Goal: Task Accomplishment & Management: Use online tool/utility

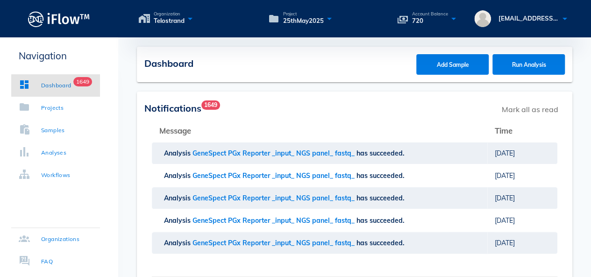
click at [48, 84] on div "Dashboard" at bounding box center [56, 85] width 30 height 9
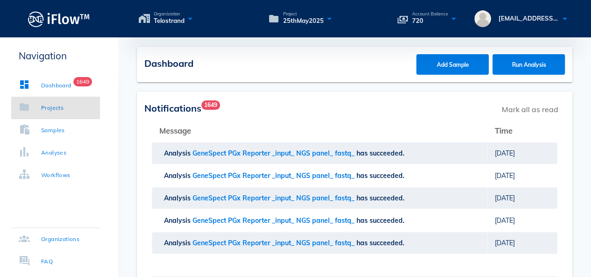
click at [49, 113] on link "Projects" at bounding box center [55, 108] width 89 height 22
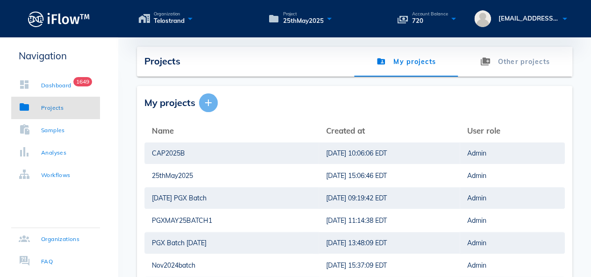
click at [211, 105] on icon "button" at bounding box center [208, 102] width 11 height 11
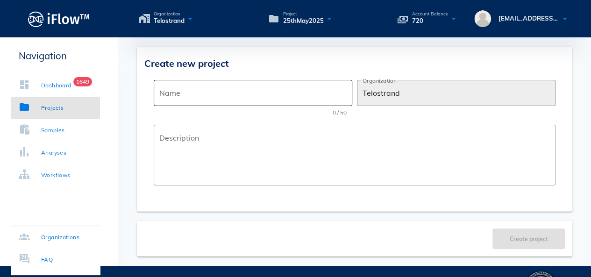
click at [211, 105] on div "Name" at bounding box center [252, 93] width 187 height 26
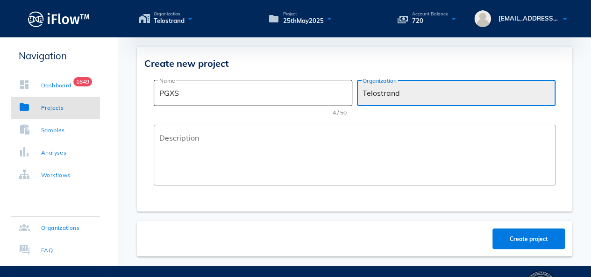
click at [214, 91] on input "PGXS" at bounding box center [252, 92] width 187 height 15
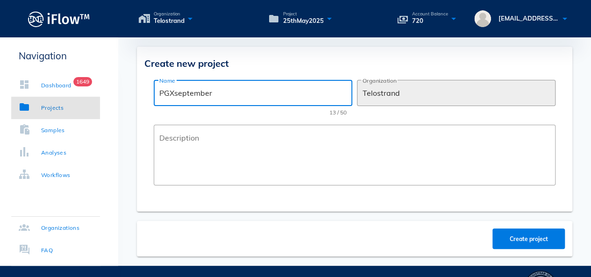
drag, startPoint x: 213, startPoint y: 91, endPoint x: 190, endPoint y: 96, distance: 23.3
click at [190, 96] on input "PGXseptember" at bounding box center [252, 92] width 187 height 15
type input "PGXsept2025"
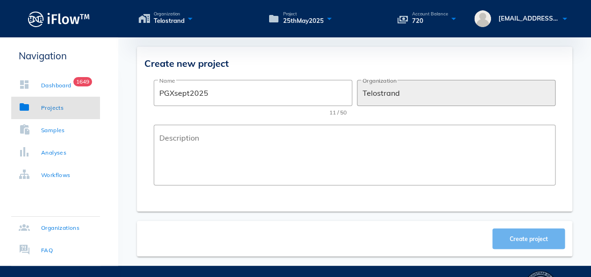
click at [521, 244] on button "Create project" at bounding box center [528, 238] width 72 height 21
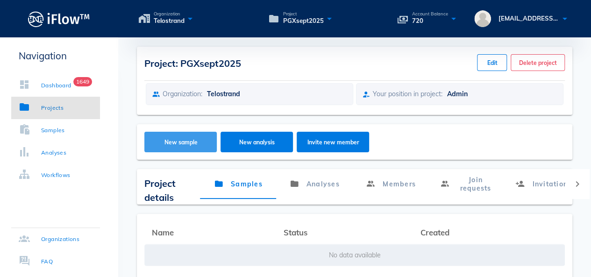
click at [175, 134] on button "New sample" at bounding box center [180, 142] width 72 height 21
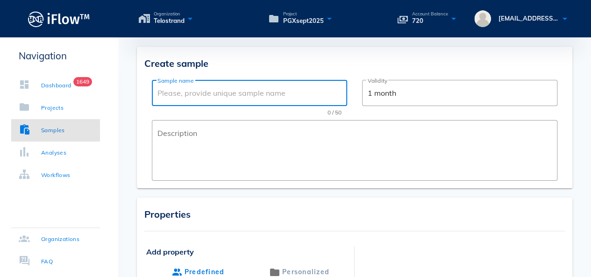
click at [200, 94] on input "Sample name" at bounding box center [249, 92] width 184 height 15
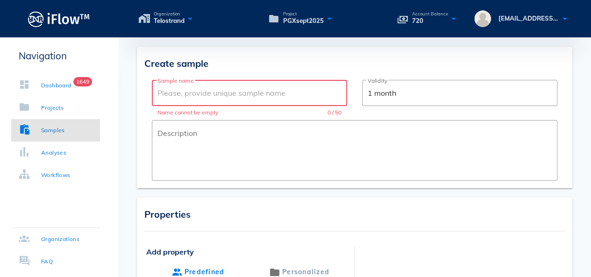
paste input "ACS25-5924"
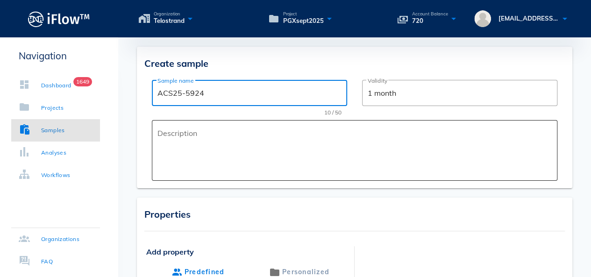
type input "ACS25-5924"
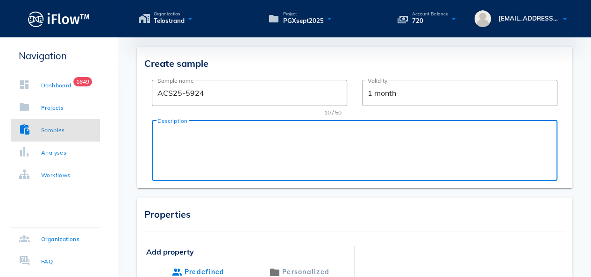
click at [240, 127] on textarea "Description" at bounding box center [357, 153] width 400 height 56
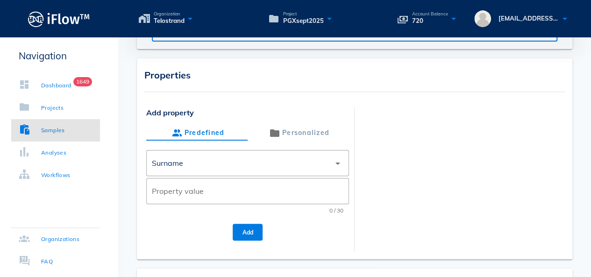
scroll to position [140, 0]
type textarea "PGX Test"
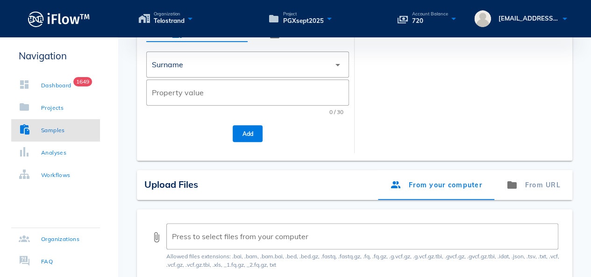
scroll to position [187, 0]
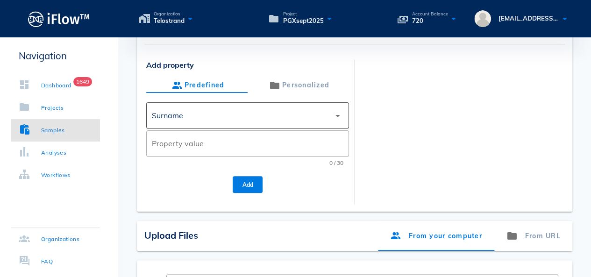
click at [283, 126] on div "Surname" at bounding box center [241, 115] width 178 height 22
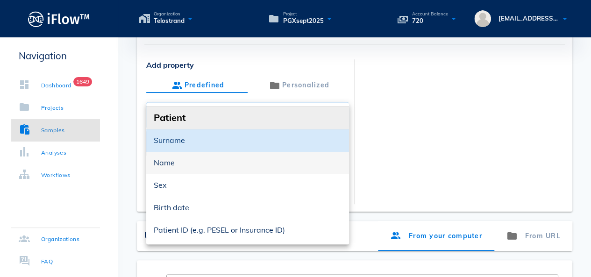
click at [231, 159] on div "Name" at bounding box center [248, 162] width 188 height 9
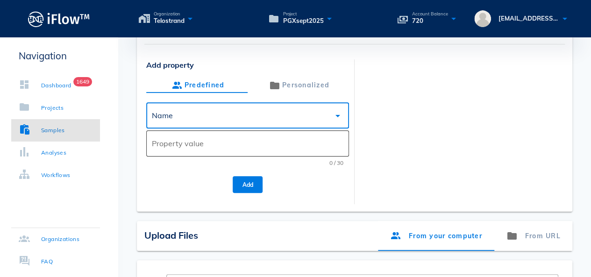
click at [210, 146] on input "Property value" at bounding box center [247, 143] width 191 height 15
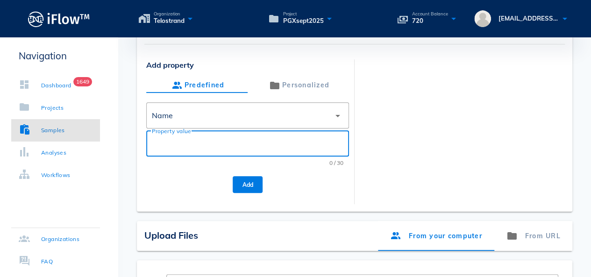
paste input "[PERSON_NAME]"
type input "[PERSON_NAME]"
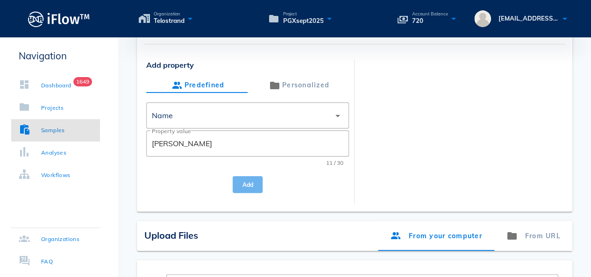
click at [247, 184] on span "Add" at bounding box center [247, 184] width 15 height 7
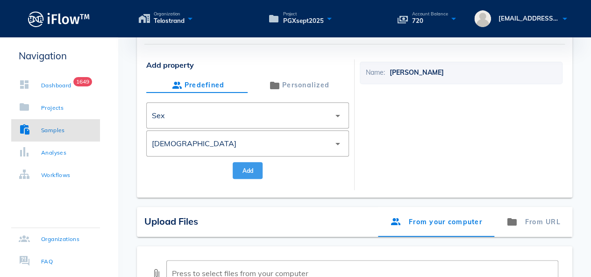
click at [243, 171] on span "Add" at bounding box center [247, 170] width 15 height 7
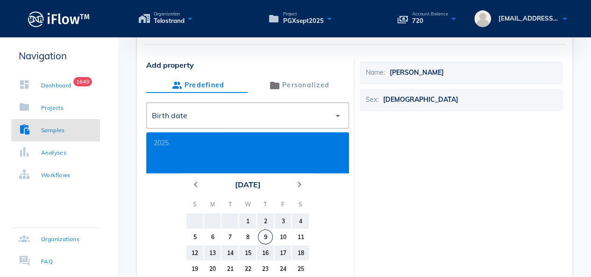
click at [260, 179] on button "[DATE]" at bounding box center [247, 184] width 33 height 19
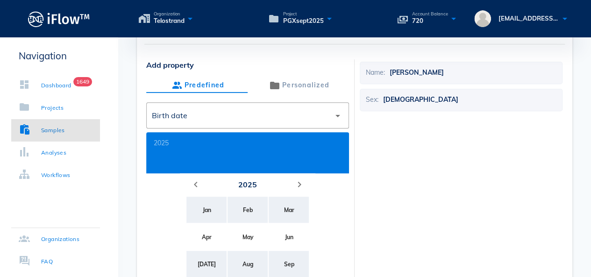
click at [248, 182] on button "2025" at bounding box center [247, 184] width 26 height 19
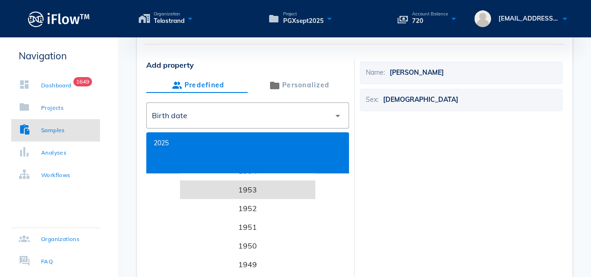
scroll to position [3167, 0]
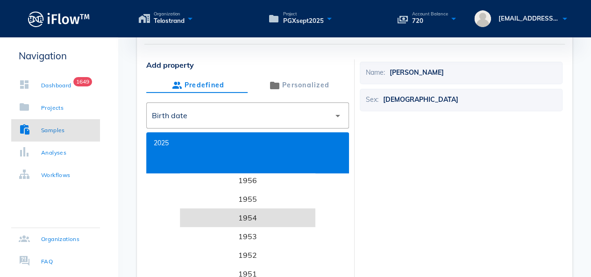
click at [255, 214] on li "1954" at bounding box center [247, 217] width 135 height 19
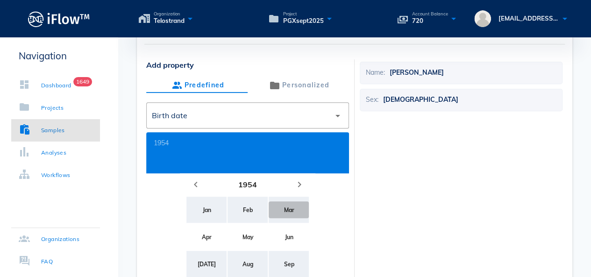
click at [285, 210] on div "Mar" at bounding box center [288, 209] width 25 height 7
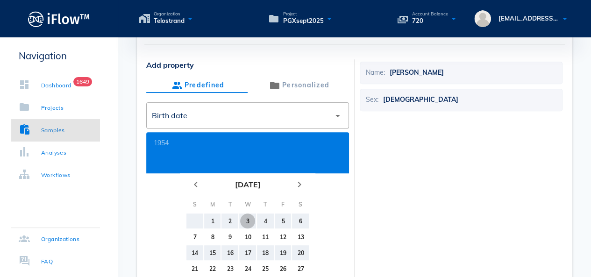
click at [249, 221] on div "3" at bounding box center [247, 221] width 15 height 7
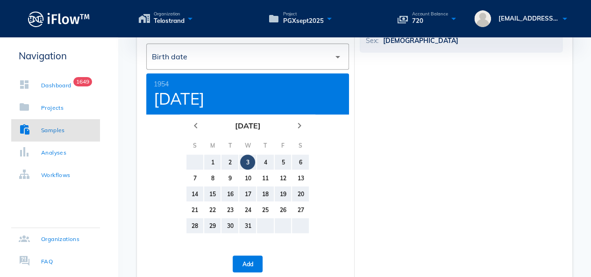
scroll to position [327, 0]
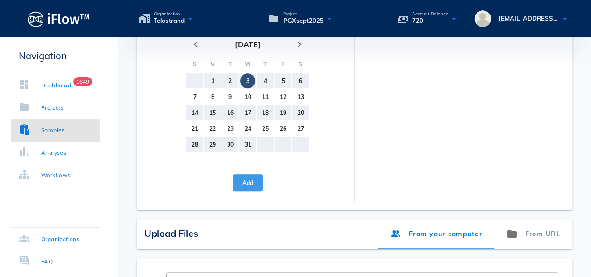
click at [252, 177] on button "Add" at bounding box center [248, 182] width 30 height 17
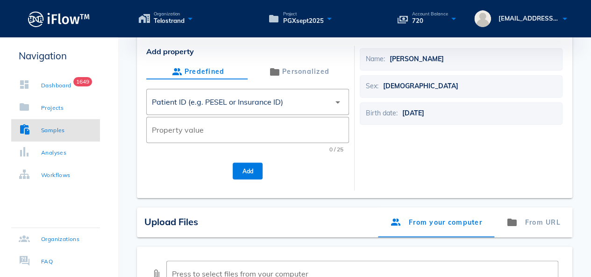
scroll to position [140, 0]
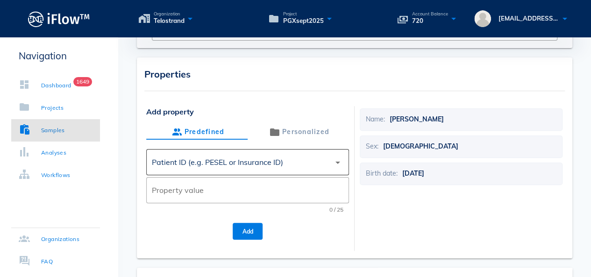
click at [313, 168] on div "Patient ID (e.g. PESEL or Insurance ID)" at bounding box center [241, 162] width 178 height 22
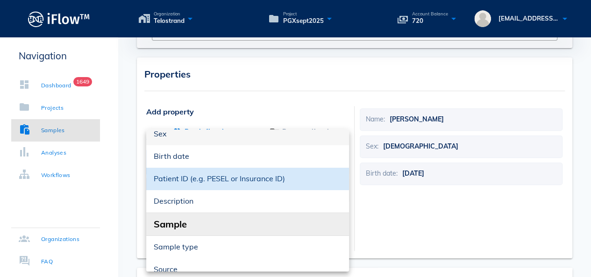
scroll to position [93, 0]
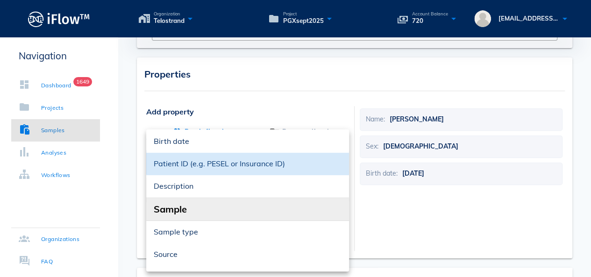
click at [210, 210] on div "Sample" at bounding box center [247, 209] width 203 height 22
click at [212, 182] on div "Description" at bounding box center [248, 186] width 188 height 9
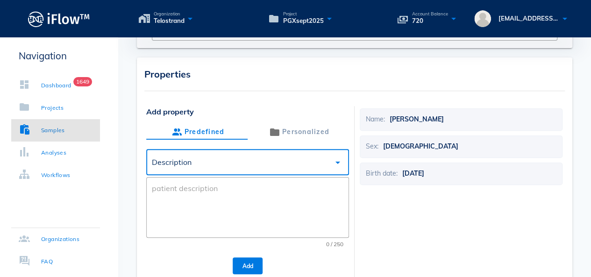
click at [290, 162] on div "Description" at bounding box center [241, 162] width 178 height 22
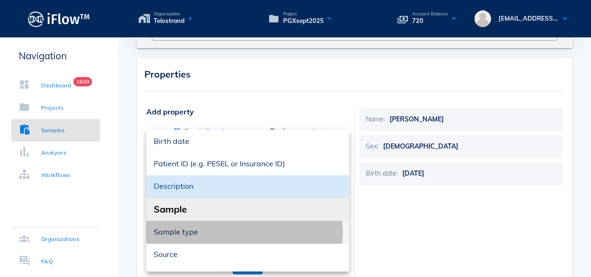
click at [221, 232] on div "Sample type" at bounding box center [248, 231] width 188 height 9
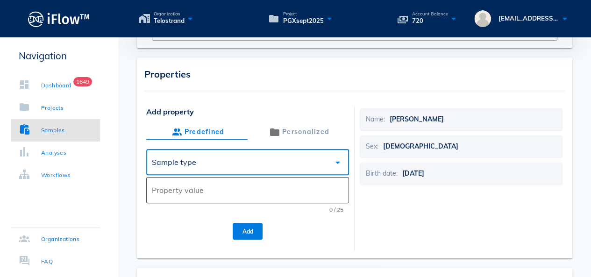
click at [227, 186] on input "Property value" at bounding box center [247, 190] width 191 height 15
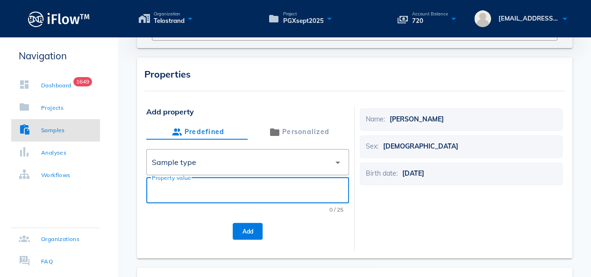
paste input "Buccal swab"
type input "Buccal swab"
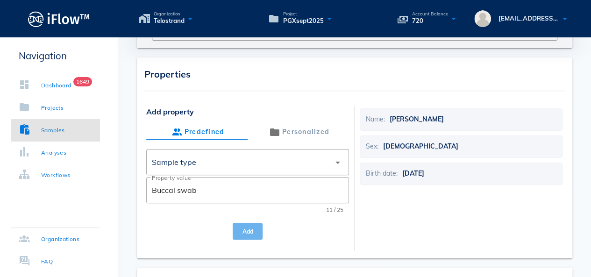
click at [247, 235] on button "Add" at bounding box center [248, 231] width 30 height 17
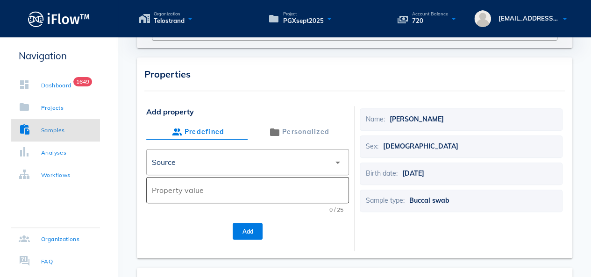
click at [218, 182] on div "Property value" at bounding box center [247, 190] width 191 height 26
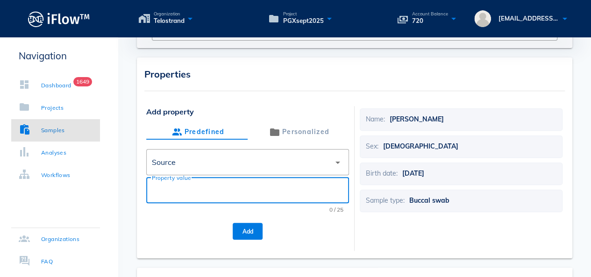
paste input "Sovereign Medical Group"
type input "Sovereign Medical Group"
click at [254, 227] on button "Add" at bounding box center [248, 231] width 30 height 17
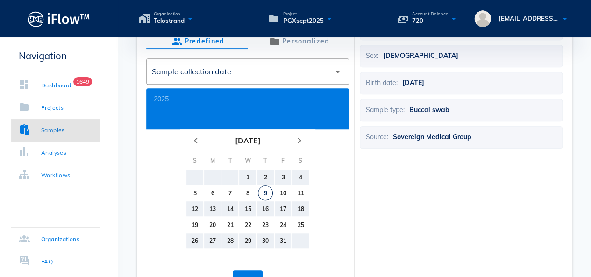
scroll to position [233, 0]
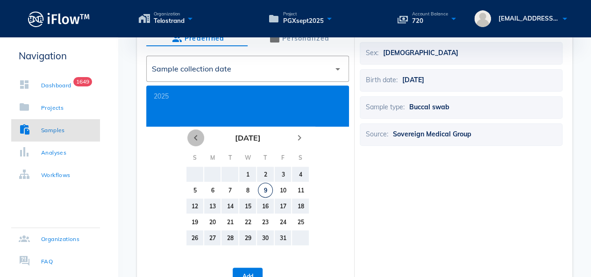
click at [193, 137] on icon "chevron_left" at bounding box center [195, 137] width 11 height 11
click at [247, 210] on button "13" at bounding box center [247, 205] width 15 height 15
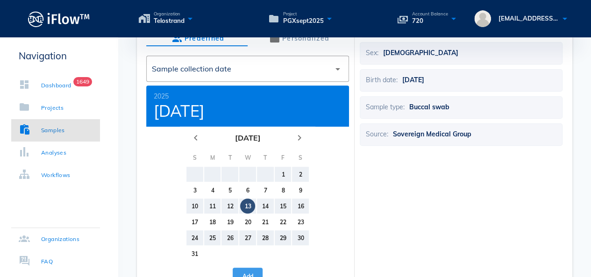
click at [254, 271] on button "Add" at bounding box center [248, 276] width 30 height 17
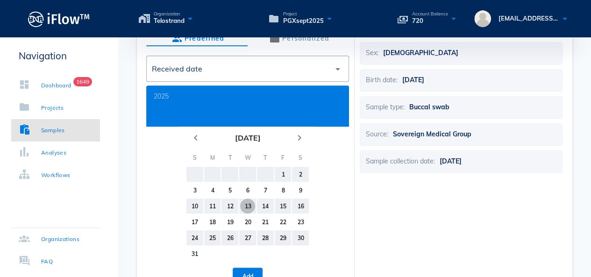
click at [251, 209] on div "13" at bounding box center [247, 206] width 15 height 7
click at [252, 274] on span "Add" at bounding box center [247, 276] width 15 height 7
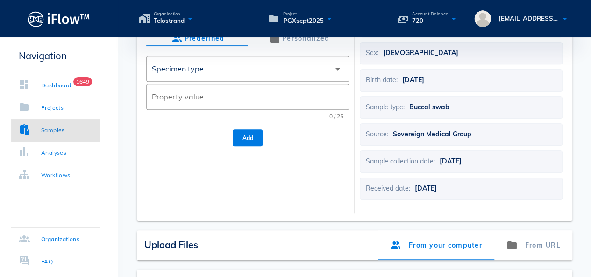
scroll to position [187, 0]
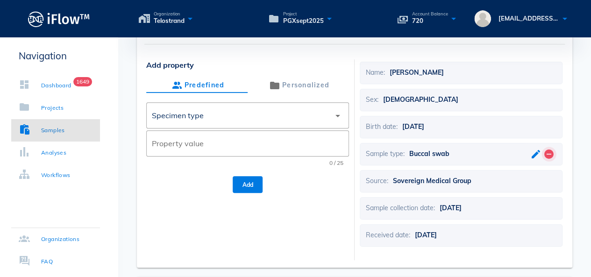
click at [550, 155] on button "remove_circle" at bounding box center [548, 153] width 11 height 11
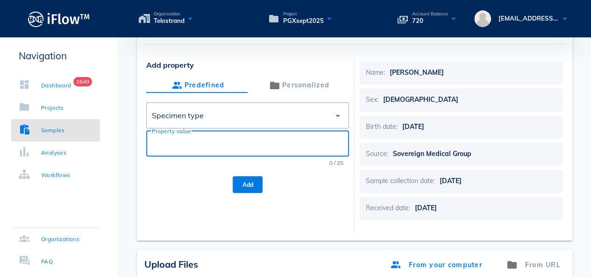
click at [263, 138] on input "Property value" at bounding box center [247, 143] width 191 height 15
paste input "Sovereign Medical Group"
type input "Sovereign Medical Group"
drag, startPoint x: 263, startPoint y: 138, endPoint x: 136, endPoint y: 137, distance: 127.0
click at [136, 137] on div "Your account balance is insufficient to create a new sample. Please, top up you…" at bounding box center [354, 163] width 472 height 606
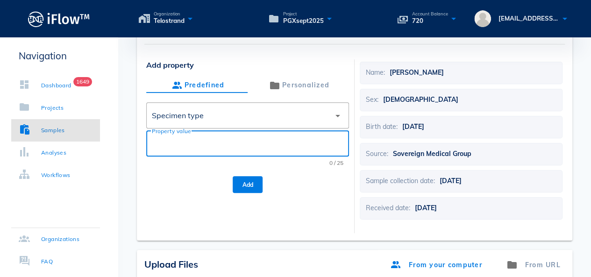
paste input "Buccal swab"
type input "Buccal swab"
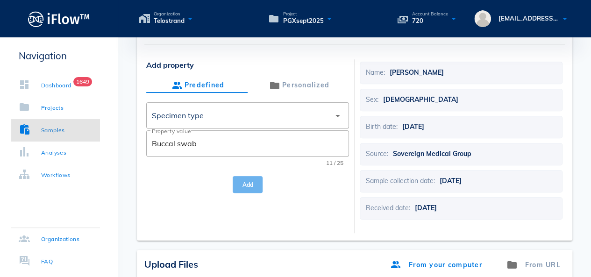
click at [256, 183] on button "Add" at bounding box center [248, 184] width 30 height 17
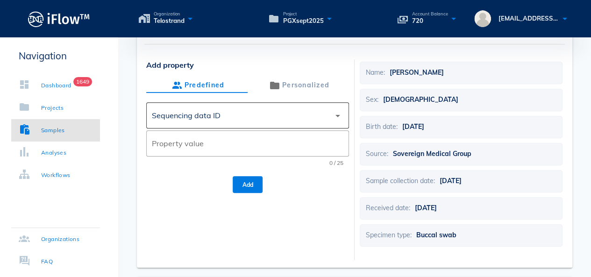
click at [273, 117] on div "Sequencing data ID" at bounding box center [241, 115] width 178 height 22
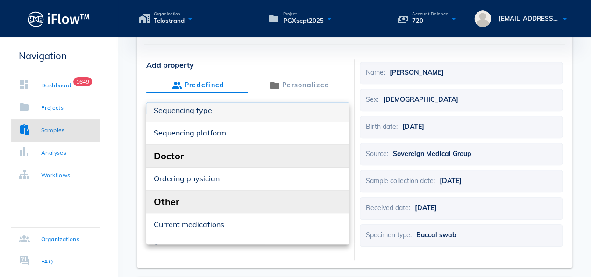
scroll to position [361, 0]
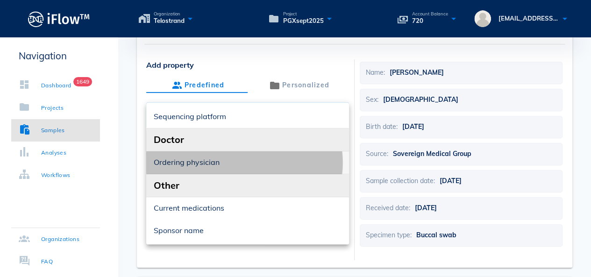
click at [233, 163] on div "Ordering physician" at bounding box center [248, 162] width 188 height 9
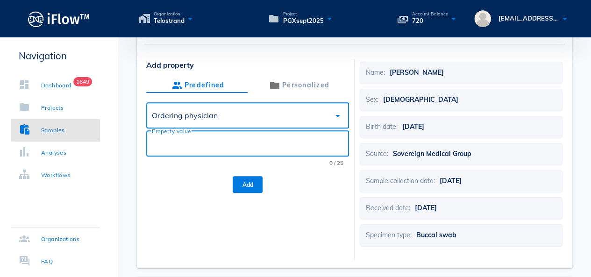
click at [246, 138] on input "Property value" at bounding box center [247, 143] width 191 height 15
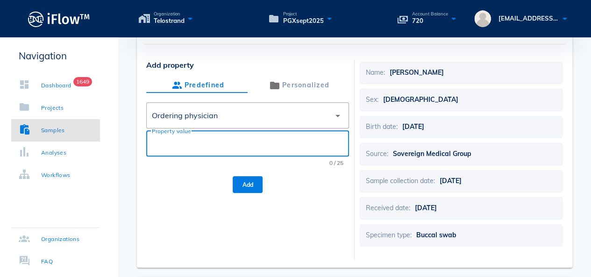
paste input "[PERSON_NAME]"
type input "[PERSON_NAME]"
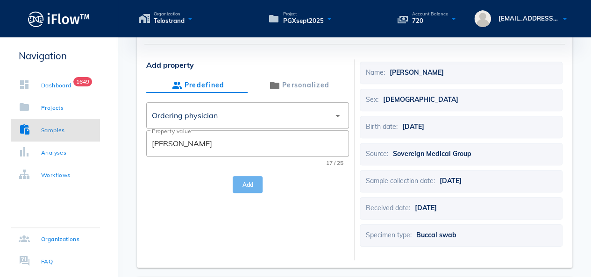
click at [252, 178] on button "Add" at bounding box center [248, 184] width 30 height 17
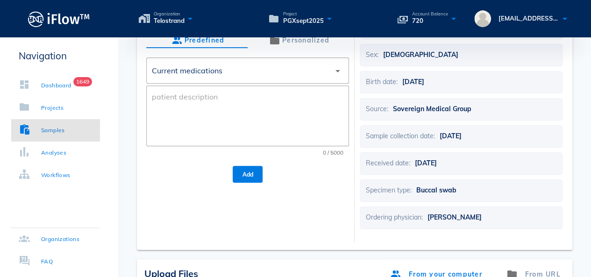
scroll to position [233, 0]
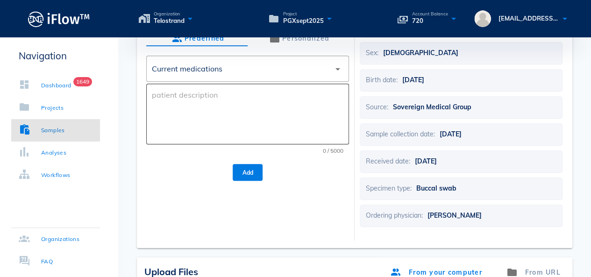
click at [295, 121] on textarea at bounding box center [250, 116] width 197 height 56
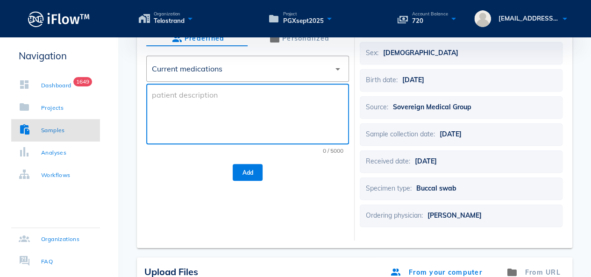
paste textarea "[MEDICAL_DATA], [MEDICAL_DATA], [MEDICAL_DATA], [MEDICAL_DATA], [MEDICAL_DATA],…"
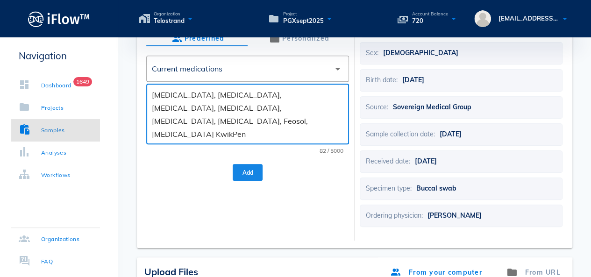
type textarea "[MEDICAL_DATA], [MEDICAL_DATA], [MEDICAL_DATA], [MEDICAL_DATA], [MEDICAL_DATA],…"
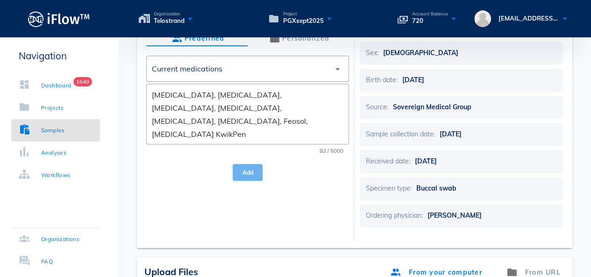
click at [243, 174] on span "Add" at bounding box center [247, 172] width 15 height 7
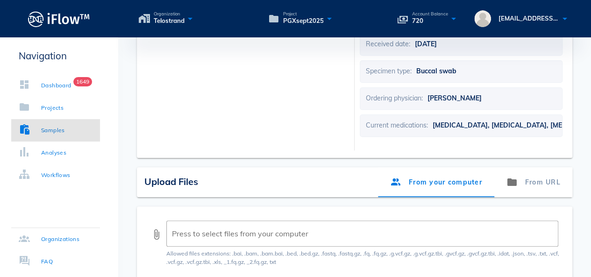
scroll to position [420, 0]
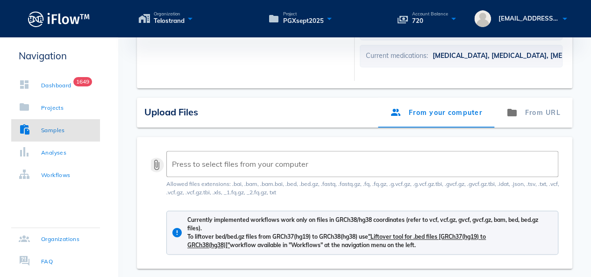
click at [155, 166] on button "attach_file" at bounding box center [156, 164] width 11 height 11
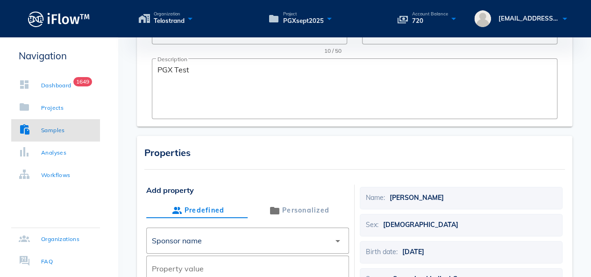
scroll to position [0, 0]
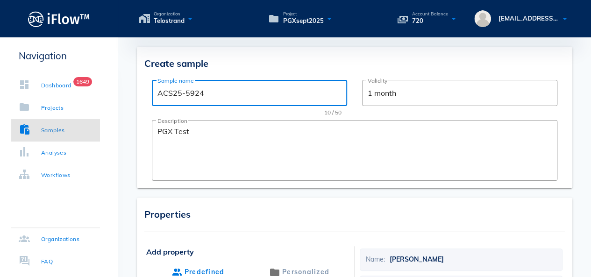
click at [171, 94] on input "ACS25-5924" at bounding box center [249, 92] width 184 height 15
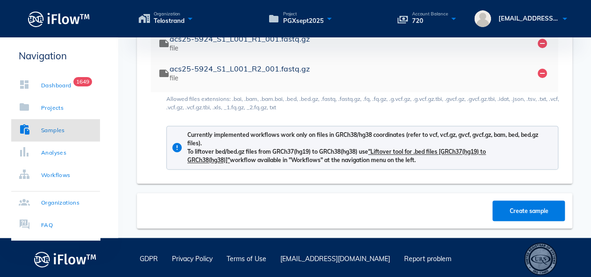
scroll to position [575, 0]
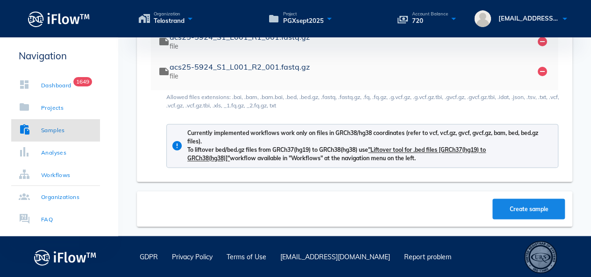
type input "acs25-5924"
click at [527, 211] on button "Create sample" at bounding box center [528, 208] width 72 height 21
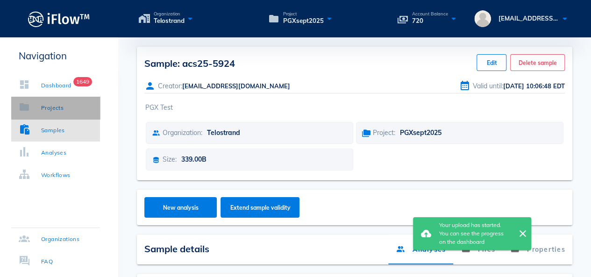
click at [52, 103] on div "Projects" at bounding box center [52, 107] width 22 height 9
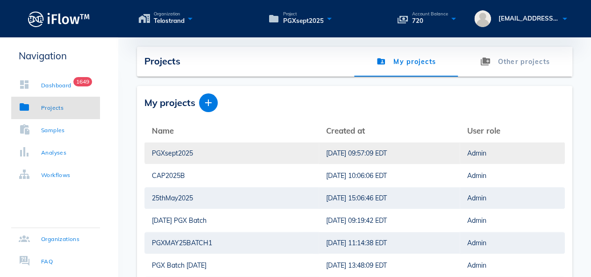
click at [225, 146] on div "PGXsept2025" at bounding box center [231, 152] width 159 height 21
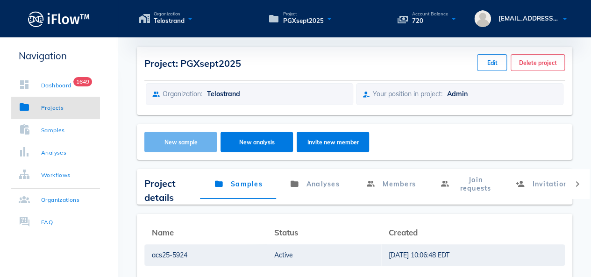
click at [190, 142] on span "New sample" at bounding box center [181, 142] width 54 height 7
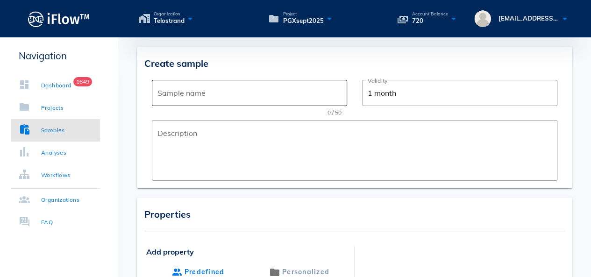
click at [193, 86] on div "Sample name" at bounding box center [249, 93] width 184 height 26
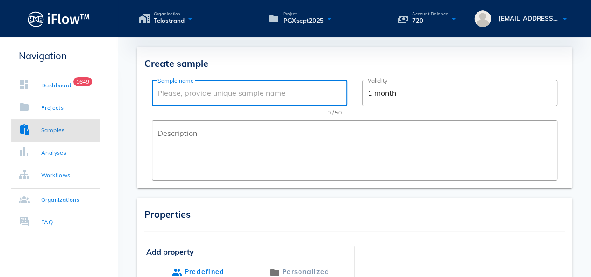
paste input "ACS25-5366"
drag, startPoint x: 173, startPoint y: 96, endPoint x: 148, endPoint y: 94, distance: 24.8
click at [148, 94] on div "Create sample ​ Sample name ACS25-5366 10 / 50 ​ Validity 1 month ​ Description" at bounding box center [354, 117] width 435 height 141
type input "acs25-5366"
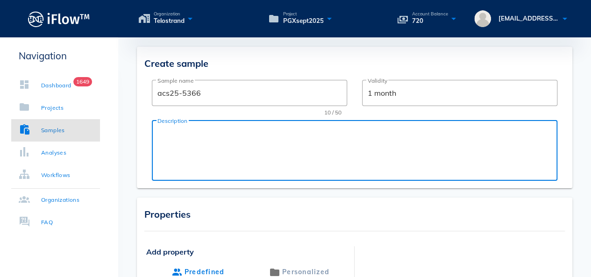
click at [188, 132] on textarea "Description" at bounding box center [357, 153] width 400 height 56
paste textarea "PGX Test"
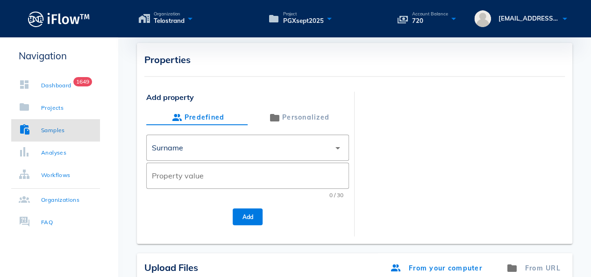
scroll to position [140, 0]
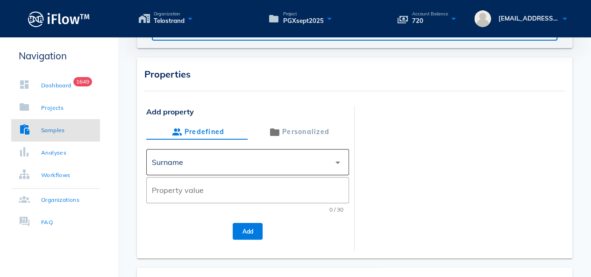
type textarea "PGX Test"
click at [241, 163] on div "Surname" at bounding box center [241, 162] width 178 height 22
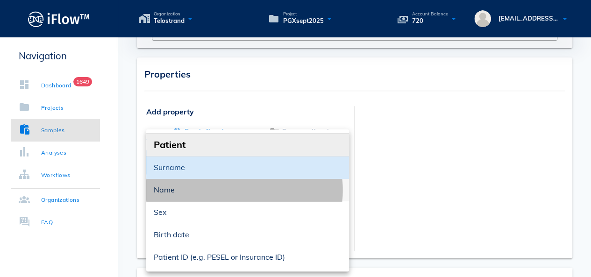
click at [227, 195] on div "Name" at bounding box center [248, 190] width 188 height 20
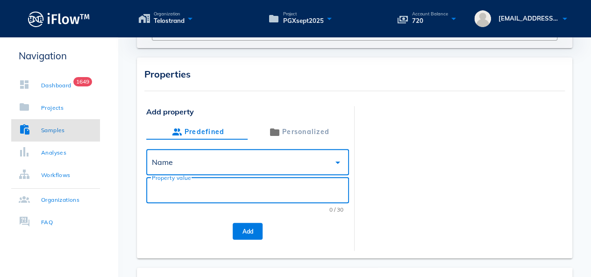
click at [227, 195] on input "Property value" at bounding box center [247, 190] width 191 height 15
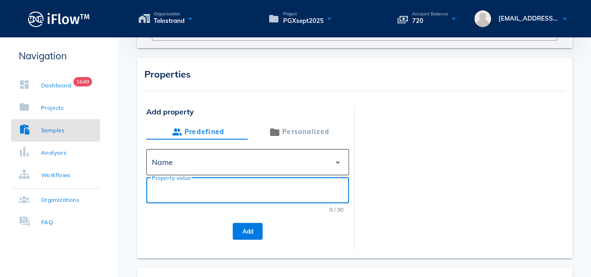
paste input "[PERSON_NAME]"
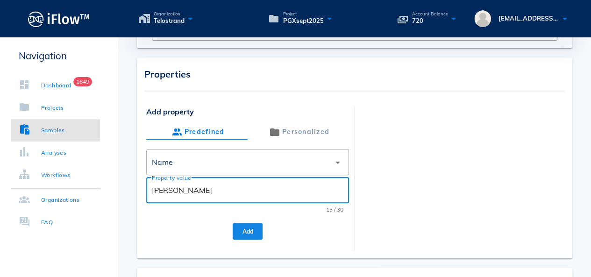
type input "[PERSON_NAME]"
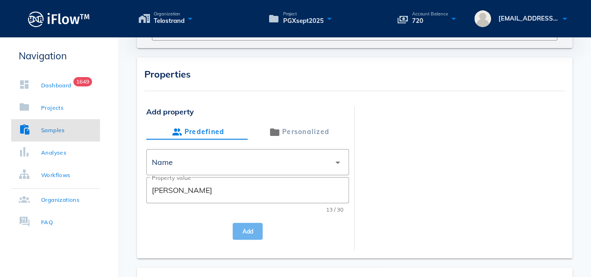
click at [247, 231] on span "Add" at bounding box center [247, 231] width 15 height 7
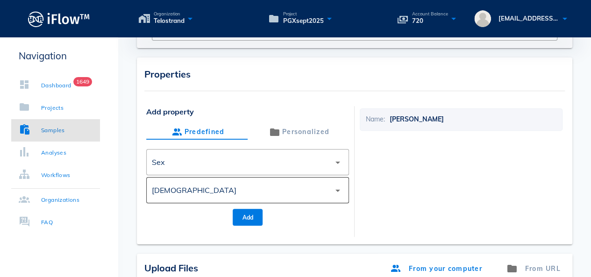
click at [248, 181] on div "[DEMOGRAPHIC_DATA]" at bounding box center [241, 190] width 178 height 22
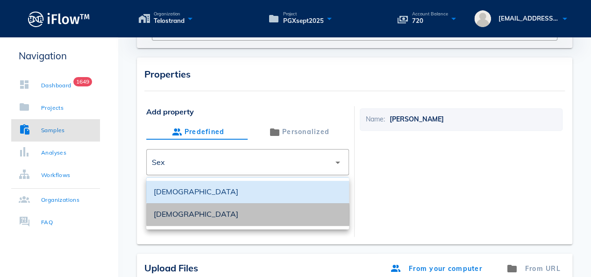
click at [218, 212] on div "[DEMOGRAPHIC_DATA]" at bounding box center [248, 214] width 188 height 9
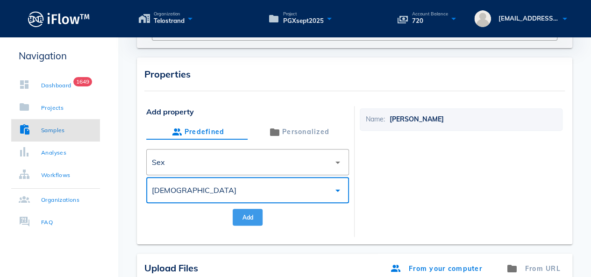
click at [237, 222] on button "Add" at bounding box center [248, 217] width 30 height 17
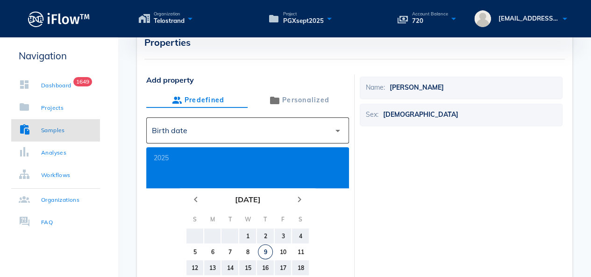
scroll to position [187, 0]
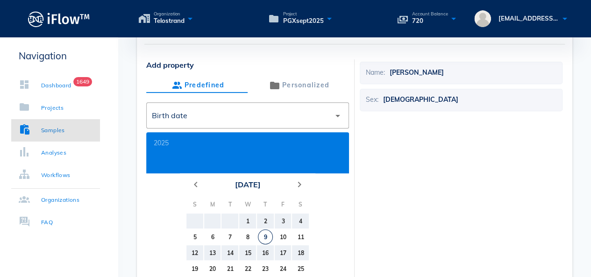
click at [264, 185] on button "[DATE]" at bounding box center [247, 184] width 33 height 19
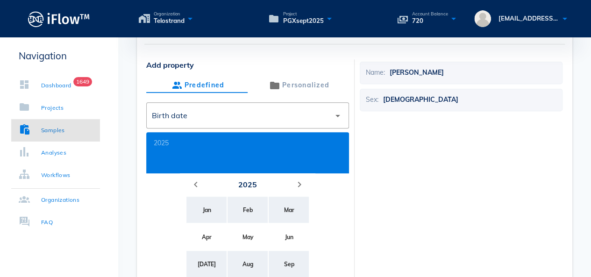
click at [254, 187] on button "2025" at bounding box center [247, 184] width 26 height 19
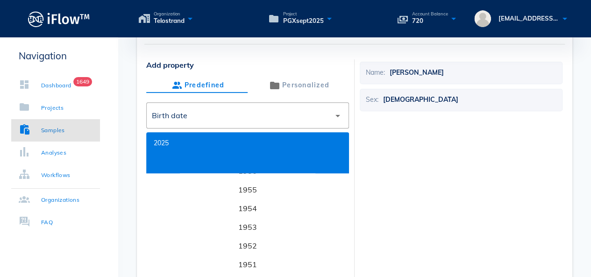
scroll to position [3167, 0]
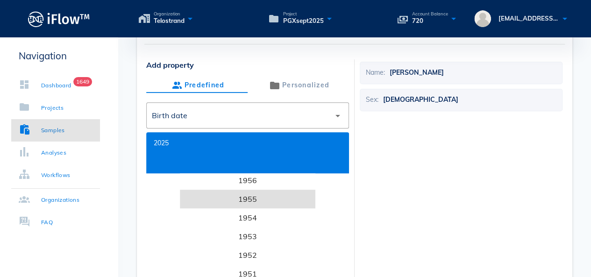
click at [254, 205] on li "1955" at bounding box center [247, 199] width 135 height 19
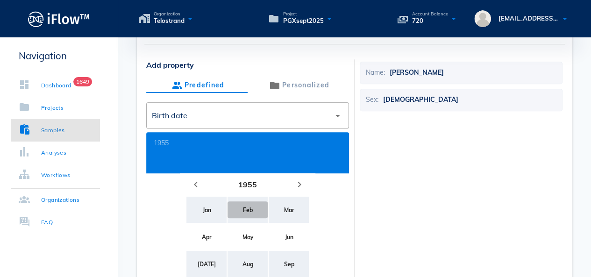
click at [254, 205] on button "Feb" at bounding box center [247, 209] width 40 height 17
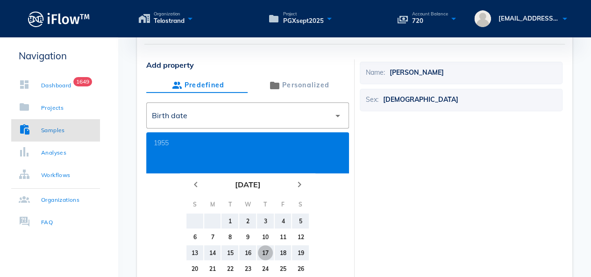
click at [265, 256] on button "17" at bounding box center [265, 252] width 15 height 15
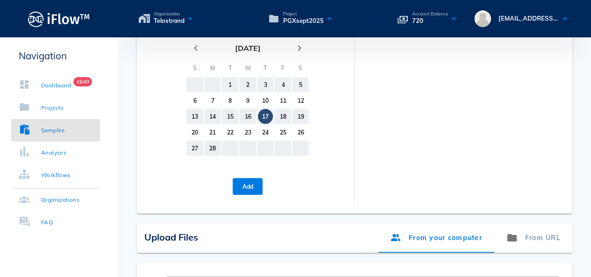
scroll to position [327, 0]
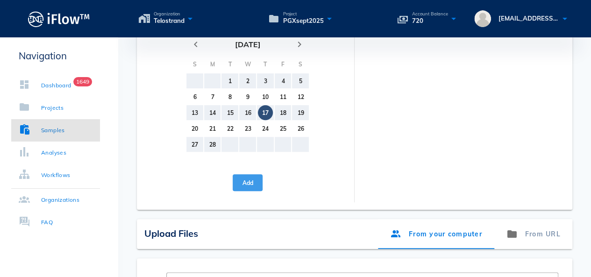
click at [248, 189] on button "Add" at bounding box center [248, 182] width 30 height 17
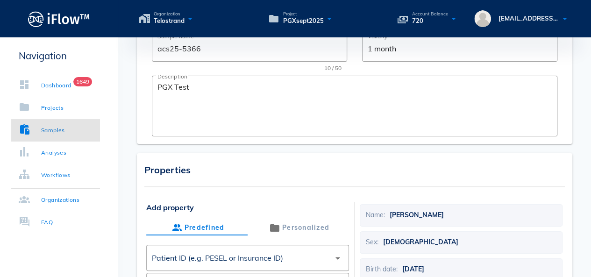
scroll to position [140, 0]
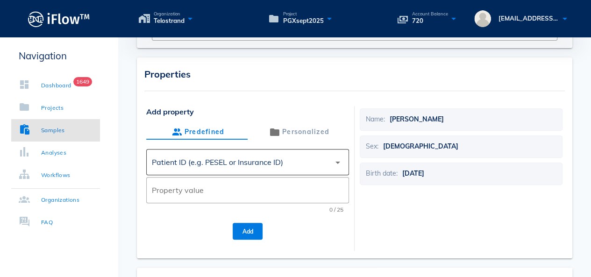
click at [301, 167] on div "Patient ID (e.g. PESEL or Insurance ID)" at bounding box center [241, 162] width 178 height 22
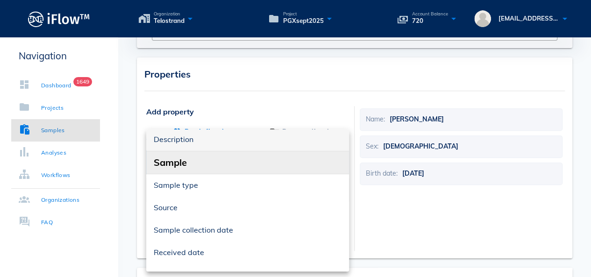
click at [236, 141] on div "Description" at bounding box center [248, 139] width 188 height 9
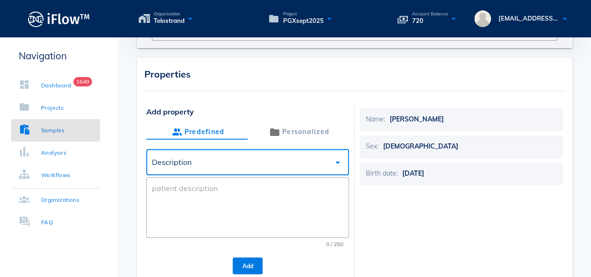
scroll to position [0, 0]
click at [224, 198] on textarea at bounding box center [250, 210] width 197 height 56
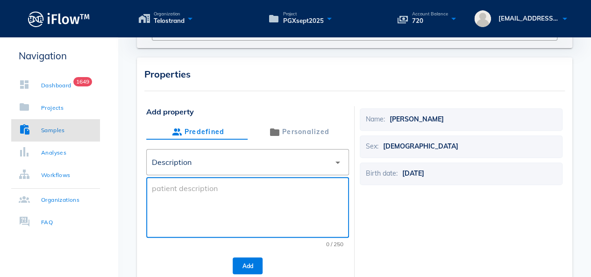
paste textarea "PGX Test"
type textarea "PGX Test"
click at [252, 255] on div "Add" at bounding box center [247, 265] width 203 height 21
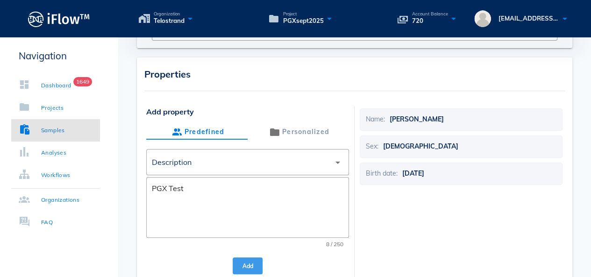
click at [252, 258] on button "Add" at bounding box center [248, 265] width 30 height 17
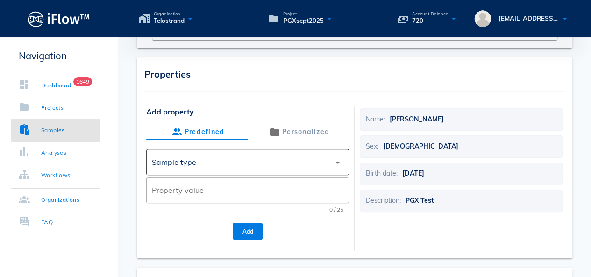
click at [267, 169] on div "Sample type" at bounding box center [241, 162] width 178 height 22
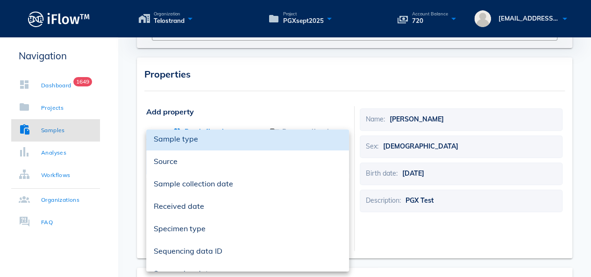
scroll to position [187, 0]
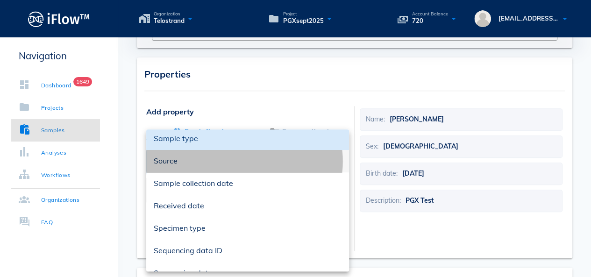
click at [222, 159] on div "Source" at bounding box center [248, 160] width 188 height 9
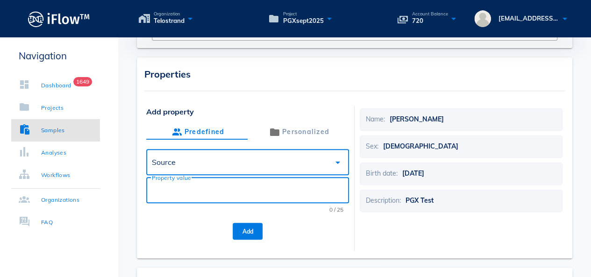
click at [220, 188] on input "Property value" at bounding box center [247, 190] width 191 height 15
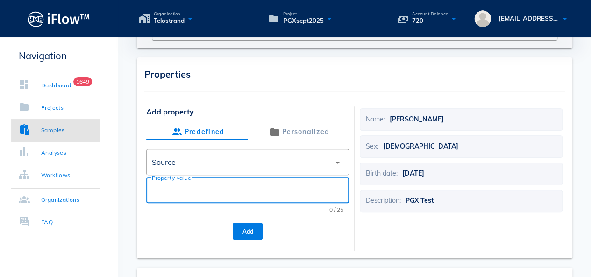
paste input "Sovereign Medical Group"
type input "Sovereign Medical Group"
click at [256, 238] on button "Add" at bounding box center [248, 231] width 30 height 17
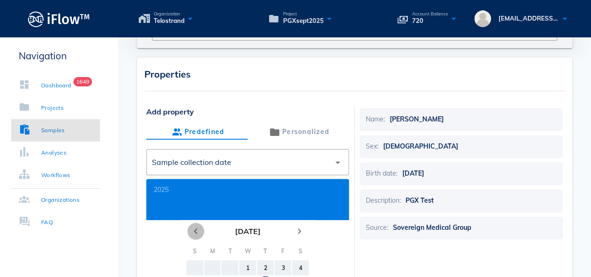
click at [197, 230] on icon "chevron_left" at bounding box center [195, 230] width 11 height 11
click at [196, 230] on icon "chevron_left" at bounding box center [195, 230] width 11 height 11
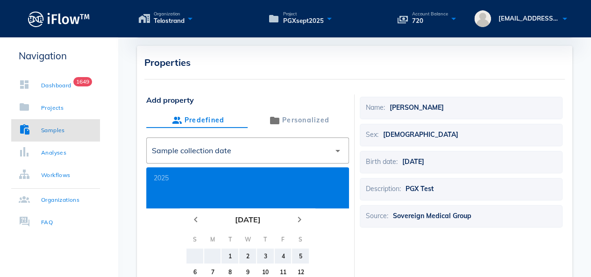
scroll to position [233, 0]
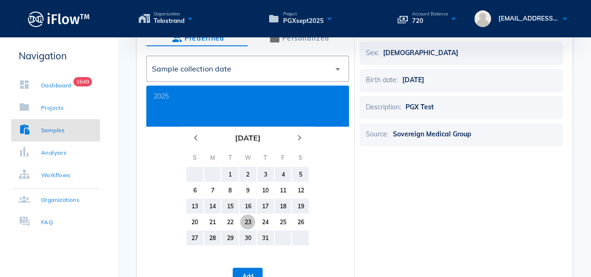
click at [249, 222] on div "23" at bounding box center [247, 221] width 15 height 7
click at [254, 272] on button "Add" at bounding box center [248, 276] width 30 height 17
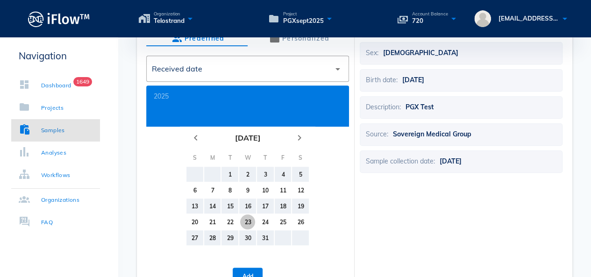
click at [250, 223] on div "23" at bounding box center [247, 221] width 15 height 7
click at [246, 273] on span "Add" at bounding box center [247, 276] width 15 height 7
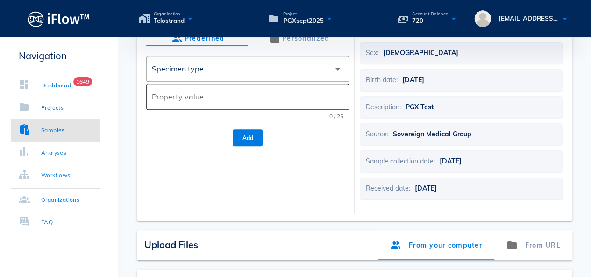
click at [226, 91] on input "Property value" at bounding box center [247, 96] width 191 height 15
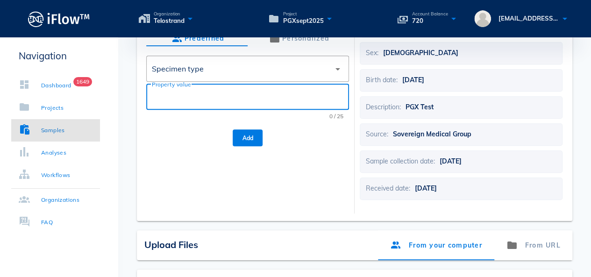
paste input "Buccal swab"
type input "Buccal swab"
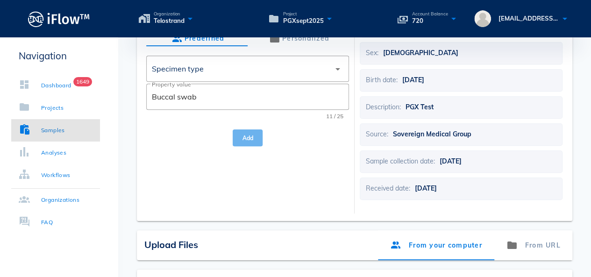
click at [247, 134] on span "Add" at bounding box center [247, 137] width 15 height 7
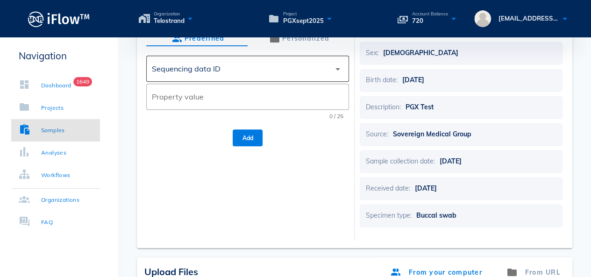
click at [262, 73] on div "Sequencing data ID" at bounding box center [241, 68] width 178 height 22
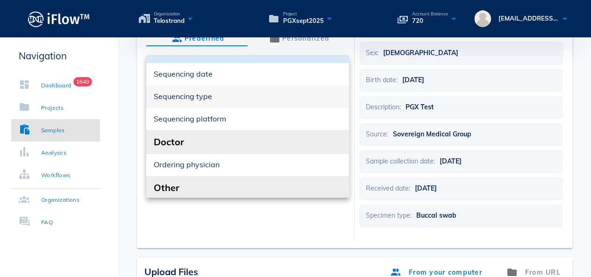
scroll to position [327, 0]
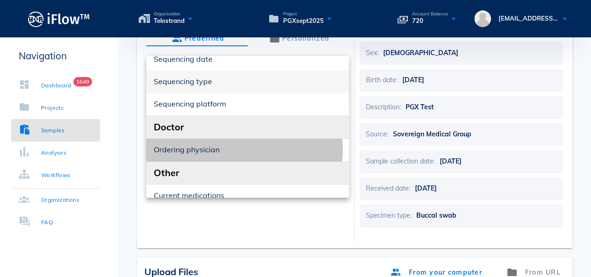
click at [257, 151] on div "Ordering physician" at bounding box center [248, 149] width 188 height 9
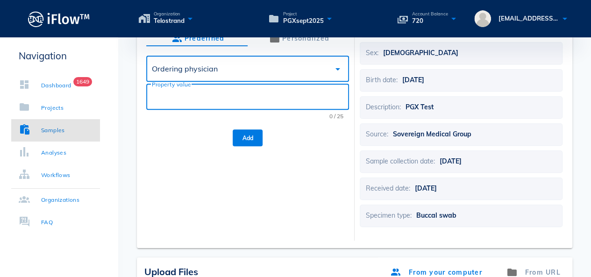
click at [207, 92] on input "Property value" at bounding box center [247, 96] width 191 height 15
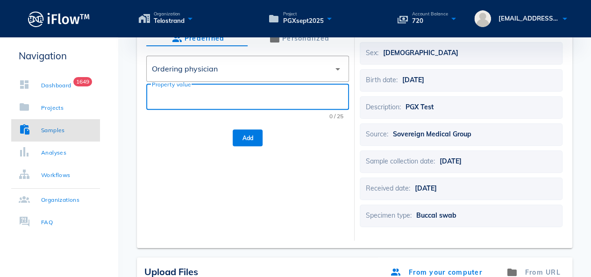
paste input "[PERSON_NAME]"
type input "[PERSON_NAME]"
click at [236, 134] on button "Add" at bounding box center [248, 137] width 30 height 17
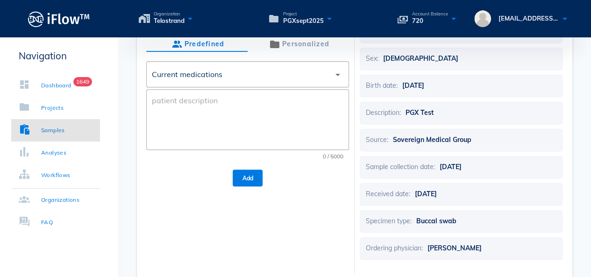
scroll to position [233, 0]
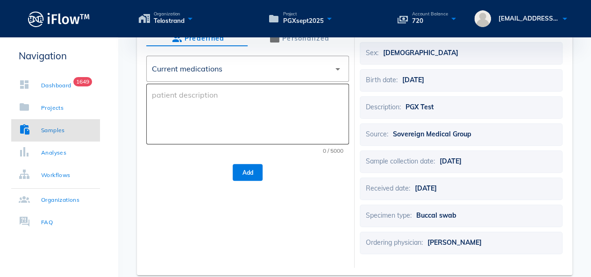
click at [222, 109] on textarea at bounding box center [250, 116] width 197 height 56
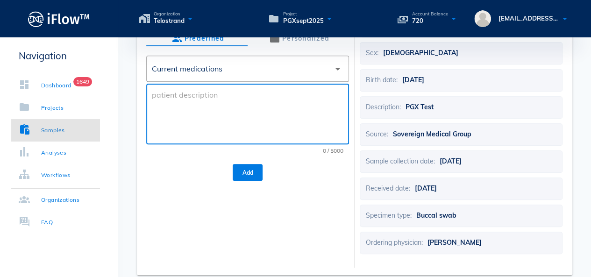
paste textarea "[MEDICAL_DATA], [MEDICAL_DATA], [MEDICAL_DATA], [MEDICAL_DATA], [MEDICAL_DATA],…"
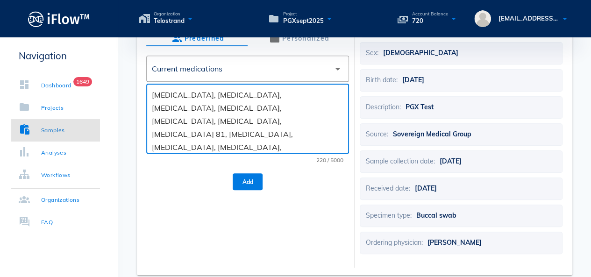
type textarea "[MEDICAL_DATA], [MEDICAL_DATA], [MEDICAL_DATA], [MEDICAL_DATA], [MEDICAL_DATA],…"
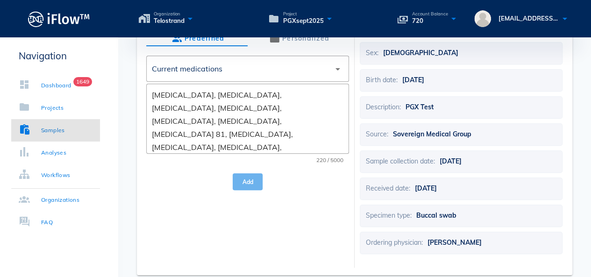
click at [251, 180] on span "Add" at bounding box center [247, 181] width 15 height 7
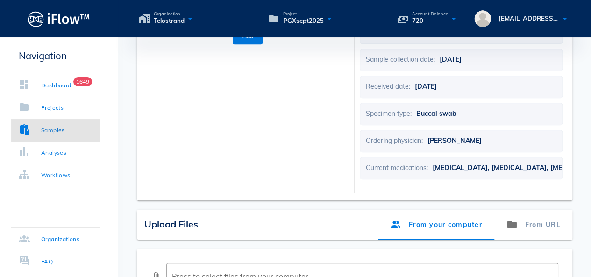
scroll to position [420, 0]
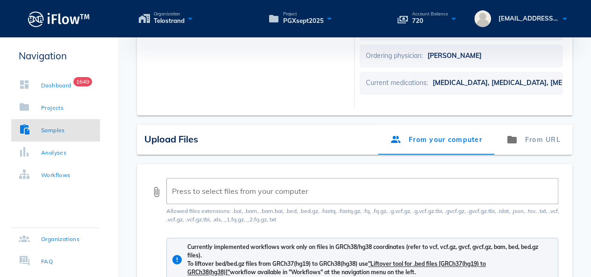
click at [148, 194] on div "attach_file ​ Press to select files from your computer Allowed files extensions…" at bounding box center [354, 230] width 435 height 132
click at [157, 197] on button "attach_file" at bounding box center [156, 191] width 11 height 11
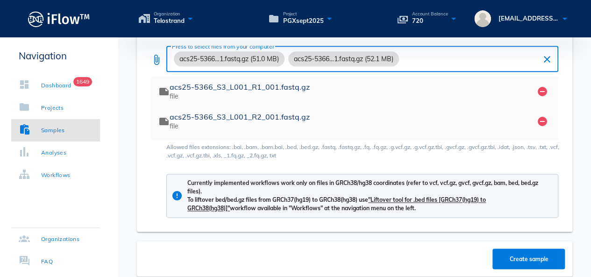
scroll to position [602, 0]
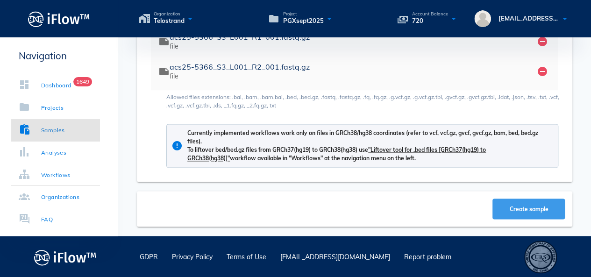
click at [501, 213] on button "Create sample" at bounding box center [528, 208] width 72 height 21
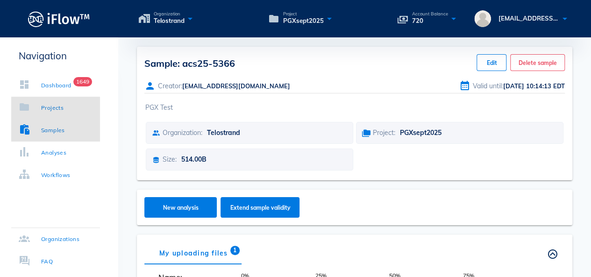
click at [60, 110] on div "Projects" at bounding box center [52, 107] width 22 height 9
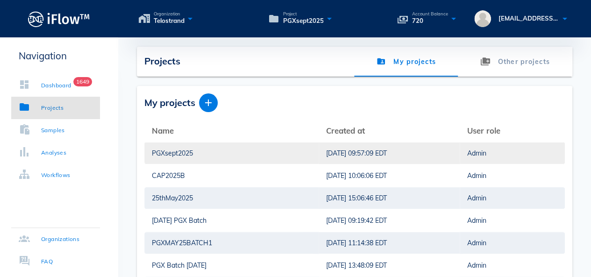
click at [183, 154] on div "PGXsept2025" at bounding box center [231, 152] width 159 height 21
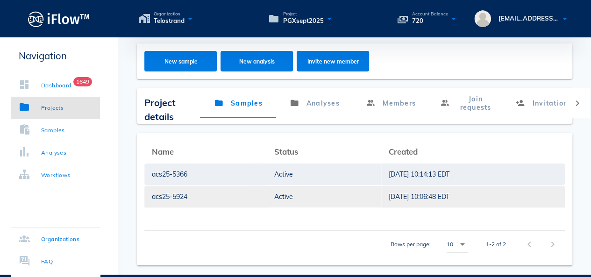
scroll to position [26, 0]
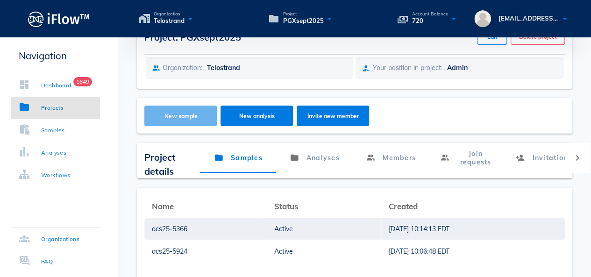
click at [181, 119] on button "New sample" at bounding box center [180, 116] width 72 height 21
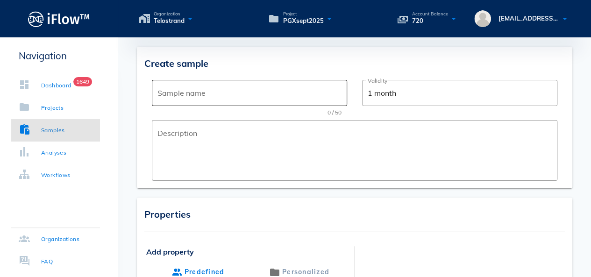
click at [199, 94] on input "Sample name" at bounding box center [249, 92] width 184 height 15
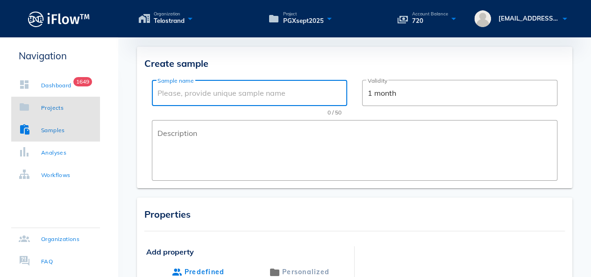
click at [62, 106] on div "Projects" at bounding box center [52, 107] width 22 height 9
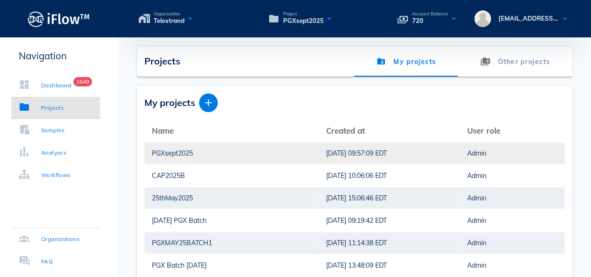
click at [168, 152] on div "PGXsept2025" at bounding box center [231, 152] width 159 height 21
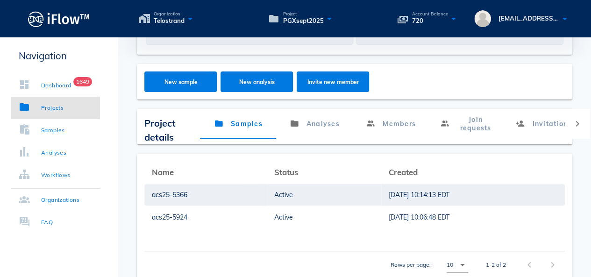
scroll to position [120, 0]
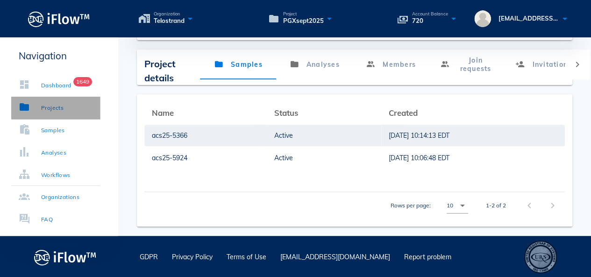
click at [61, 108] on div "Projects" at bounding box center [52, 107] width 22 height 9
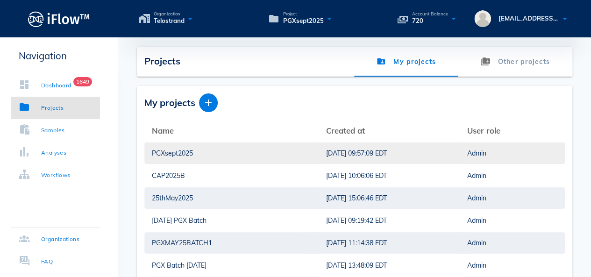
click at [171, 152] on div "PGXsept2025" at bounding box center [231, 152] width 159 height 21
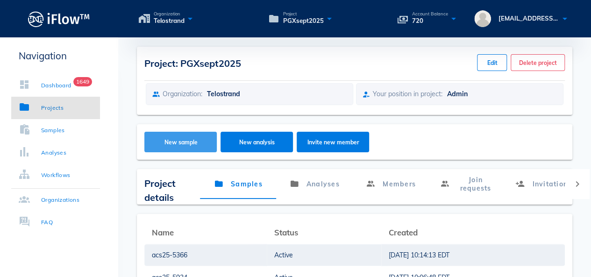
click at [170, 147] on button "New sample" at bounding box center [180, 142] width 72 height 21
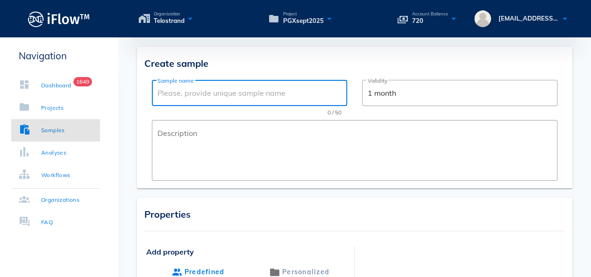
click at [185, 97] on input "Sample name" at bounding box center [249, 92] width 184 height 15
paste input "ACS25-3891"
drag, startPoint x: 171, startPoint y: 90, endPoint x: 148, endPoint y: 90, distance: 22.4
click at [148, 90] on div "Create sample ​ Sample name ACS25-3891 10 / 50 ​ Validity 1 month ​ Description" at bounding box center [354, 117] width 435 height 141
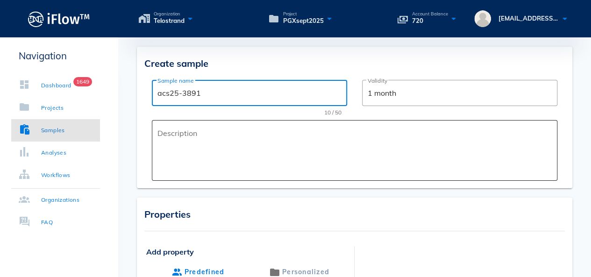
type input "acs25-3891"
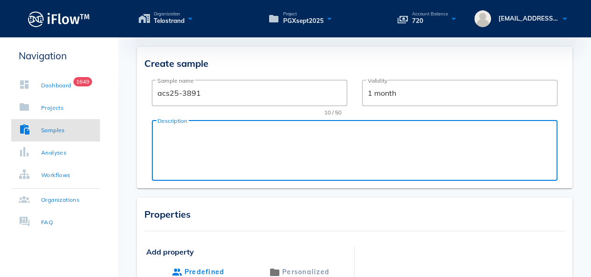
click at [234, 149] on textarea "Description" at bounding box center [357, 153] width 400 height 56
paste textarea "PGX Test"
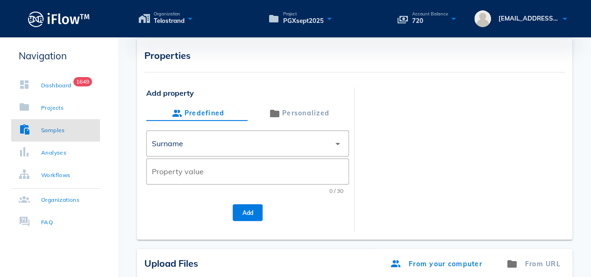
scroll to position [187, 0]
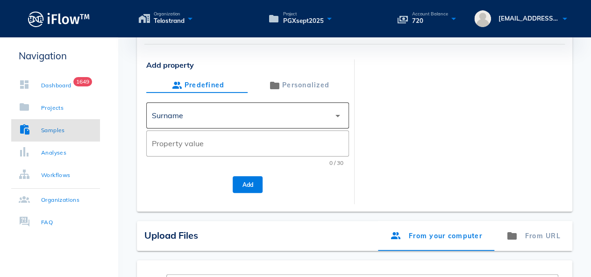
type textarea "PGX Test"
click at [285, 113] on div "Surname" at bounding box center [241, 115] width 178 height 22
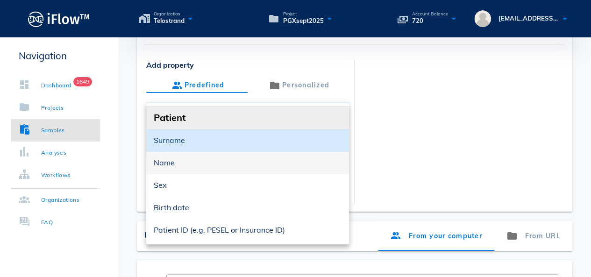
click at [196, 162] on div "Name" at bounding box center [248, 162] width 188 height 9
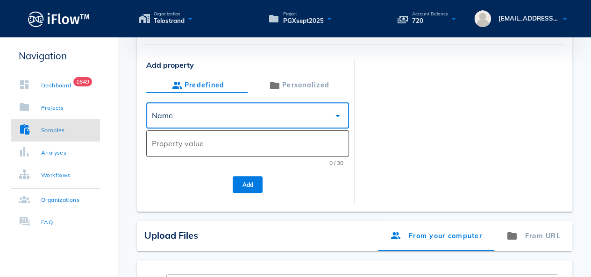
click at [215, 149] on input "Property value" at bounding box center [247, 143] width 191 height 15
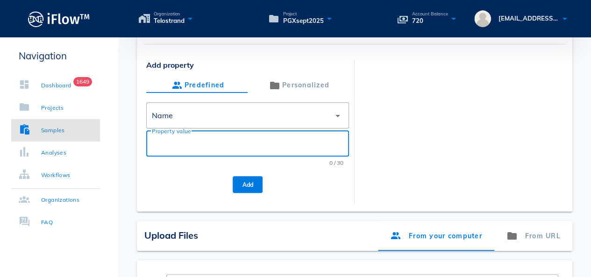
paste input "[PERSON_NAME]"
type input "[PERSON_NAME]"
click at [257, 194] on div "Add" at bounding box center [247, 184] width 203 height 21
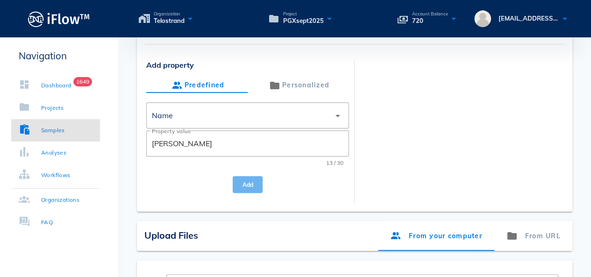
click at [254, 186] on span "Add" at bounding box center [247, 184] width 15 height 7
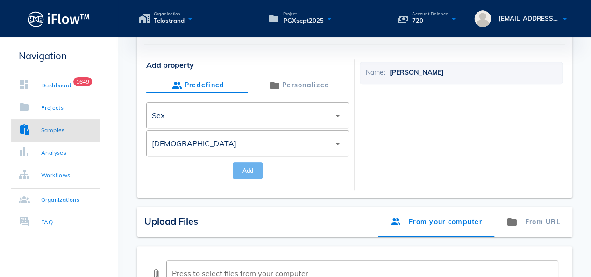
click at [237, 169] on button "Add" at bounding box center [248, 170] width 30 height 17
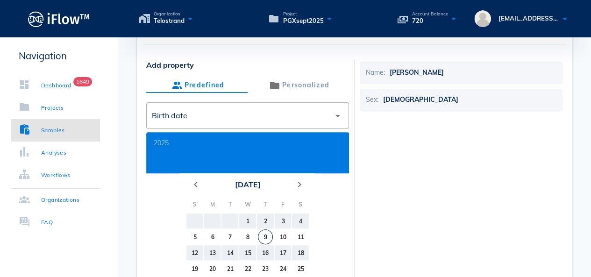
click at [251, 182] on button "[DATE]" at bounding box center [247, 184] width 33 height 19
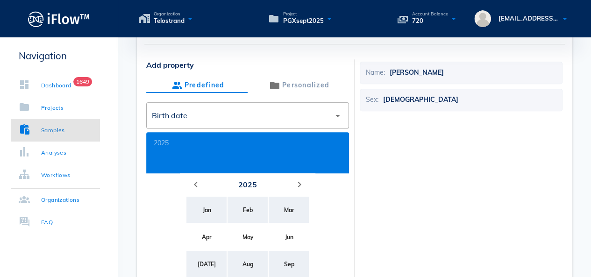
click at [251, 182] on button "2025" at bounding box center [247, 184] width 26 height 19
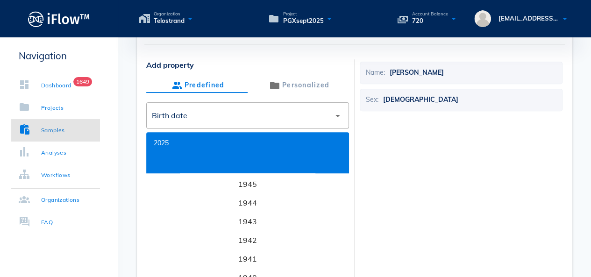
scroll to position [3354, 0]
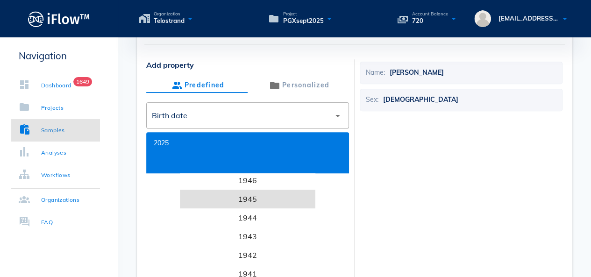
click at [252, 204] on li "1945" at bounding box center [247, 199] width 135 height 19
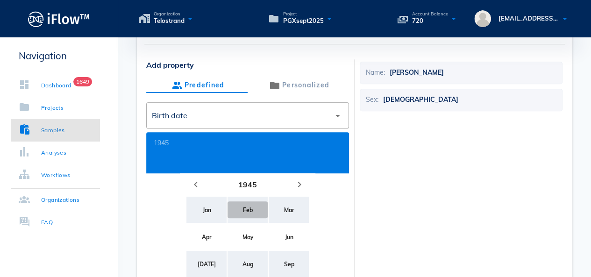
click at [242, 207] on div "Feb" at bounding box center [247, 209] width 25 height 7
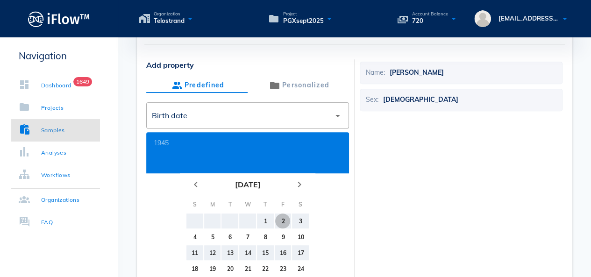
click at [281, 218] on div "2" at bounding box center [282, 221] width 15 height 7
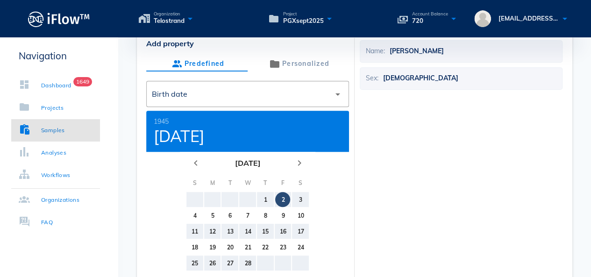
scroll to position [280, 0]
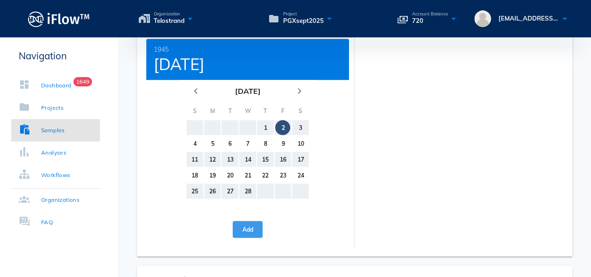
click at [248, 225] on button "Add" at bounding box center [248, 229] width 30 height 17
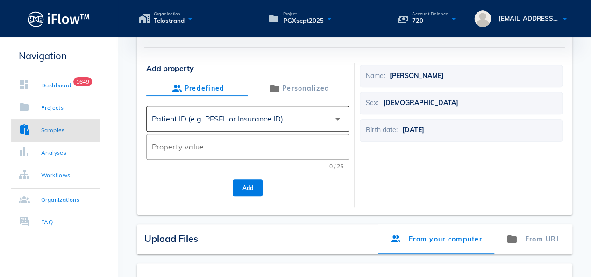
scroll to position [187, 0]
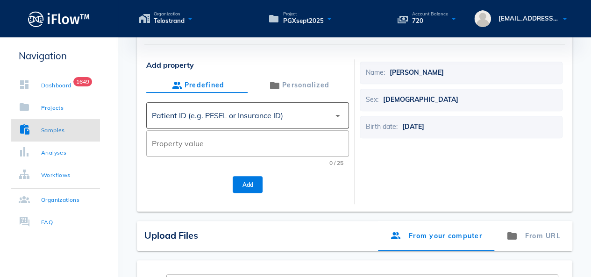
click at [319, 118] on div "Patient ID (e.g. PESEL or Insurance ID)" at bounding box center [241, 115] width 178 height 22
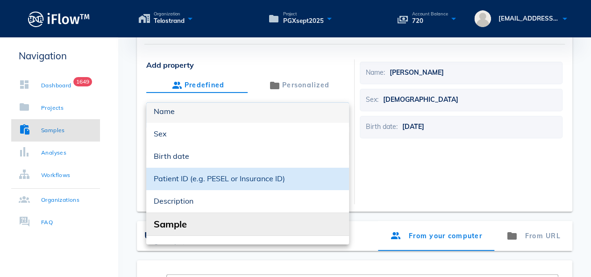
scroll to position [93, 0]
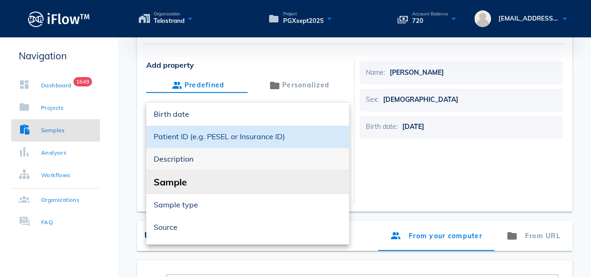
click at [268, 162] on div "Description" at bounding box center [248, 159] width 188 height 9
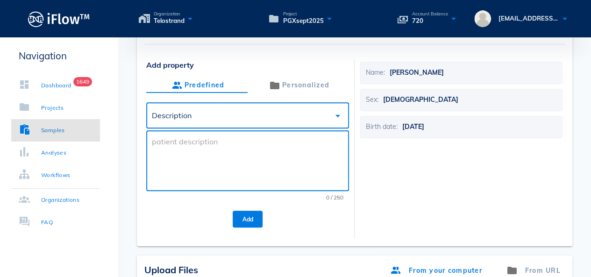
click at [222, 166] on textarea at bounding box center [250, 163] width 197 height 56
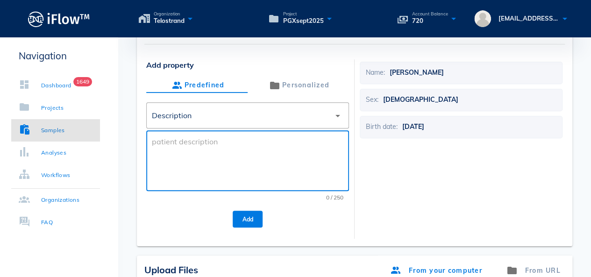
paste textarea "PGX Test"
type textarea "PGX Test"
click at [254, 217] on span "Add" at bounding box center [247, 219] width 15 height 7
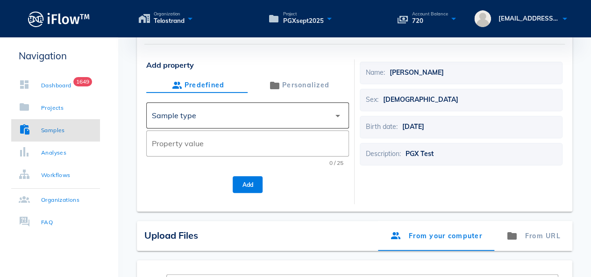
click at [275, 122] on div "Sample type" at bounding box center [241, 115] width 178 height 22
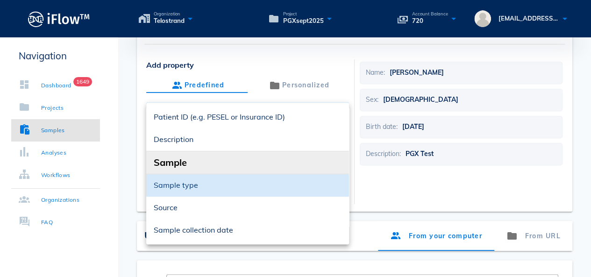
scroll to position [140, 0]
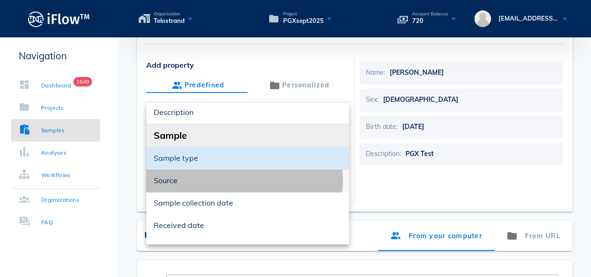
click at [239, 185] on div "Source" at bounding box center [248, 180] width 188 height 20
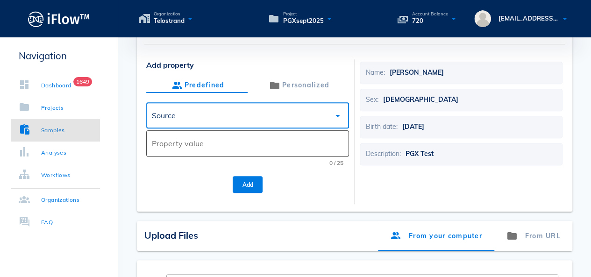
click at [215, 142] on input "Property value" at bounding box center [247, 143] width 191 height 15
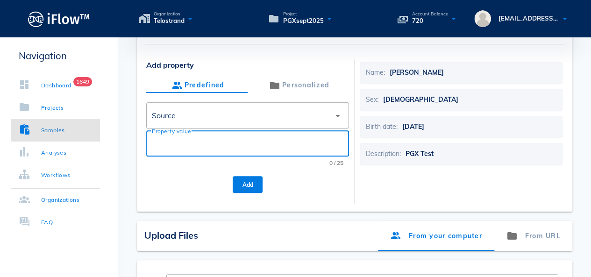
paste input "Sovereign Medical Group"
type input "Sovereign Medical Group"
click at [243, 178] on button "Add" at bounding box center [248, 184] width 30 height 17
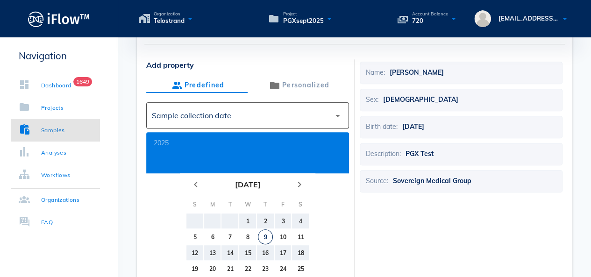
click at [262, 116] on div "Sample collection date" at bounding box center [241, 115] width 178 height 22
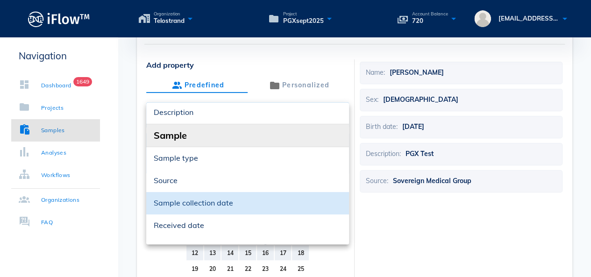
click at [227, 196] on div "Sample collection date" at bounding box center [248, 203] width 188 height 20
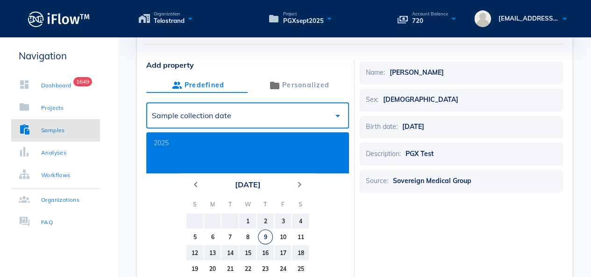
click at [248, 188] on button "[DATE]" at bounding box center [247, 184] width 33 height 19
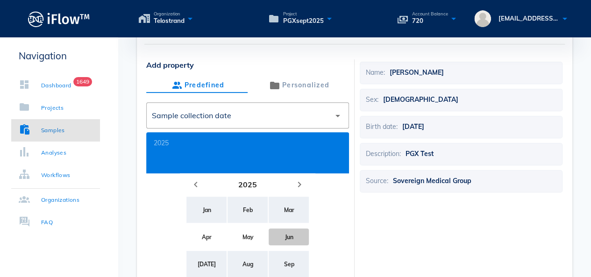
click at [283, 238] on div "Jun" at bounding box center [288, 236] width 25 height 7
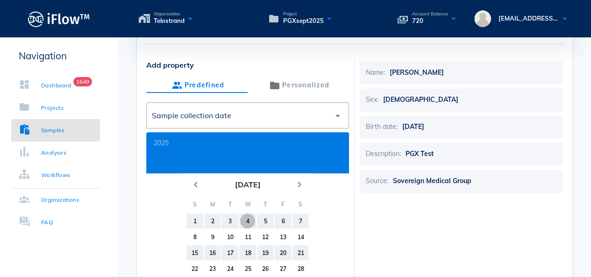
click at [248, 219] on div "4" at bounding box center [247, 221] width 15 height 7
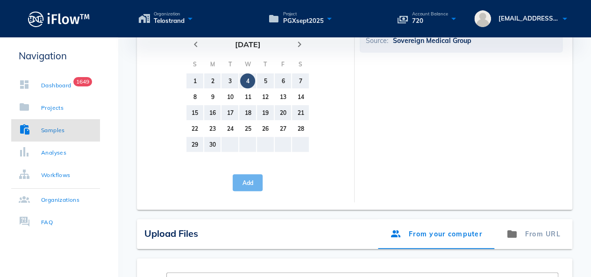
click at [252, 186] on button "Add" at bounding box center [248, 182] width 30 height 17
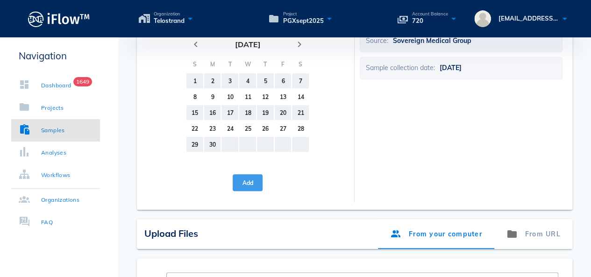
drag, startPoint x: 243, startPoint y: 187, endPoint x: 299, endPoint y: 169, distance: 58.9
click at [299, 169] on div "Add property Predefined Personalized ​ Received date arrow_drop_down 2025 chevr…" at bounding box center [247, 56] width 203 height 274
click at [247, 80] on div "4" at bounding box center [247, 81] width 15 height 7
click at [243, 181] on span "Add" at bounding box center [247, 182] width 15 height 7
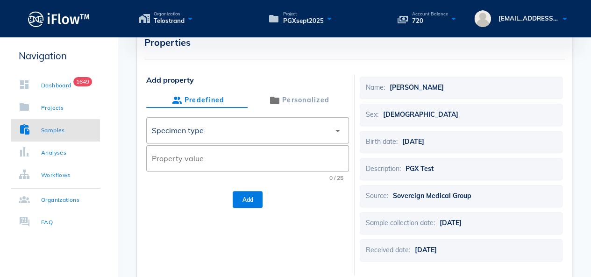
scroll to position [187, 0]
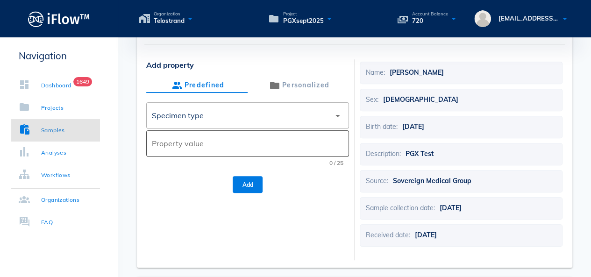
click at [225, 135] on div "Property value" at bounding box center [247, 143] width 191 height 26
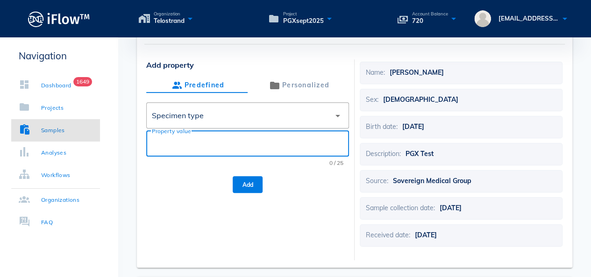
paste input "Buccal swab"
type input "Buccal swab"
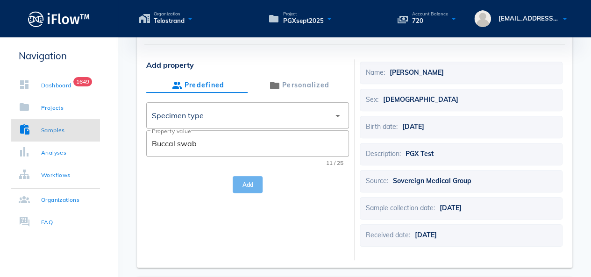
click at [252, 187] on span "Add" at bounding box center [247, 184] width 15 height 7
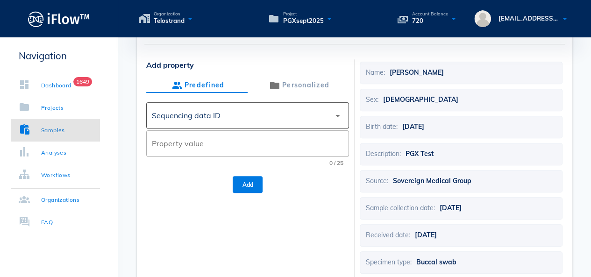
click at [275, 119] on div "Sequencing data ID" at bounding box center [241, 115] width 178 height 22
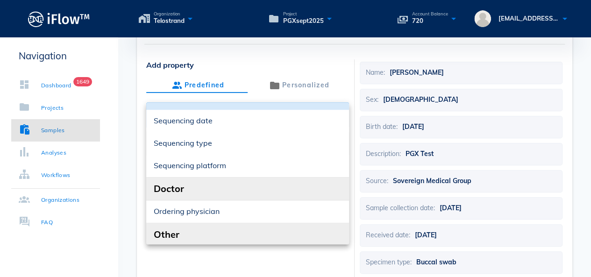
scroll to position [327, 0]
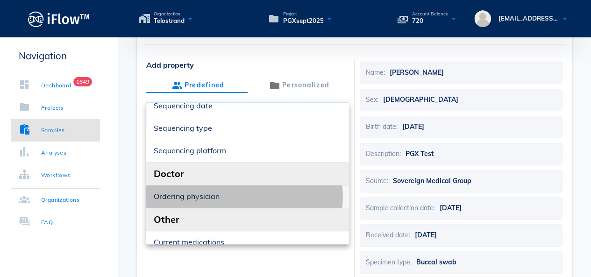
click at [253, 190] on div "Ordering physician" at bounding box center [248, 196] width 188 height 20
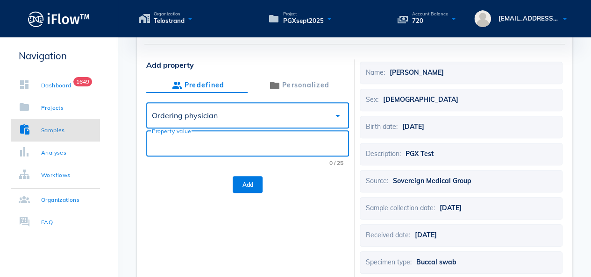
click at [232, 139] on input "Property value" at bounding box center [247, 143] width 191 height 15
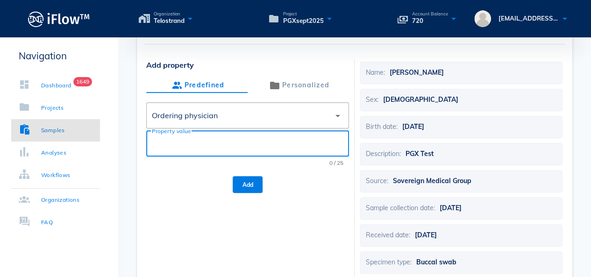
paste input "[PERSON_NAME]"
type input "[PERSON_NAME]"
click at [247, 188] on button "Add" at bounding box center [248, 184] width 30 height 17
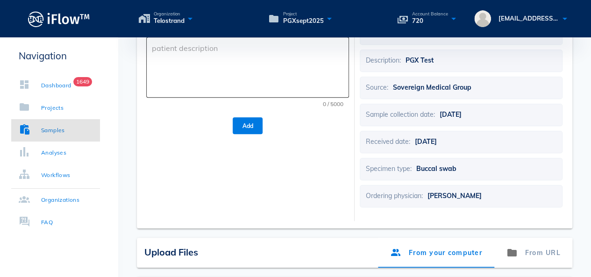
scroll to position [280, 0]
click at [226, 88] on textarea at bounding box center [250, 70] width 197 height 56
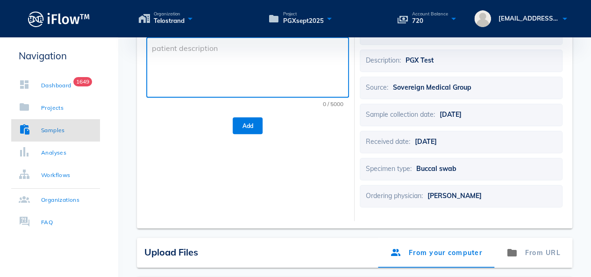
paste textarea "PeriGuard, [MEDICAL_DATA], [MEDICAL_DATA], [MEDICAL_DATA] HCl, [MEDICAL_DATA], …"
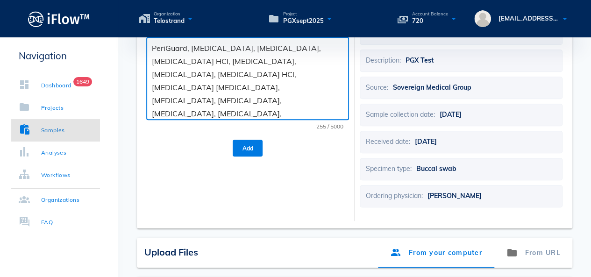
type textarea "PeriGuard, [MEDICAL_DATA], [MEDICAL_DATA], [MEDICAL_DATA] HCl, [MEDICAL_DATA], …"
click at [241, 145] on span "Add" at bounding box center [247, 148] width 15 height 7
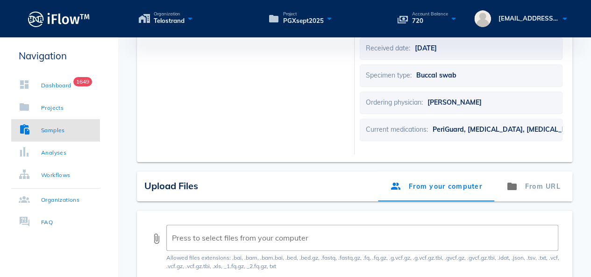
scroll to position [467, 0]
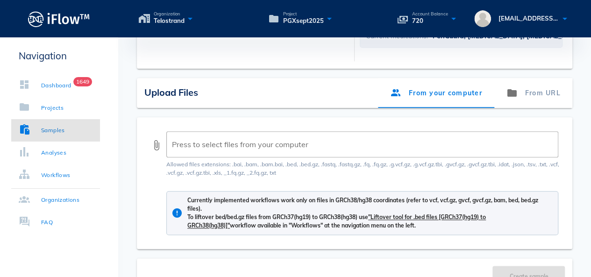
click at [163, 149] on div "attach_file ​ Press to select files from your computer" at bounding box center [354, 144] width 407 height 26
click at [158, 148] on button "attach_file" at bounding box center [156, 145] width 11 height 11
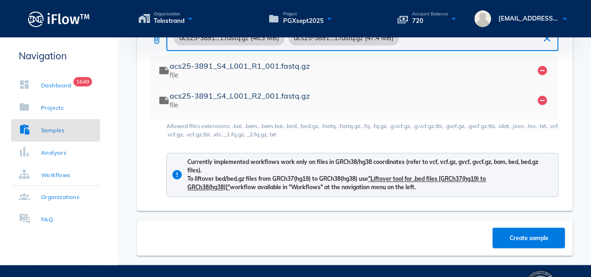
scroll to position [602, 0]
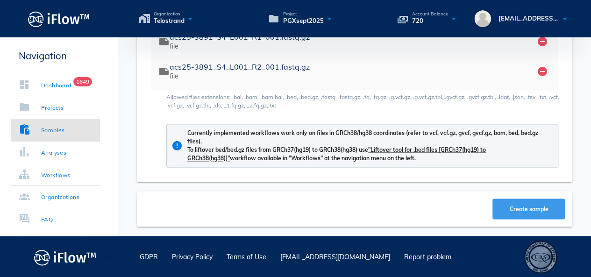
click at [503, 207] on span "Create sample" at bounding box center [528, 208] width 54 height 7
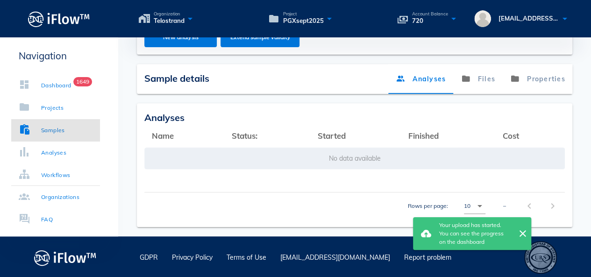
scroll to position [171, 0]
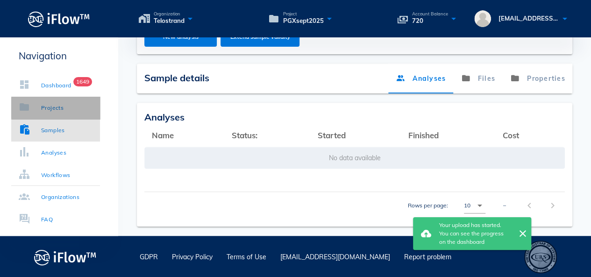
click at [65, 99] on link "Projects" at bounding box center [55, 108] width 89 height 22
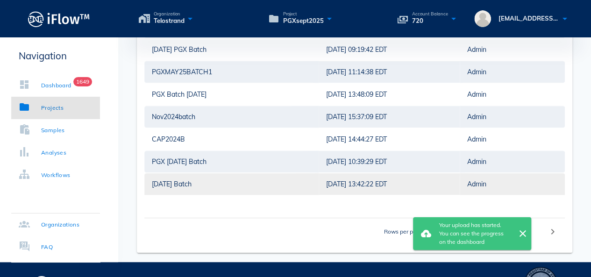
scroll to position [31, 0]
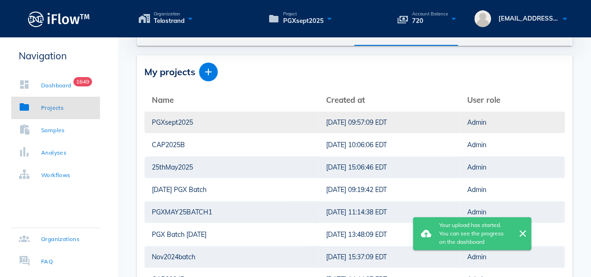
click at [178, 120] on div "PGXsept2025" at bounding box center [231, 122] width 159 height 21
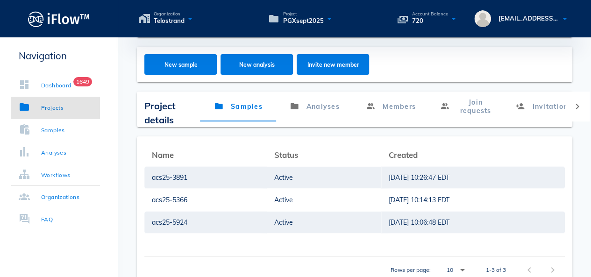
scroll to position [31, 0]
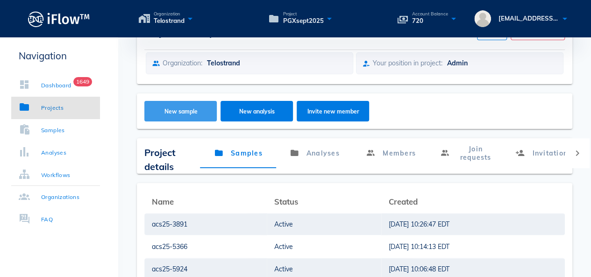
click at [193, 113] on span "New sample" at bounding box center [181, 111] width 54 height 7
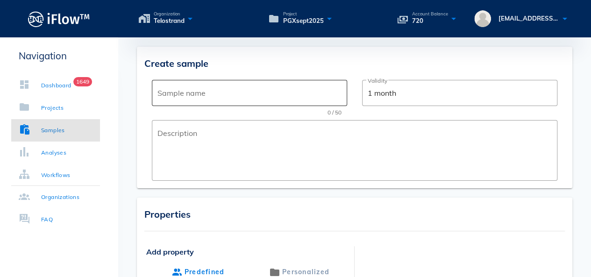
click at [190, 105] on div "Sample name" at bounding box center [249, 93] width 184 height 26
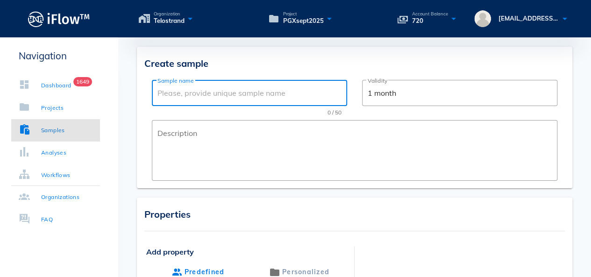
paste input "ACS25-3371"
drag, startPoint x: 171, startPoint y: 94, endPoint x: 155, endPoint y: 94, distance: 15.4
click at [155, 94] on div "​ Sample name ACS25-3371" at bounding box center [249, 93] width 195 height 26
type input "acs25-3371"
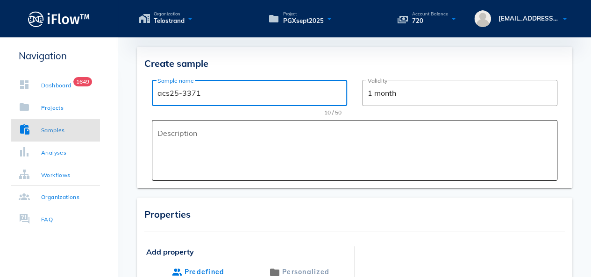
click at [186, 144] on textarea "Description" at bounding box center [357, 153] width 400 height 56
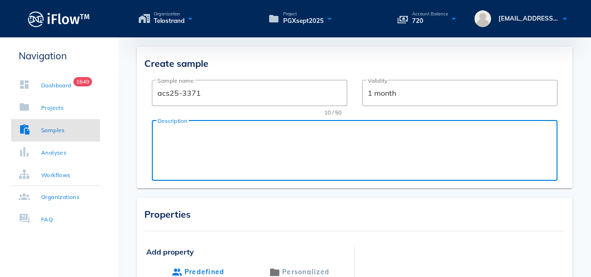
paste textarea "PGX Test"
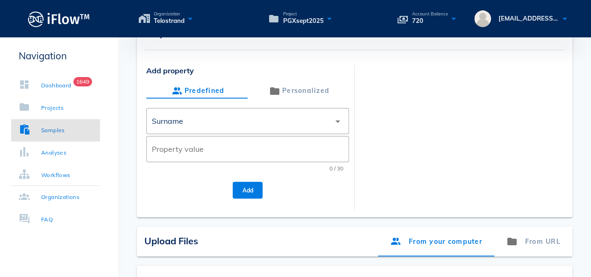
scroll to position [187, 0]
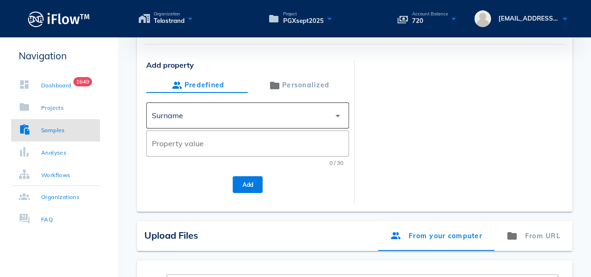
type textarea "PGX Test"
click at [225, 111] on div "Surname" at bounding box center [241, 115] width 178 height 22
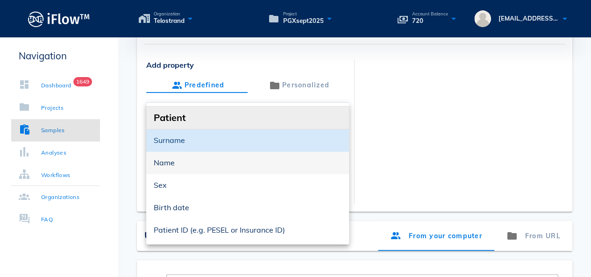
click at [203, 161] on div "Name" at bounding box center [248, 162] width 188 height 9
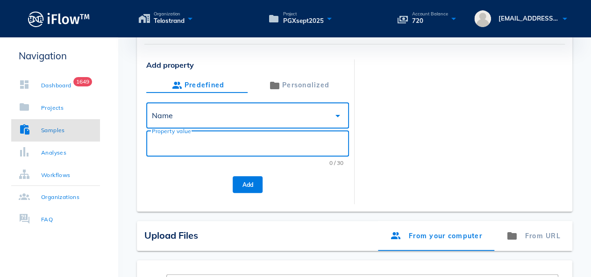
click at [203, 143] on input "Property value" at bounding box center [247, 143] width 191 height 15
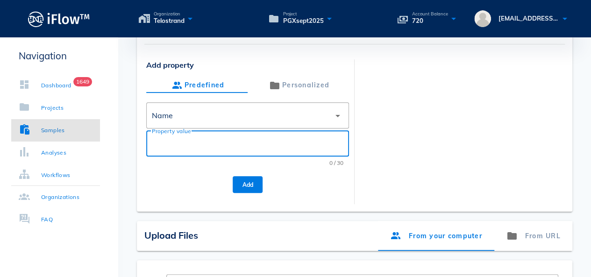
paste input "[PERSON_NAME]"
type input "[PERSON_NAME]"
click at [237, 178] on button "Add" at bounding box center [248, 184] width 30 height 17
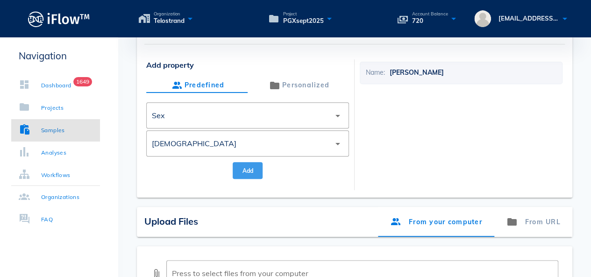
click at [250, 173] on span "Add" at bounding box center [247, 170] width 15 height 7
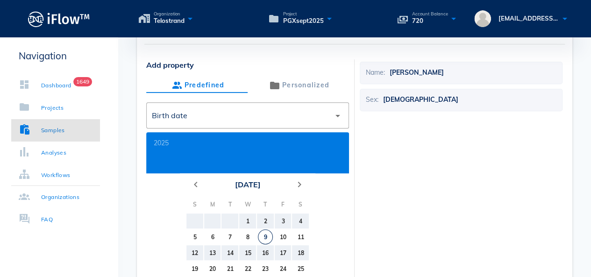
click at [251, 182] on button "[DATE]" at bounding box center [247, 184] width 33 height 19
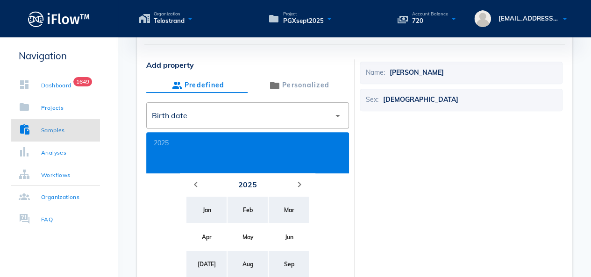
click at [251, 182] on button "2025" at bounding box center [247, 184] width 26 height 19
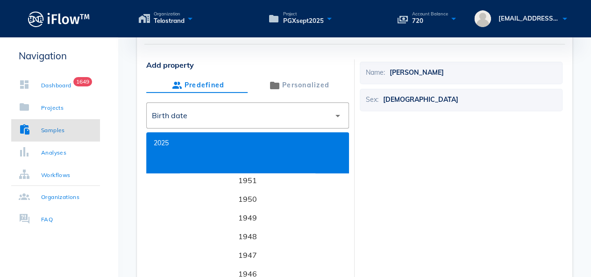
scroll to position [3214, 0]
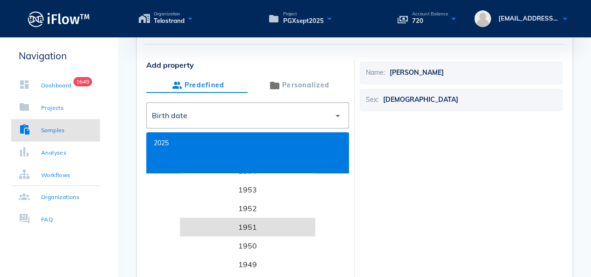
click at [259, 230] on li "1951" at bounding box center [247, 227] width 135 height 19
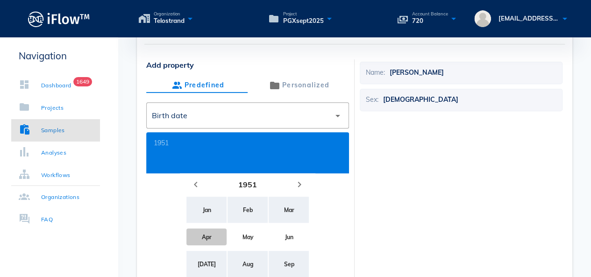
click at [215, 231] on button "Apr" at bounding box center [206, 236] width 40 height 17
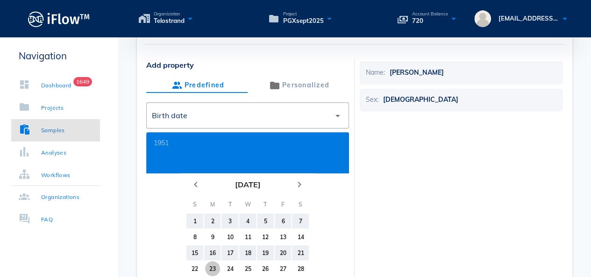
click at [214, 272] on button "23" at bounding box center [212, 268] width 15 height 15
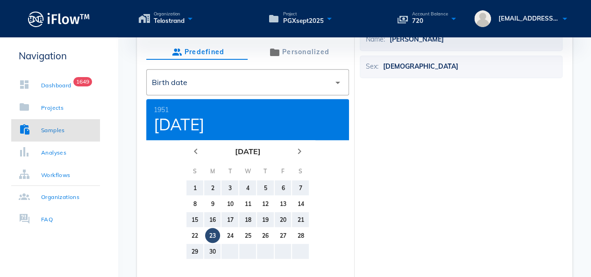
scroll to position [280, 0]
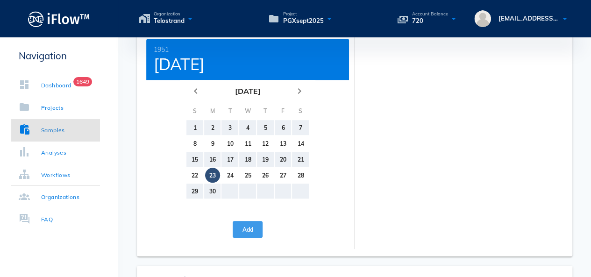
click at [249, 229] on span "Add" at bounding box center [247, 229] width 15 height 7
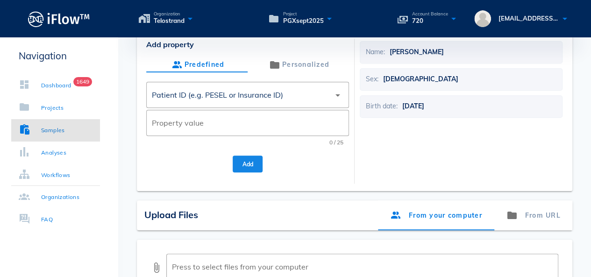
scroll to position [140, 0]
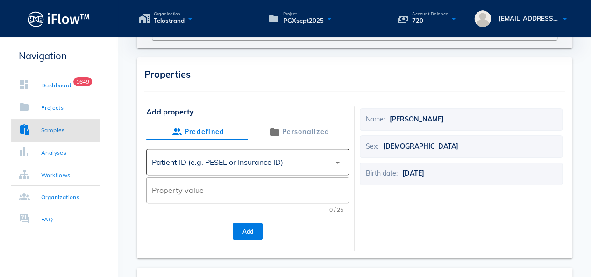
click at [307, 154] on div "Patient ID (e.g. PESEL or Insurance ID)" at bounding box center [241, 162] width 178 height 22
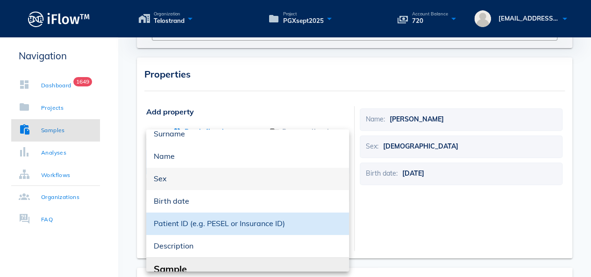
scroll to position [93, 0]
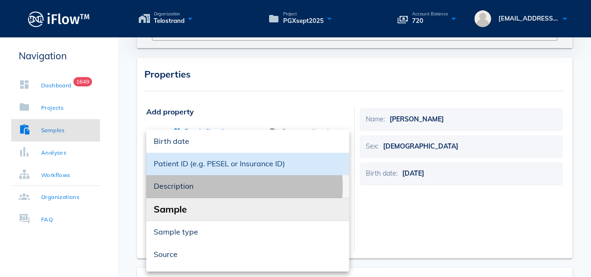
click at [245, 192] on div "Description" at bounding box center [248, 186] width 188 height 20
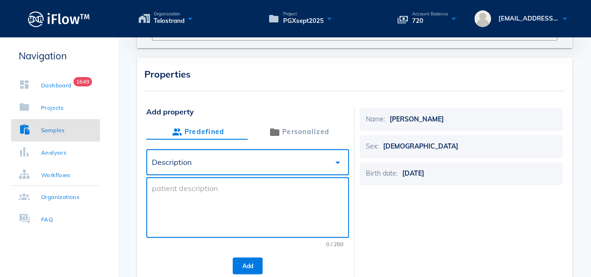
click at [264, 213] on textarea at bounding box center [250, 210] width 197 height 56
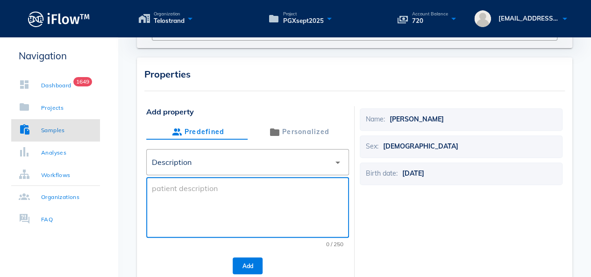
paste textarea "PGX Test"
type textarea "PGX Test"
click at [252, 274] on div "Add" at bounding box center [247, 265] width 203 height 21
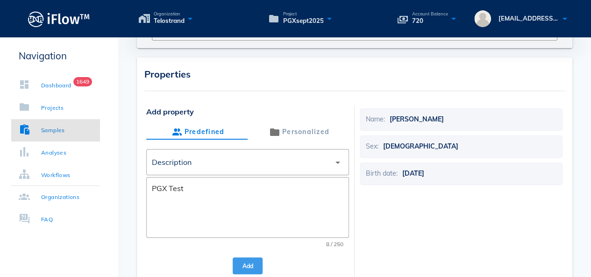
click at [251, 271] on button "Add" at bounding box center [248, 265] width 30 height 17
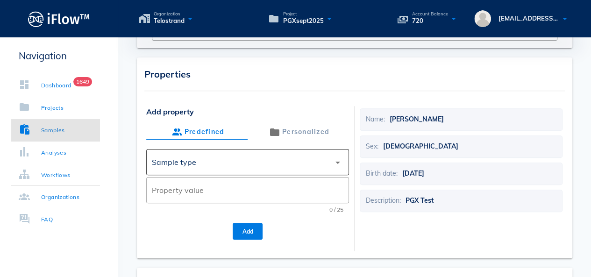
click at [265, 166] on div "Sample type" at bounding box center [241, 162] width 178 height 22
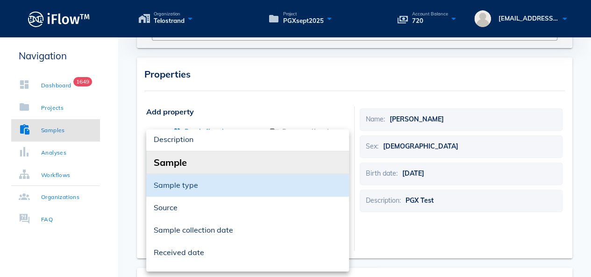
scroll to position [187, 0]
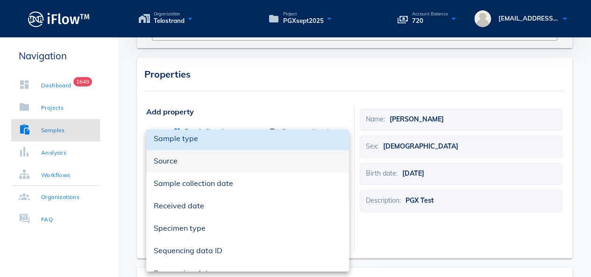
click at [224, 165] on div "Source" at bounding box center [248, 161] width 188 height 20
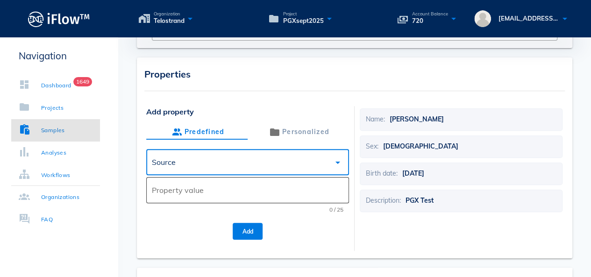
click at [231, 198] on div "Property value" at bounding box center [247, 190] width 191 height 26
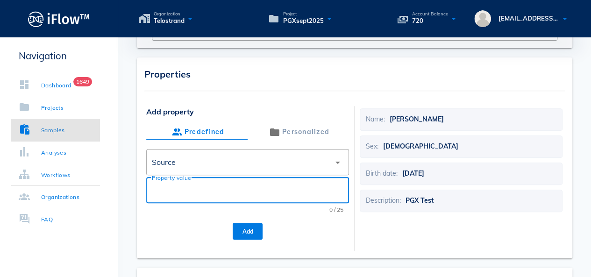
paste input "Sovereign Medical Group"
type input "Sovereign Medical Group"
click at [252, 233] on span "Add" at bounding box center [247, 231] width 15 height 7
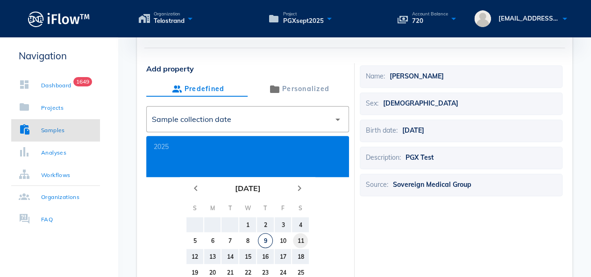
scroll to position [233, 0]
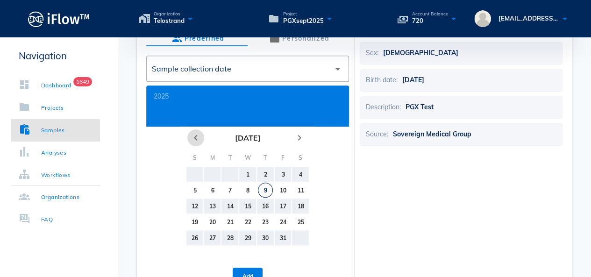
click at [196, 136] on icon "chevron_left" at bounding box center [195, 137] width 11 height 11
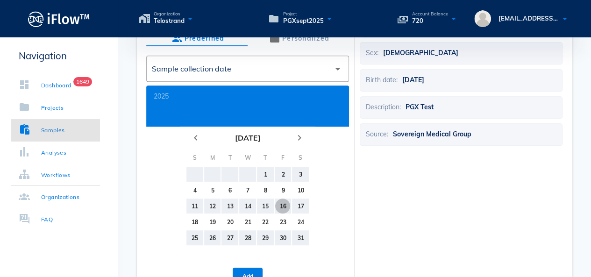
click at [286, 204] on div "16" at bounding box center [282, 206] width 15 height 7
click at [259, 270] on button "Add" at bounding box center [248, 276] width 30 height 17
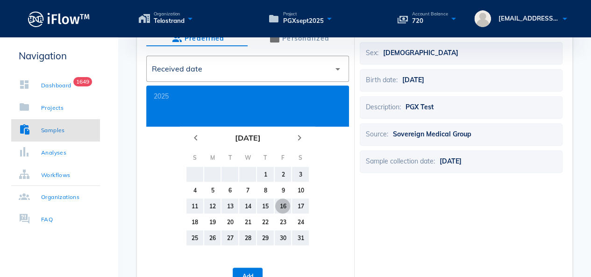
click at [285, 205] on div "16" at bounding box center [282, 206] width 15 height 7
click at [246, 275] on span "Add" at bounding box center [247, 276] width 15 height 7
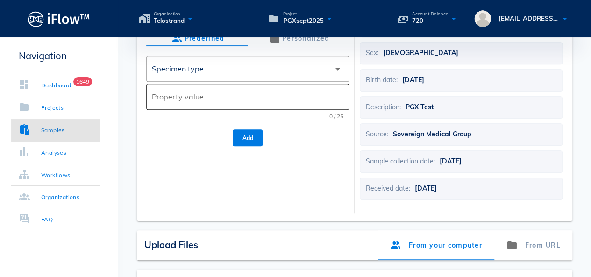
click at [212, 88] on div "Property value" at bounding box center [247, 97] width 191 height 26
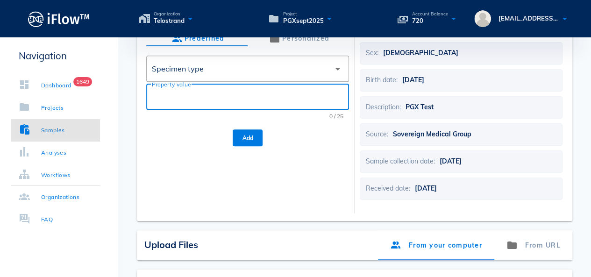
paste input "Buccal swab"
type input "Buccal swab"
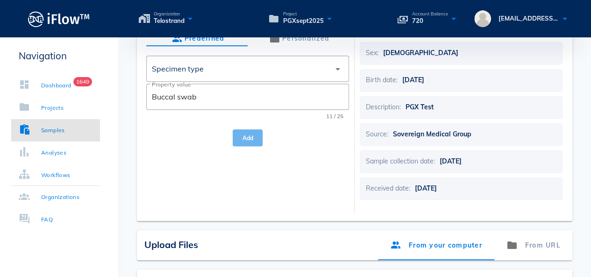
click at [252, 139] on span "Add" at bounding box center [247, 137] width 15 height 7
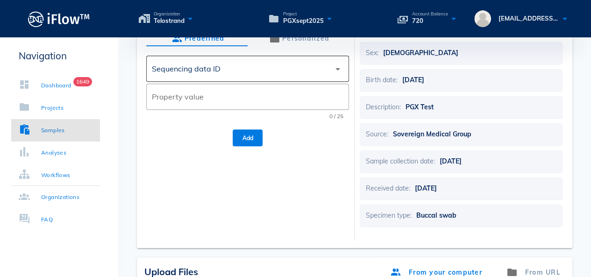
click at [255, 71] on div "Sequencing data ID" at bounding box center [241, 68] width 178 height 22
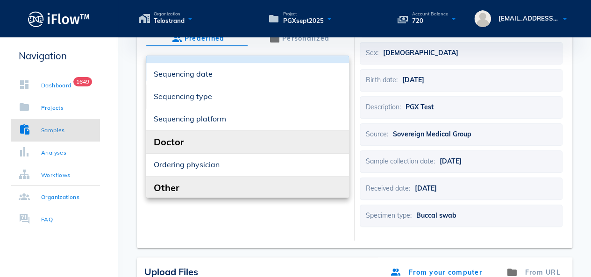
scroll to position [327, 0]
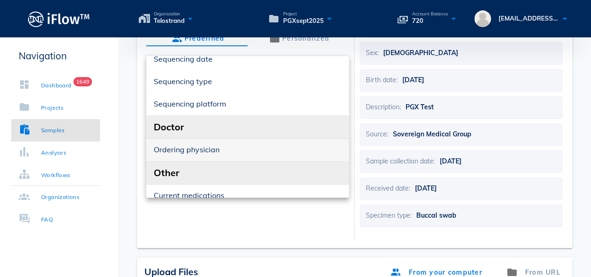
click at [243, 149] on div "Ordering physician" at bounding box center [248, 149] width 188 height 9
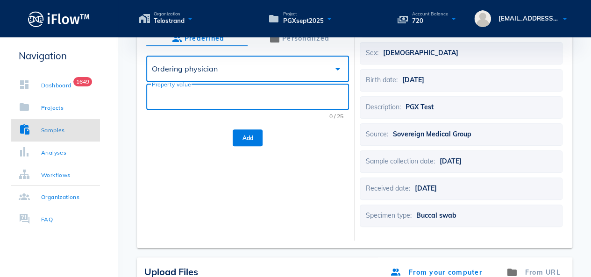
click at [237, 90] on input "Property value" at bounding box center [247, 96] width 191 height 15
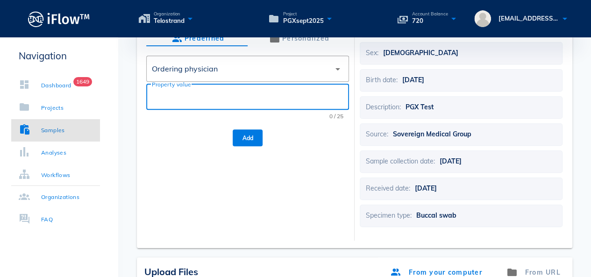
paste input "[PERSON_NAME]"
type input "[PERSON_NAME]"
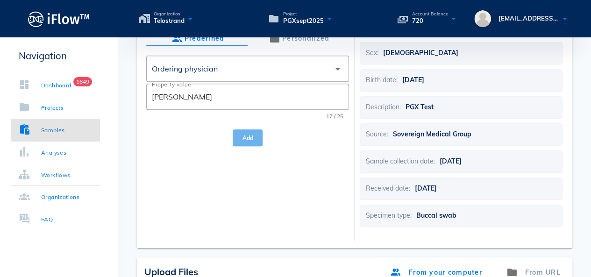
click at [256, 141] on button "Add" at bounding box center [248, 137] width 30 height 17
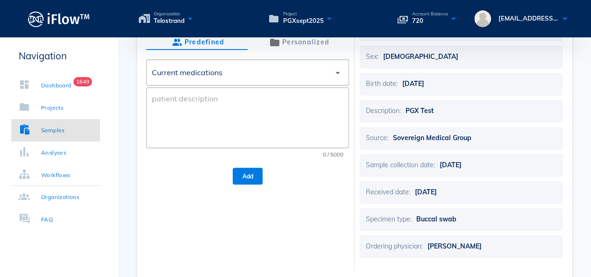
scroll to position [233, 0]
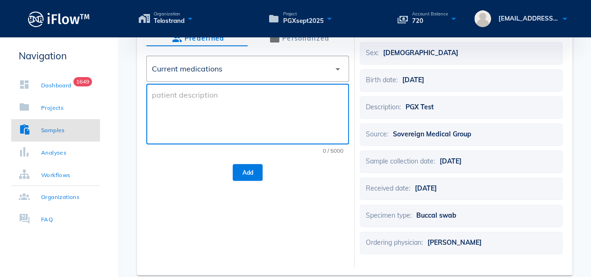
click at [233, 116] on textarea at bounding box center [250, 116] width 197 height 56
paste textarea "[MEDICAL_DATA] 6.25 MG Tablet 1 tablet with food Orally Twice a day, [MEDICAL_D…"
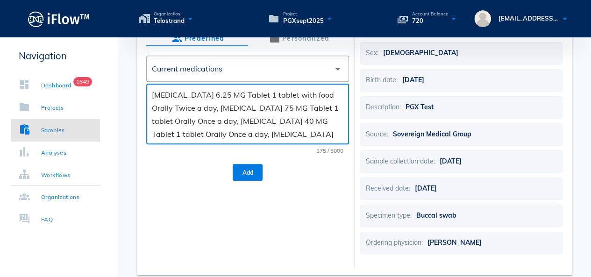
type textarea "[MEDICAL_DATA] 6.25 MG Tablet 1 tablet with food Orally Twice a day, [MEDICAL_D…"
click at [246, 177] on button "Add" at bounding box center [248, 172] width 30 height 17
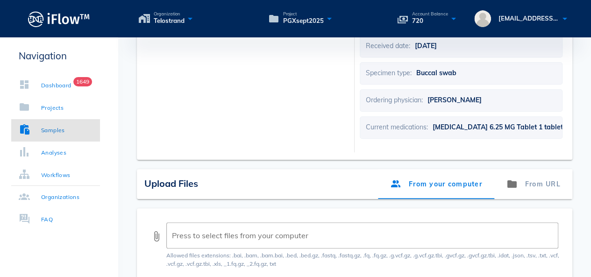
scroll to position [420, 0]
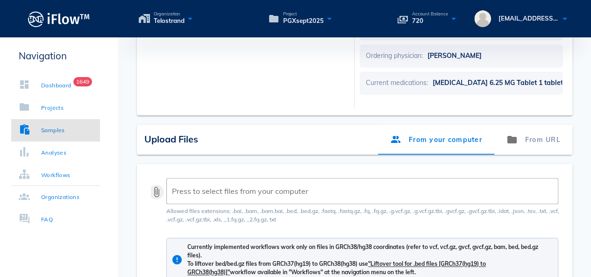
click at [157, 191] on button "attach_file" at bounding box center [156, 191] width 11 height 11
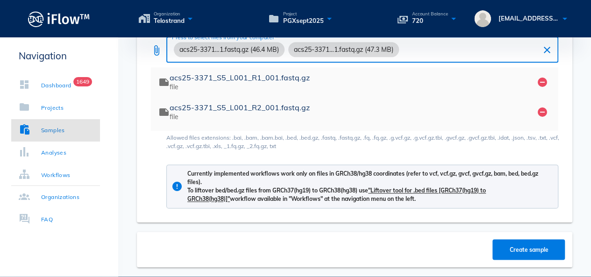
scroll to position [602, 0]
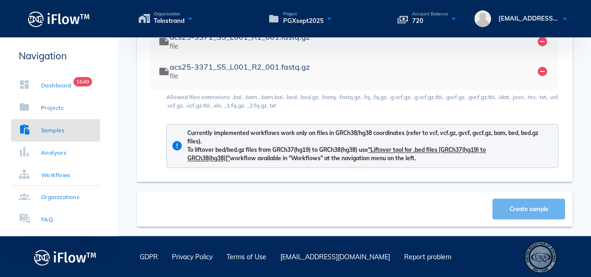
click at [514, 204] on button "Create sample" at bounding box center [528, 208] width 72 height 21
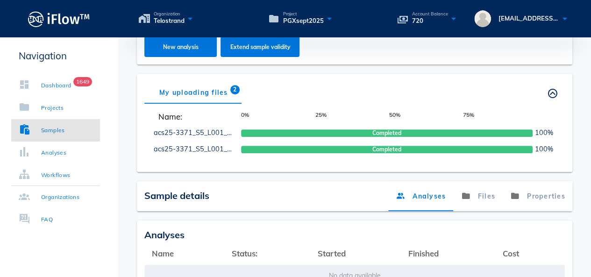
scroll to position [278, 0]
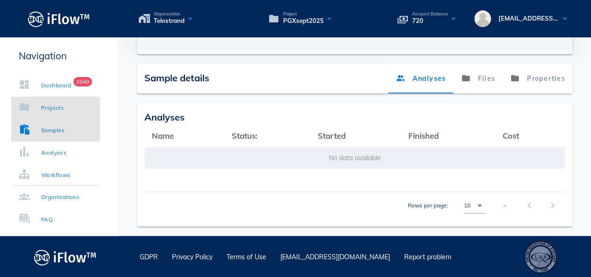
click at [50, 106] on div "Projects" at bounding box center [52, 107] width 22 height 9
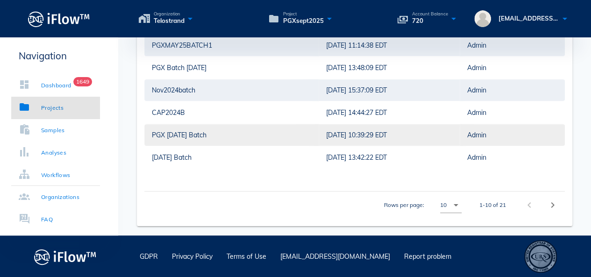
scroll to position [57, 0]
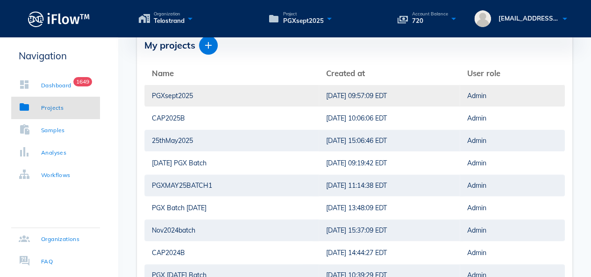
click at [179, 95] on div "PGXsept2025" at bounding box center [231, 95] width 159 height 21
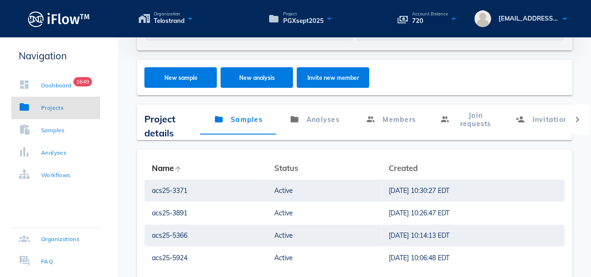
scroll to position [11, 0]
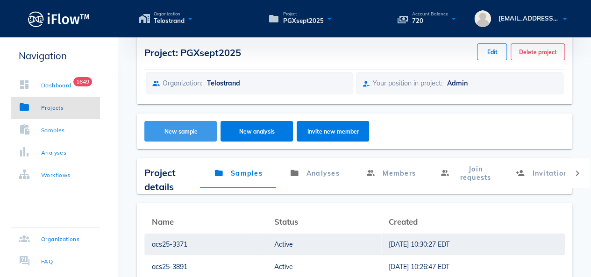
click at [180, 135] on button "New sample" at bounding box center [180, 131] width 72 height 21
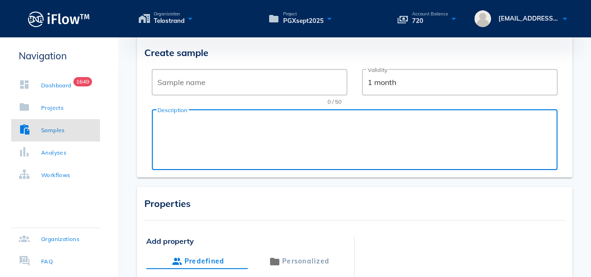
click at [287, 138] on textarea "Description" at bounding box center [357, 142] width 400 height 56
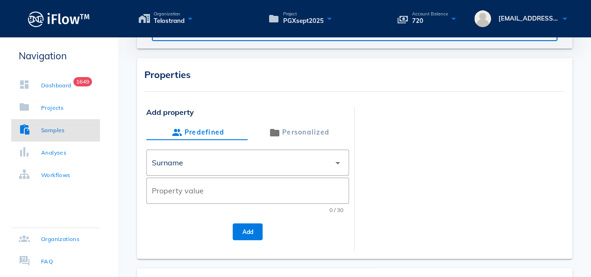
scroll to position [151, 0]
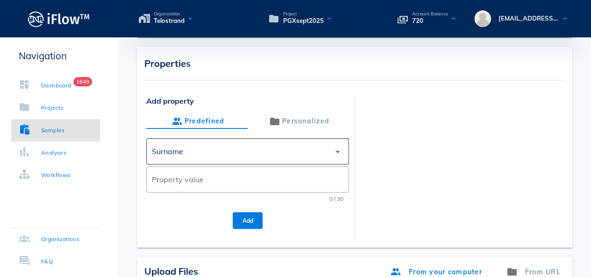
click at [254, 148] on div "Surname" at bounding box center [241, 151] width 178 height 22
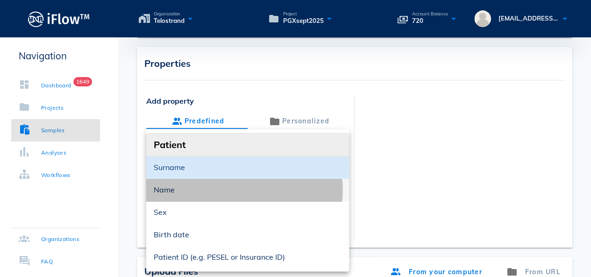
click at [232, 186] on div "Name" at bounding box center [248, 189] width 188 height 9
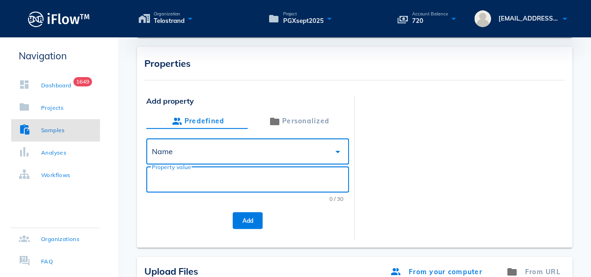
click at [219, 181] on input "Property value" at bounding box center [247, 179] width 191 height 15
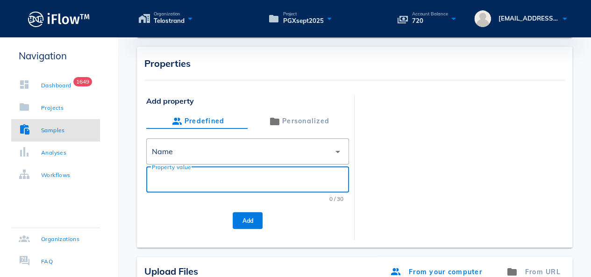
paste input "[PERSON_NAME]"
type input "[PERSON_NAME]"
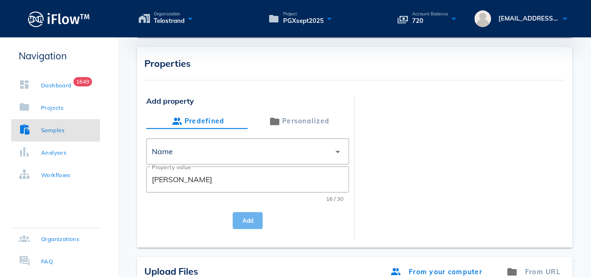
click at [256, 214] on button "Add" at bounding box center [248, 220] width 30 height 17
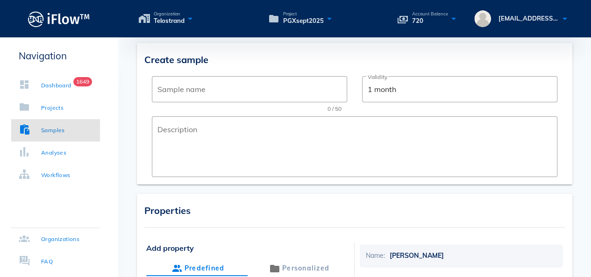
scroll to position [0, 0]
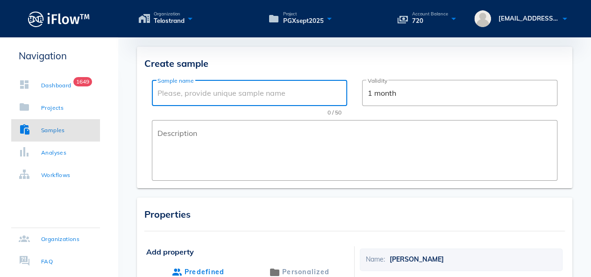
click at [203, 94] on input "Sample name" at bounding box center [249, 92] width 184 height 15
paste input "ACS25-6130"
drag, startPoint x: 171, startPoint y: 94, endPoint x: 131, endPoint y: 91, distance: 40.2
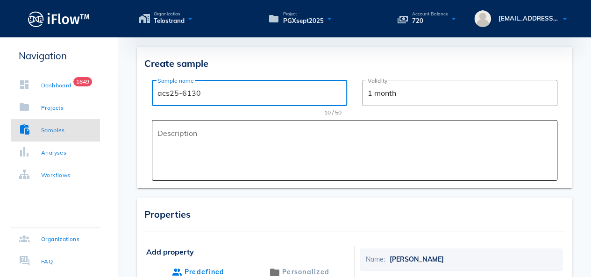
type input "acs25-6130"
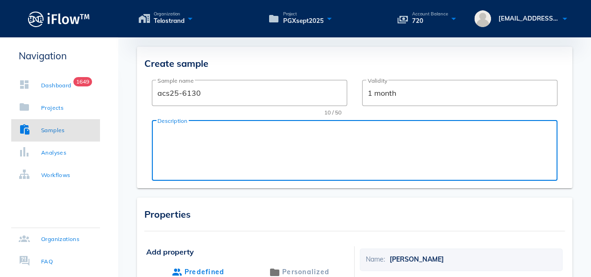
click at [199, 150] on textarea "Description" at bounding box center [357, 153] width 400 height 56
paste textarea "PGX Test"
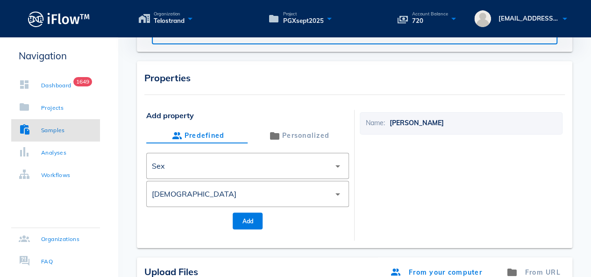
scroll to position [140, 0]
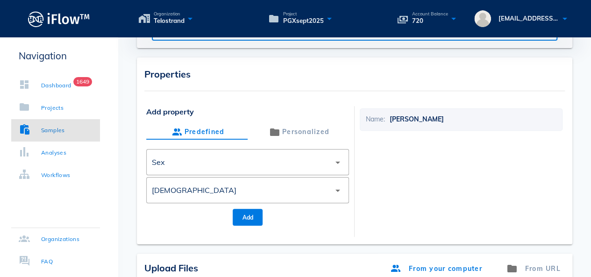
type textarea "PGX Test"
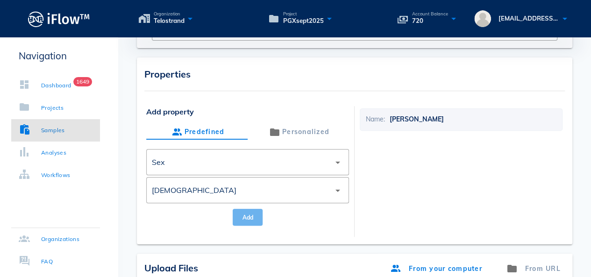
click at [253, 218] on span "Add" at bounding box center [247, 217] width 15 height 7
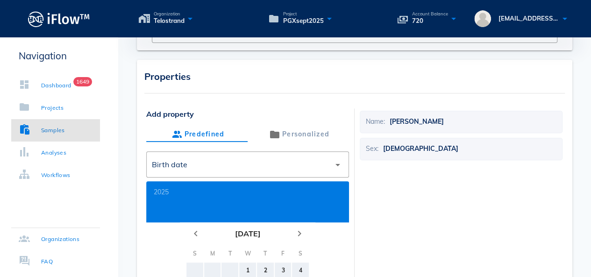
scroll to position [187, 0]
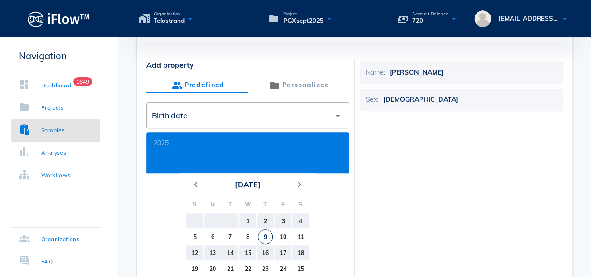
click at [237, 188] on button "[DATE]" at bounding box center [247, 184] width 33 height 19
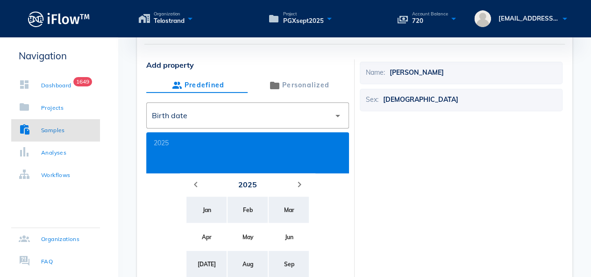
click at [239, 188] on button "2025" at bounding box center [247, 184] width 26 height 19
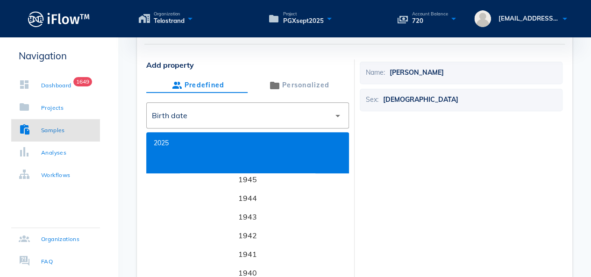
scroll to position [3354, 0]
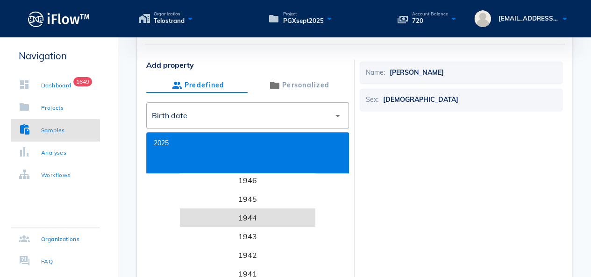
click at [253, 214] on li "1944" at bounding box center [247, 217] width 135 height 19
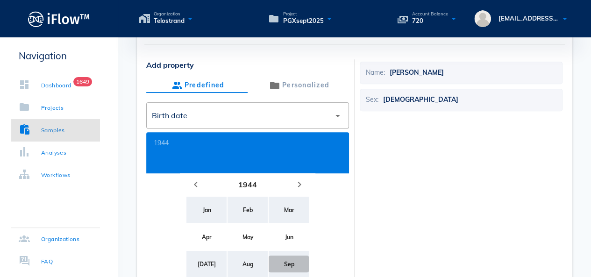
click at [290, 262] on div "Sep" at bounding box center [288, 264] width 25 height 7
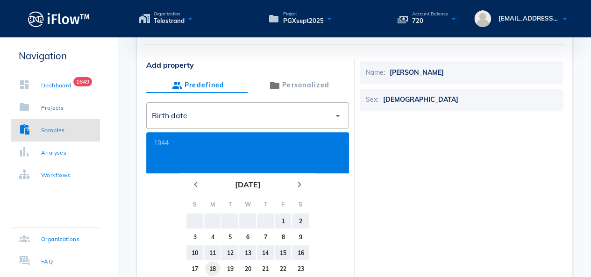
click at [205, 267] on tr "17 18 19 20 21 22 23" at bounding box center [247, 268] width 122 height 15
click at [214, 268] on div "18" at bounding box center [212, 268] width 15 height 7
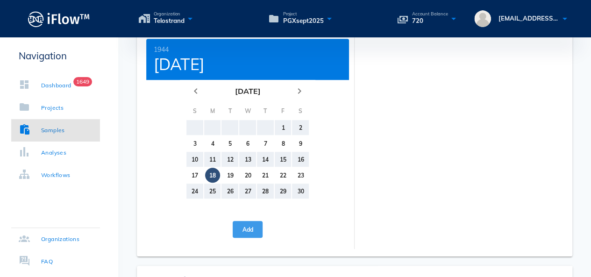
click at [258, 223] on button "Add" at bounding box center [248, 229] width 30 height 17
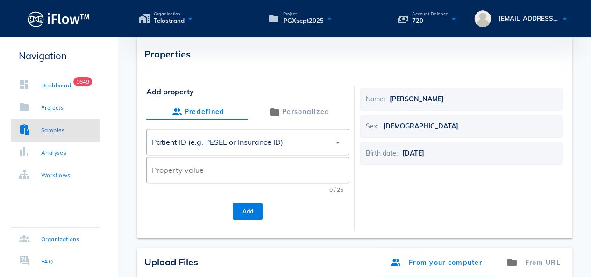
scroll to position [140, 0]
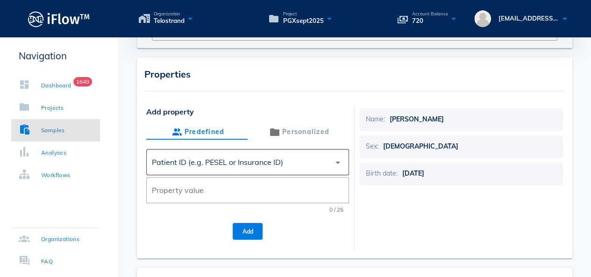
click at [315, 161] on div "Patient ID (e.g. PESEL or Insurance ID)" at bounding box center [241, 162] width 178 height 22
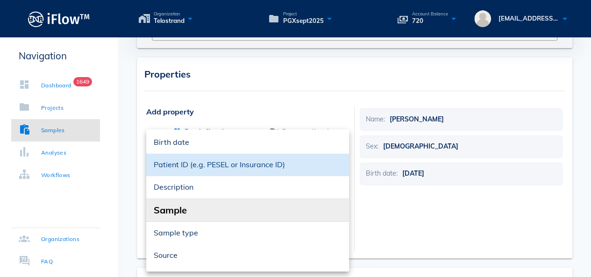
scroll to position [93, 0]
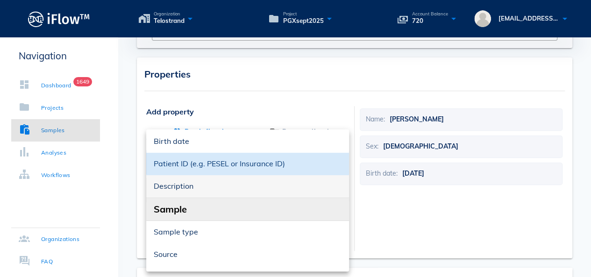
click at [260, 186] on div "Description" at bounding box center [248, 186] width 188 height 9
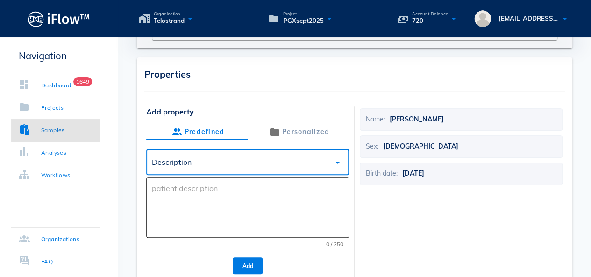
click at [205, 180] on div at bounding box center [250, 207] width 197 height 61
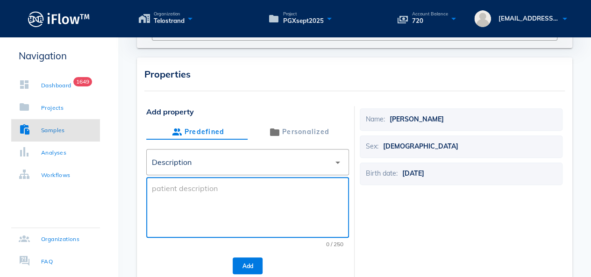
paste textarea "PGX Test"
type textarea "PGX Test"
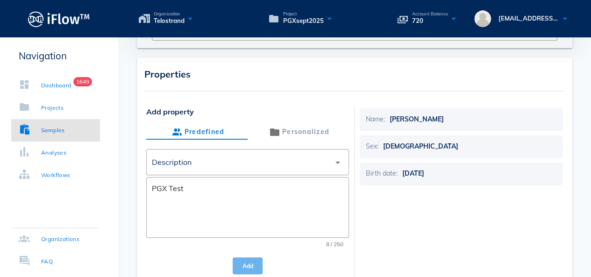
click at [252, 270] on button "Add" at bounding box center [248, 265] width 30 height 17
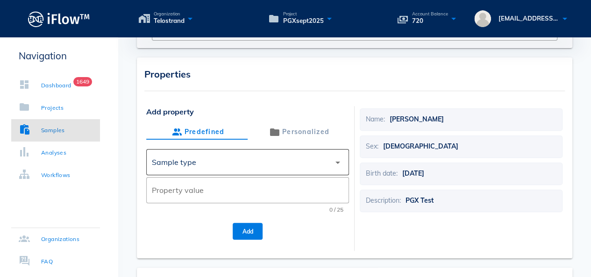
click at [277, 159] on div "Sample type" at bounding box center [241, 162] width 178 height 22
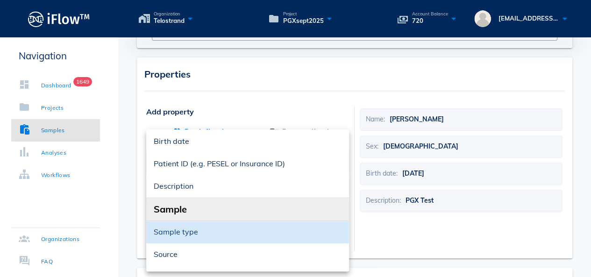
scroll to position [140, 0]
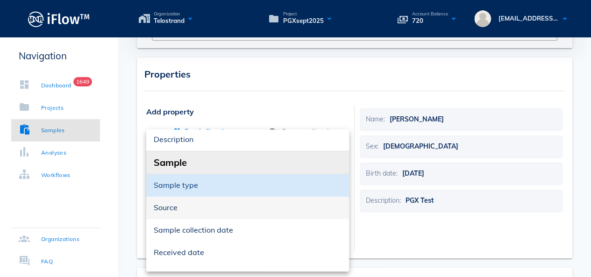
click at [238, 210] on div "Source" at bounding box center [248, 207] width 188 height 9
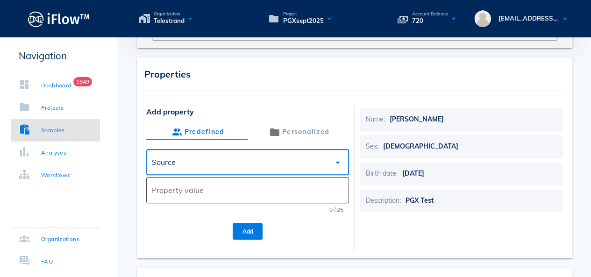
click at [223, 200] on div "Property value" at bounding box center [247, 190] width 191 height 26
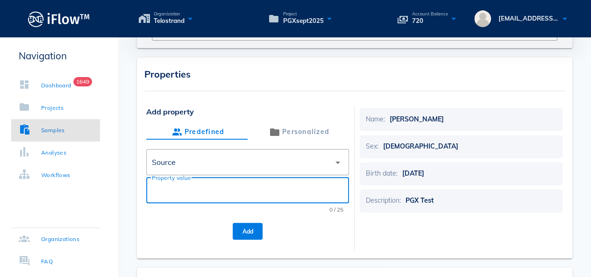
paste input "Sovereign Medical Group"
type input "Sovereign Medical Group"
click at [243, 227] on button "Add" at bounding box center [248, 231] width 30 height 17
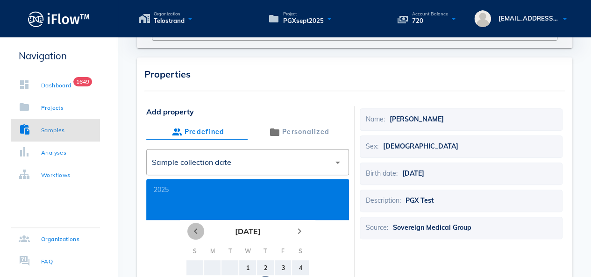
click at [195, 233] on icon "chevron_left" at bounding box center [195, 230] width 11 height 11
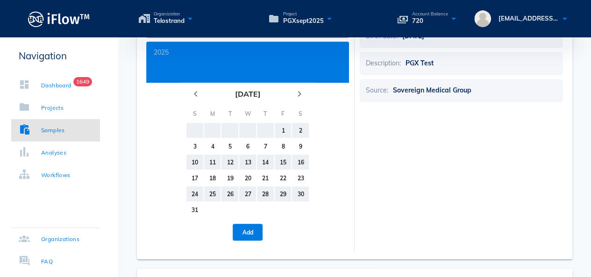
scroll to position [280, 0]
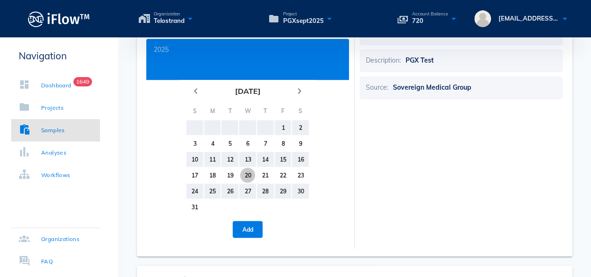
click at [244, 179] on button "20" at bounding box center [247, 175] width 15 height 15
click at [245, 224] on button "Add" at bounding box center [248, 229] width 30 height 17
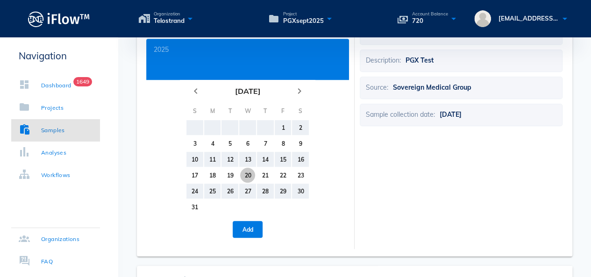
click at [251, 177] on div "20" at bounding box center [247, 175] width 15 height 7
click at [247, 226] on span "Add" at bounding box center [247, 229] width 15 height 7
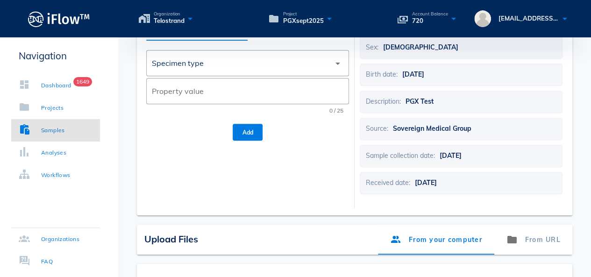
scroll to position [187, 0]
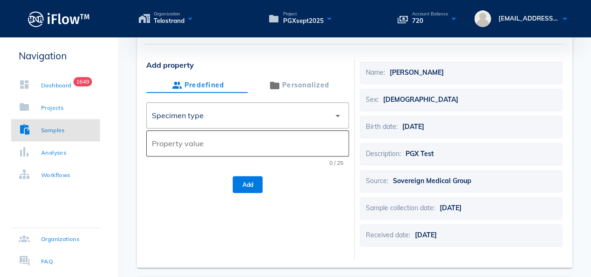
click at [194, 133] on div "Property value" at bounding box center [247, 143] width 191 height 26
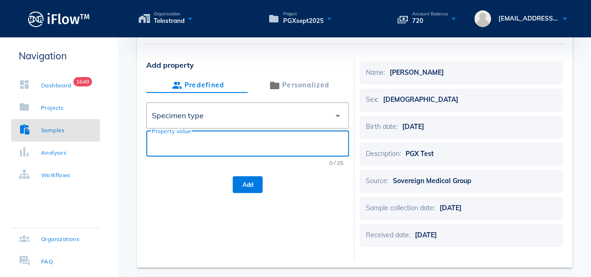
paste input "Buccal swab"
type input "Buccal swab"
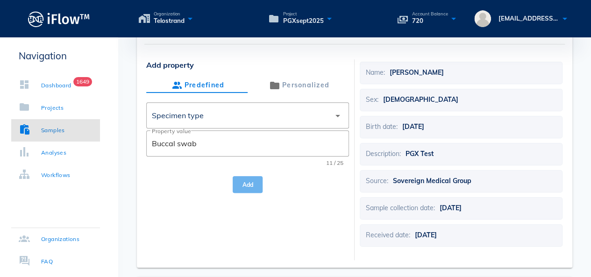
click at [253, 190] on button "Add" at bounding box center [248, 184] width 30 height 17
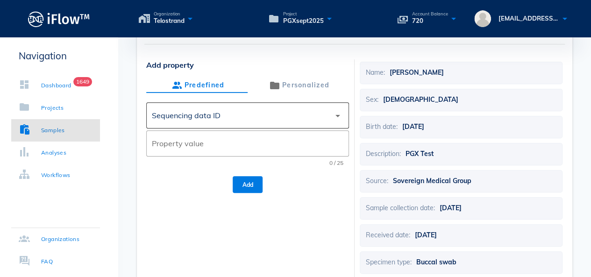
click at [273, 111] on div "Sequencing data ID" at bounding box center [241, 115] width 178 height 22
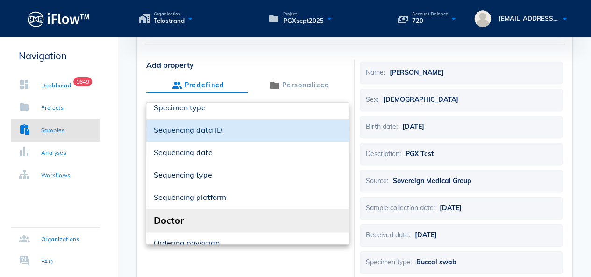
scroll to position [361, 0]
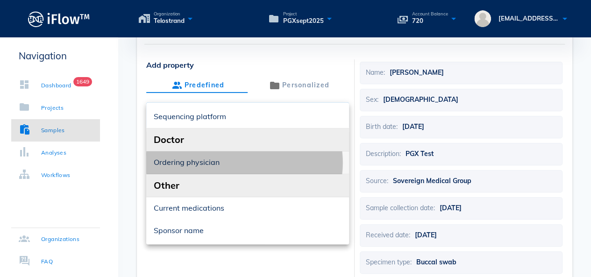
click at [232, 163] on div "Ordering physician" at bounding box center [248, 162] width 188 height 9
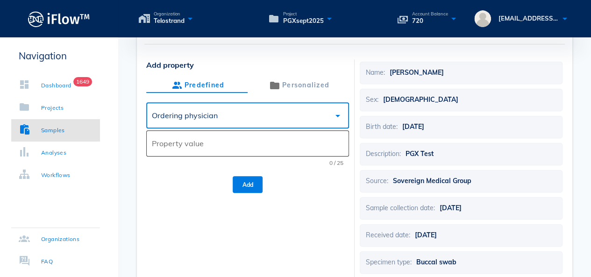
click at [240, 149] on input "Property value" at bounding box center [247, 143] width 191 height 15
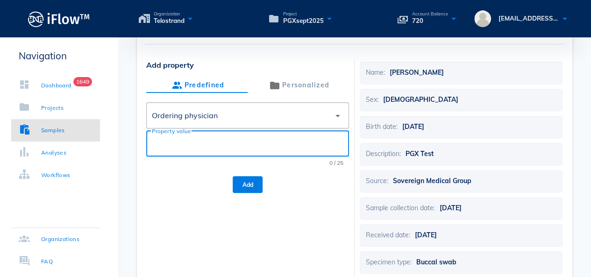
paste input "[PERSON_NAME]"
type input "[PERSON_NAME]"
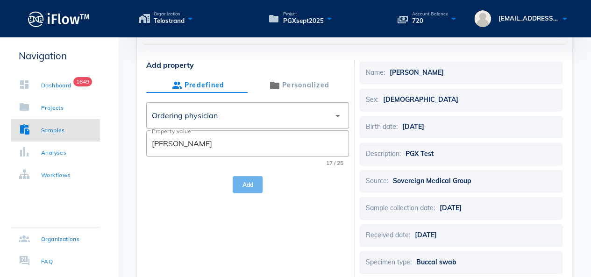
click at [250, 180] on button "Add" at bounding box center [248, 184] width 30 height 17
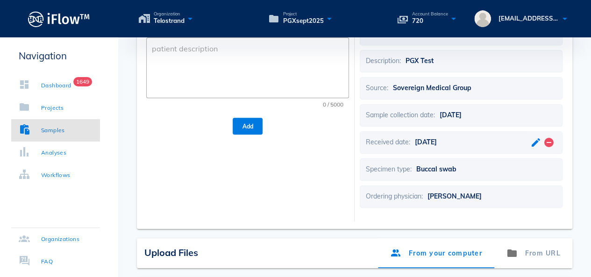
scroll to position [233, 0]
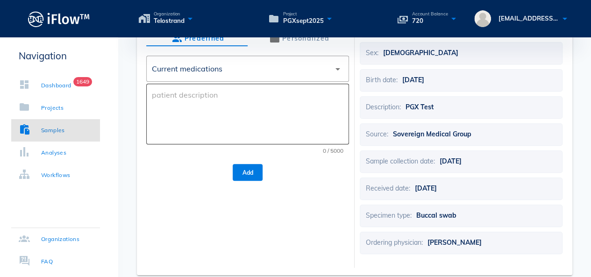
click at [205, 110] on textarea at bounding box center [250, 116] width 197 height 56
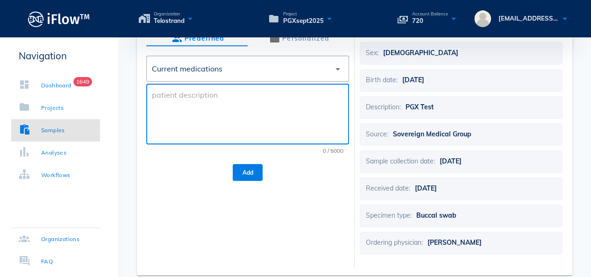
paste textarea "[MEDICAL_DATA], [MEDICAL_DATA] 1000, [MEDICAL_DATA] 75 MG Tablet 1 tablet Orall…"
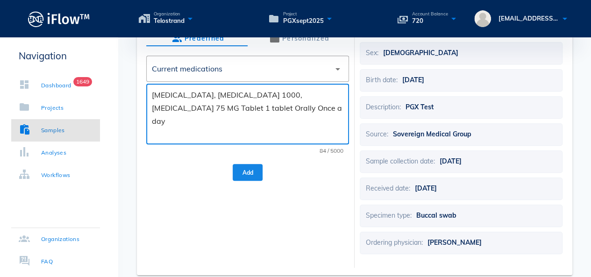
type textarea "[MEDICAL_DATA], [MEDICAL_DATA] 1000, [MEDICAL_DATA] 75 MG Tablet 1 tablet Orall…"
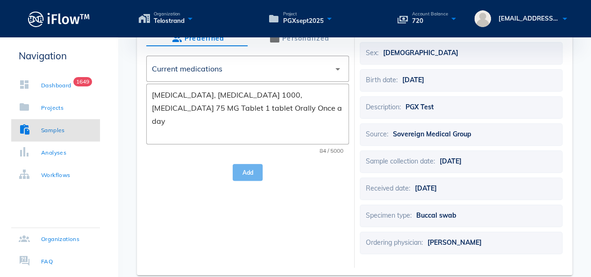
click at [247, 175] on span "Add" at bounding box center [247, 172] width 15 height 7
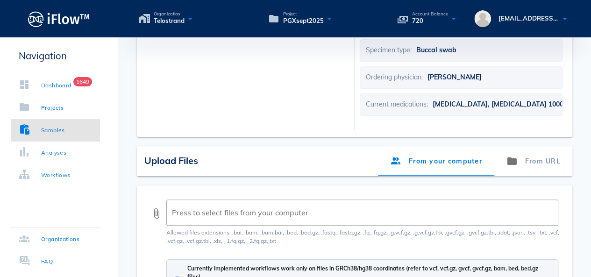
scroll to position [514, 0]
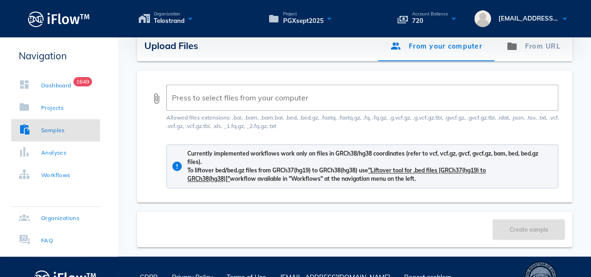
click at [156, 106] on div "attach_file ​ Press to select files from your computer" at bounding box center [354, 98] width 407 height 26
click at [156, 104] on div "attach_file ​ Press to select files from your computer" at bounding box center [354, 98] width 407 height 26
click at [156, 101] on button "attach_file" at bounding box center [156, 98] width 11 height 11
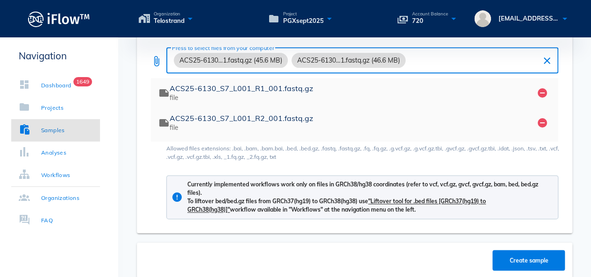
scroll to position [602, 0]
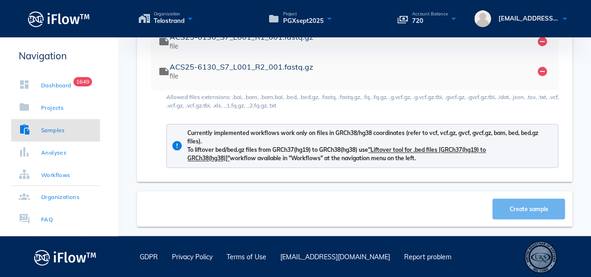
click at [526, 212] on button "Create sample" at bounding box center [528, 208] width 72 height 21
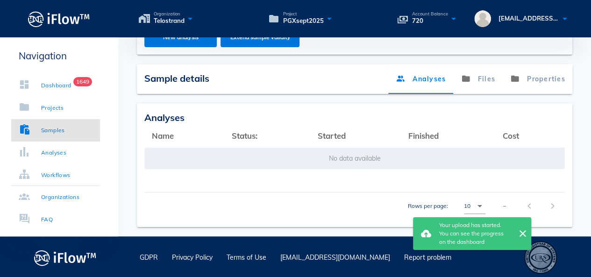
scroll to position [171, 0]
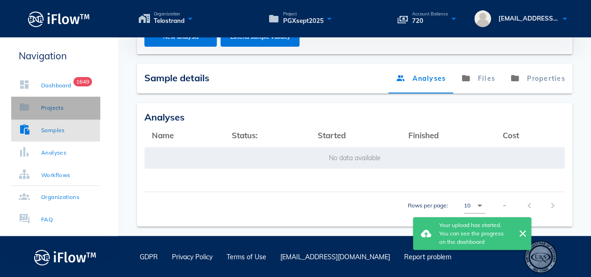
click at [53, 112] on div "Projects" at bounding box center [52, 107] width 22 height 9
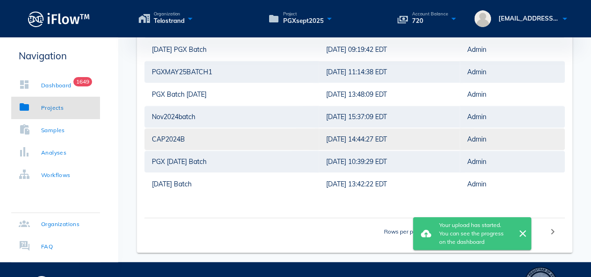
scroll to position [31, 0]
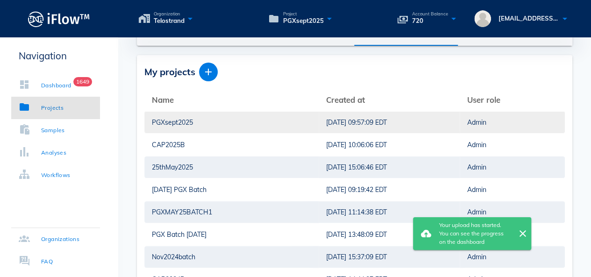
click at [180, 119] on div "PGXsept2025" at bounding box center [231, 122] width 159 height 21
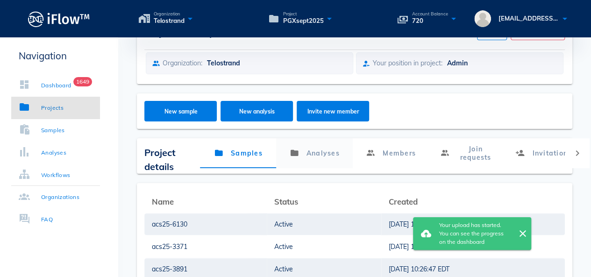
scroll to position [171, 0]
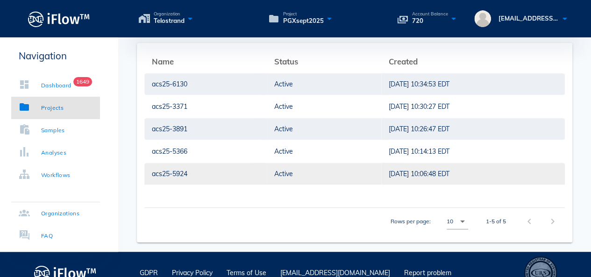
click at [277, 174] on div "Active" at bounding box center [323, 173] width 99 height 21
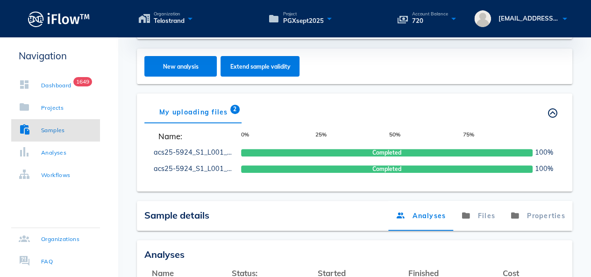
scroll to position [92, 0]
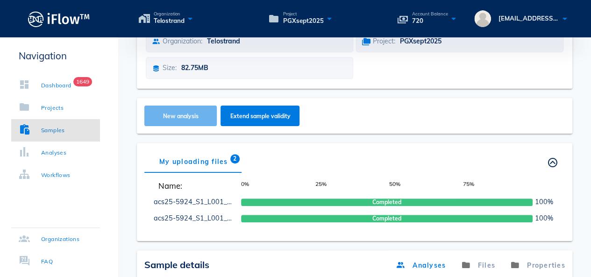
click at [186, 120] on button "New analysis" at bounding box center [180, 116] width 72 height 21
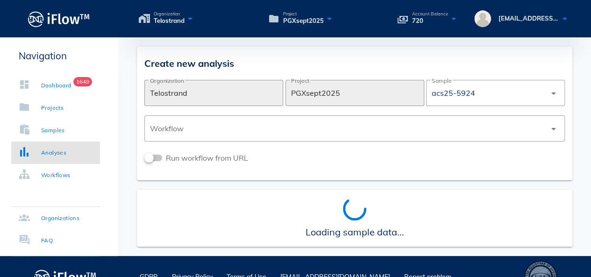
click at [186, 120] on div at bounding box center [348, 128] width 396 height 22
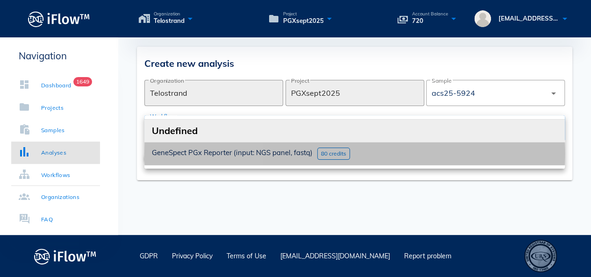
click at [184, 151] on span "GeneSpect PGx Reporter (input: NGS panel, fastq)" at bounding box center [232, 152] width 161 height 9
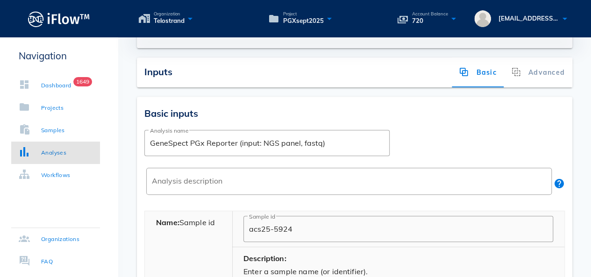
scroll to position [187, 0]
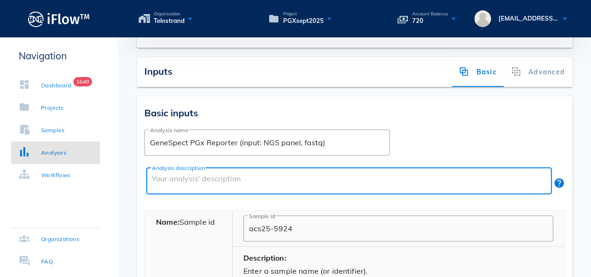
click at [255, 186] on textarea "Analysis description" at bounding box center [352, 183] width 400 height 22
paste textarea "PGX Test"
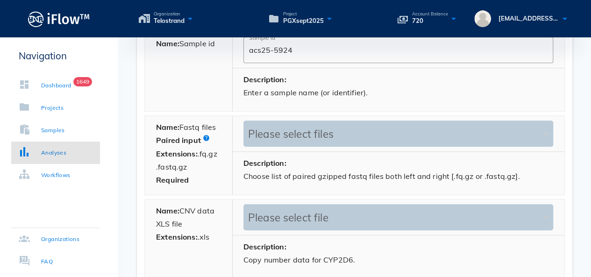
scroll to position [373, 0]
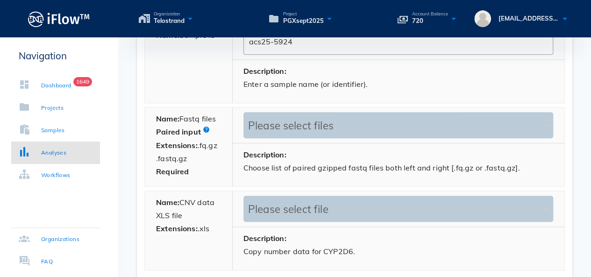
type textarea "PGX Test"
click at [300, 123] on div "Please select files" at bounding box center [394, 125] width 296 height 13
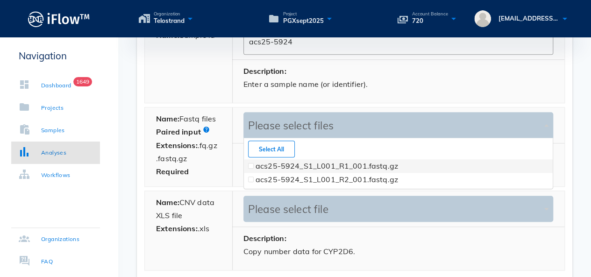
scroll to position [50, 309]
click at [250, 167] on span at bounding box center [251, 166] width 6 height 6
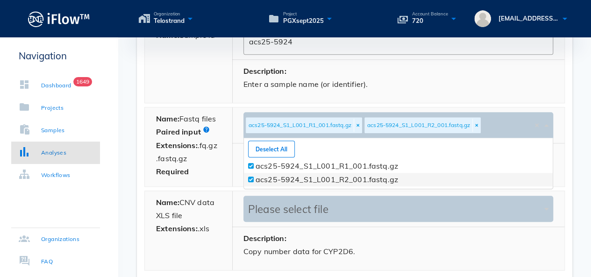
click at [250, 175] on div at bounding box center [250, 180] width 9 height 14
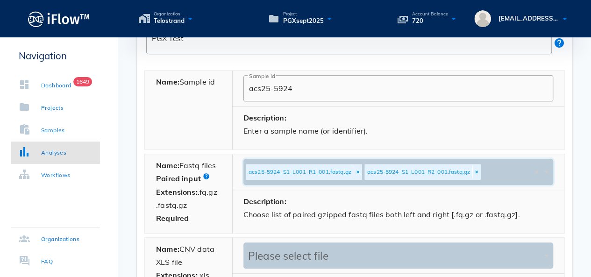
scroll to position [482, 0]
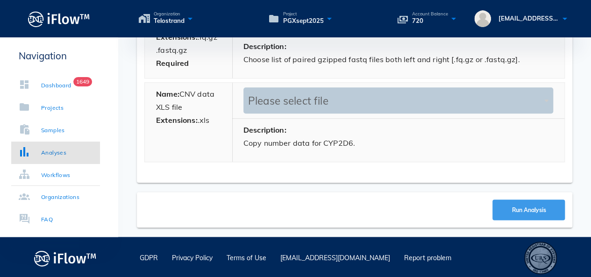
click at [518, 206] on span "Run Analysis" at bounding box center [528, 209] width 35 height 7
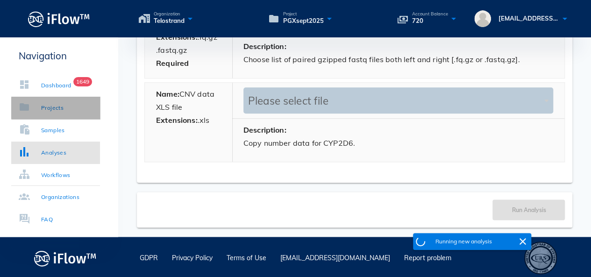
click at [72, 106] on link "Projects" at bounding box center [55, 108] width 89 height 22
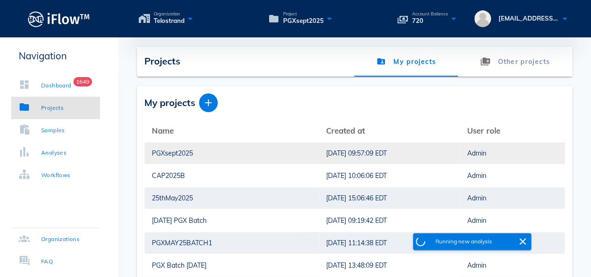
click at [211, 159] on div "PGXsept2025" at bounding box center [231, 152] width 159 height 21
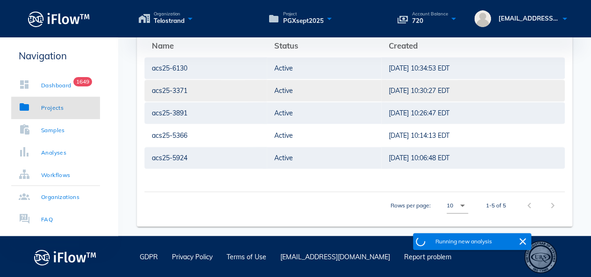
scroll to position [187, 0]
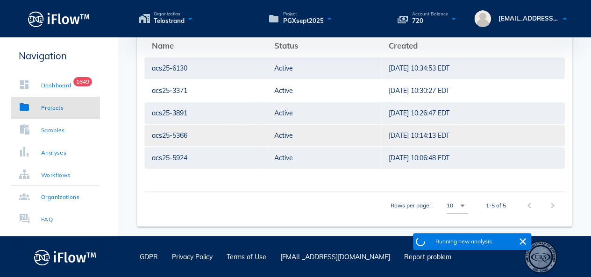
click at [201, 135] on div "acs25-5366" at bounding box center [205, 135] width 107 height 21
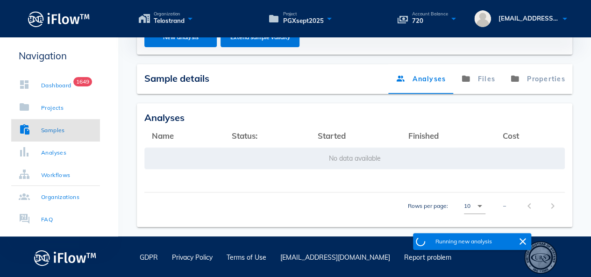
scroll to position [187, 0]
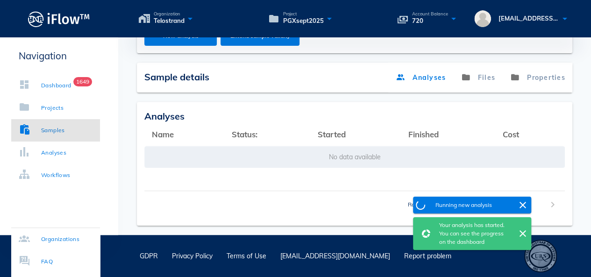
scroll to position [47, 0]
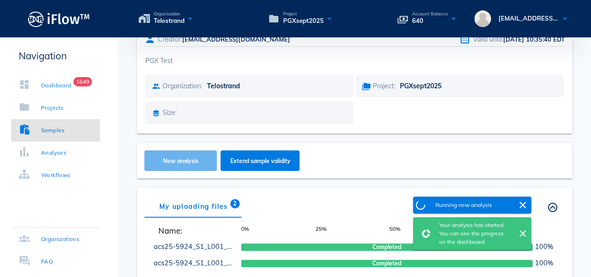
click at [178, 158] on span "New analysis" at bounding box center [181, 160] width 54 height 7
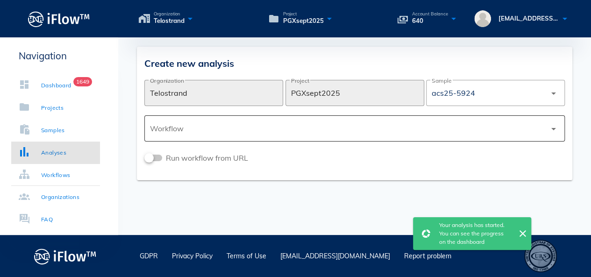
click at [322, 128] on div at bounding box center [348, 128] width 396 height 22
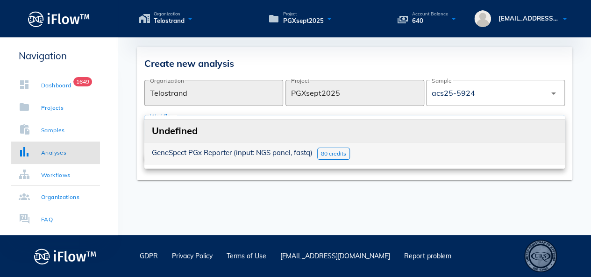
click at [220, 147] on div "GeneSpect PGx Reporter (input: NGS panel, fastq) 80 credits" at bounding box center [354, 153] width 420 height 22
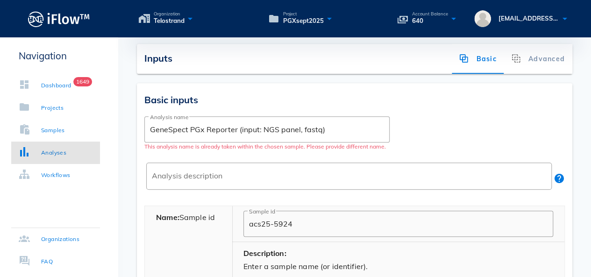
scroll to position [233, 0]
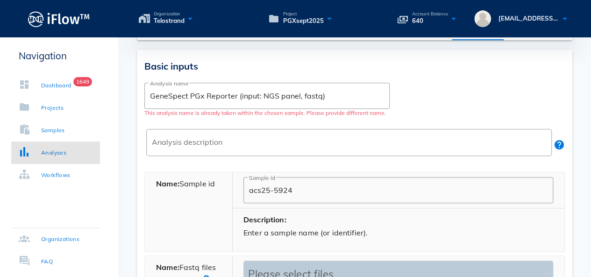
click at [220, 147] on textarea "Analysis description" at bounding box center [352, 145] width 400 height 22
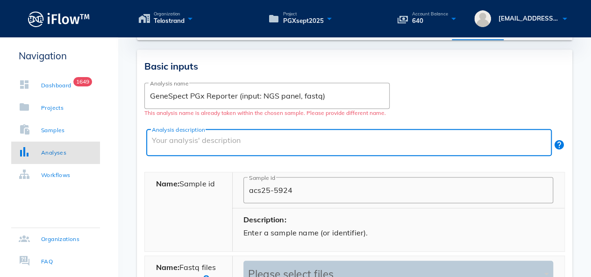
paste textarea "PGX Test"
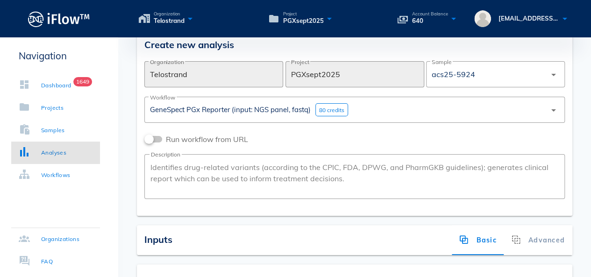
scroll to position [0, 0]
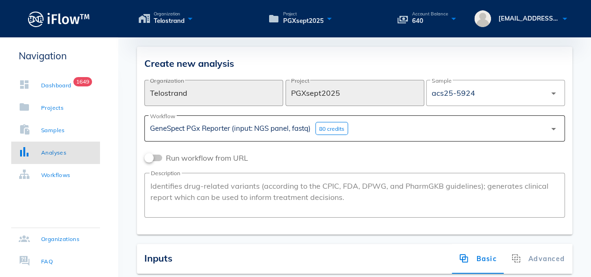
type textarea "PGX Test"
click at [475, 132] on div "GeneSpect PGx Reporter (input: NGS panel, fastq) 80 credits" at bounding box center [348, 128] width 396 height 22
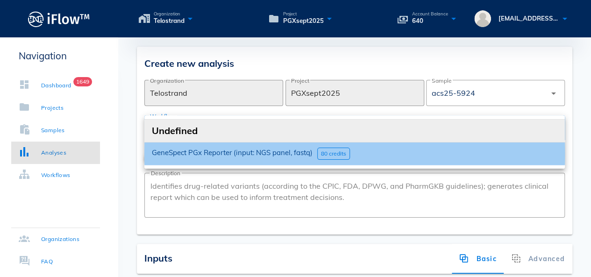
click at [282, 153] on span "GeneSpect PGx Reporter (input: NGS panel, fastq)" at bounding box center [232, 152] width 161 height 9
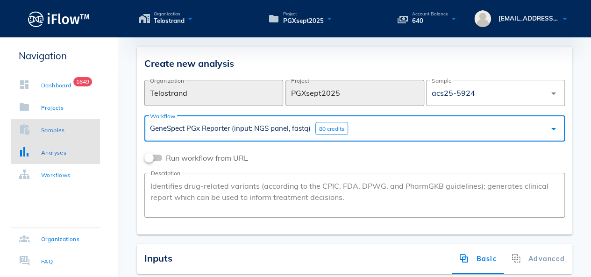
click at [57, 129] on div "Samples" at bounding box center [53, 130] width 24 height 9
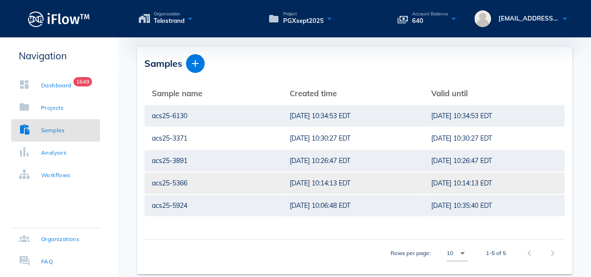
click at [215, 174] on div "acs25-5366" at bounding box center [213, 182] width 123 height 21
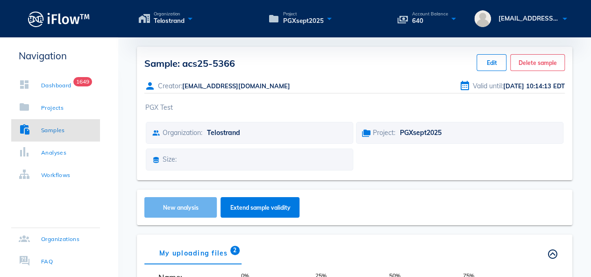
click at [185, 202] on button "New analysis" at bounding box center [180, 207] width 72 height 21
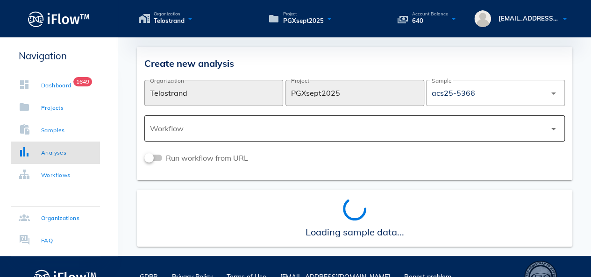
click at [307, 130] on div at bounding box center [348, 128] width 396 height 22
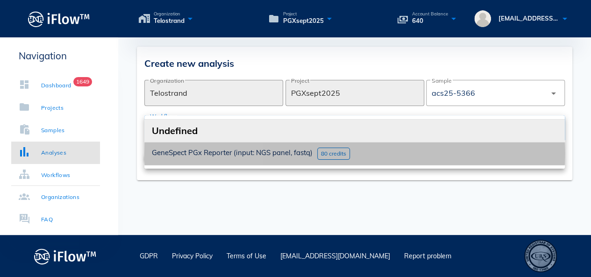
click at [266, 154] on span "GeneSpect PGx Reporter (input: NGS panel, fastq)" at bounding box center [232, 152] width 161 height 9
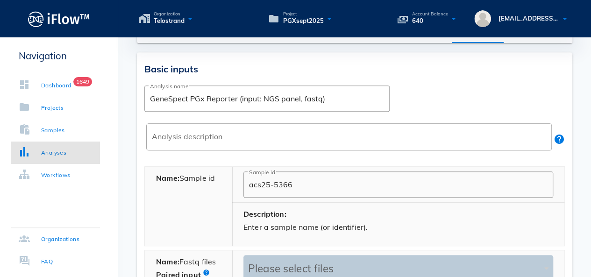
scroll to position [233, 0]
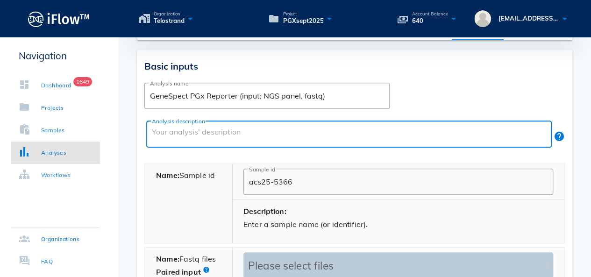
click at [261, 134] on textarea "Analysis description" at bounding box center [352, 136] width 400 height 22
paste textarea "PGX Test"
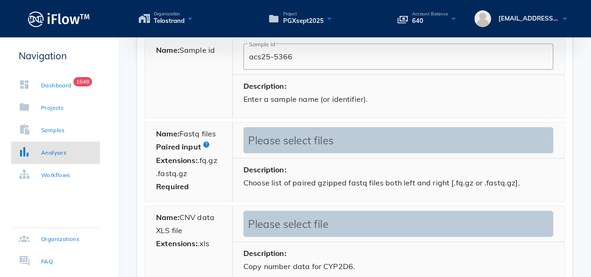
scroll to position [373, 0]
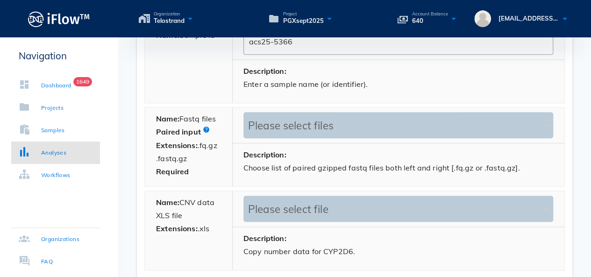
type textarea "PGX Test"
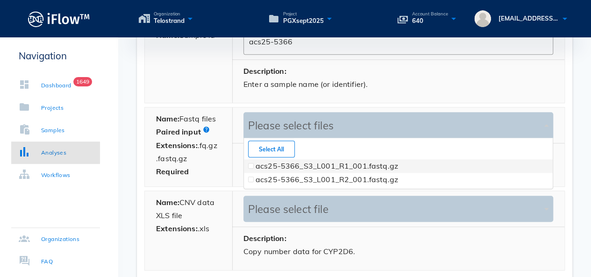
click at [283, 124] on div "Please select files" at bounding box center [394, 125] width 296 height 13
click at [251, 165] on span at bounding box center [251, 166] width 4 height 4
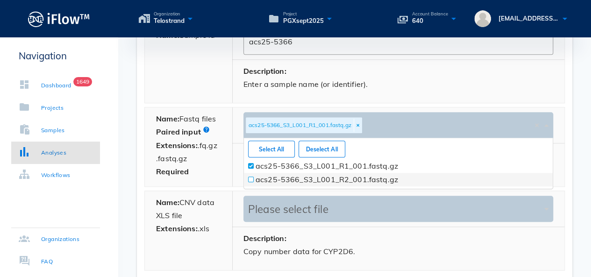
click at [251, 181] on span at bounding box center [251, 179] width 6 height 6
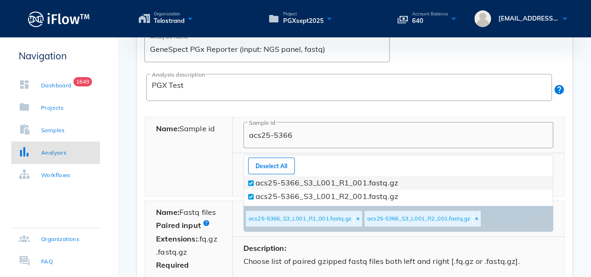
scroll to position [467, 0]
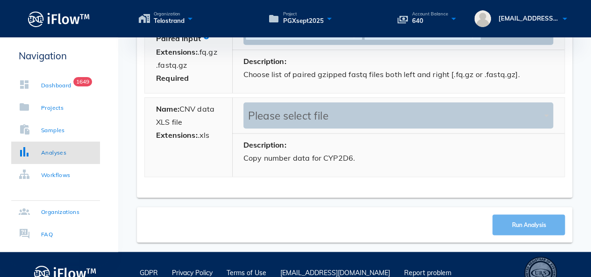
click at [523, 224] on span "Run Analysis" at bounding box center [528, 224] width 35 height 7
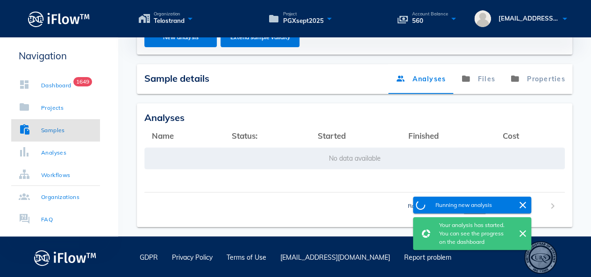
scroll to position [278, 0]
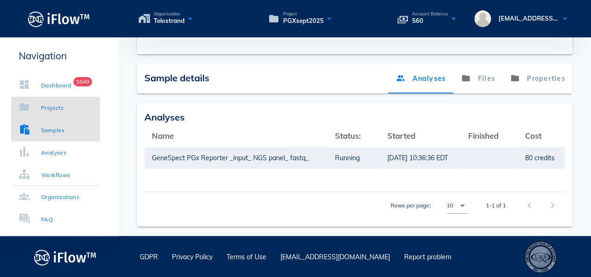
click at [64, 98] on link "Projects" at bounding box center [55, 108] width 89 height 22
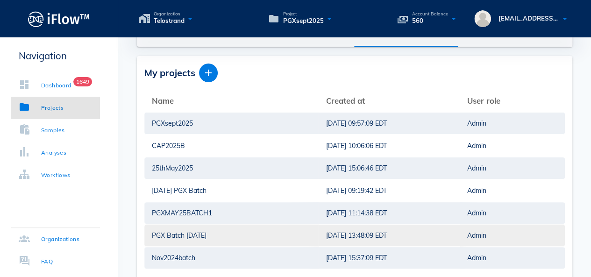
scroll to position [11, 0]
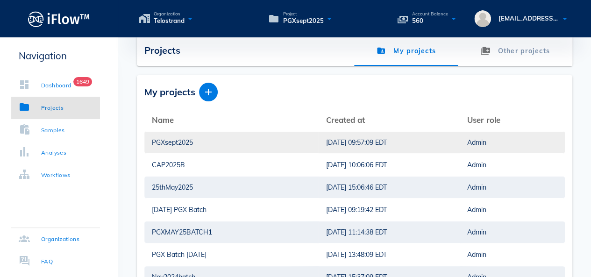
click at [188, 143] on div "PGXsept2025" at bounding box center [231, 142] width 159 height 21
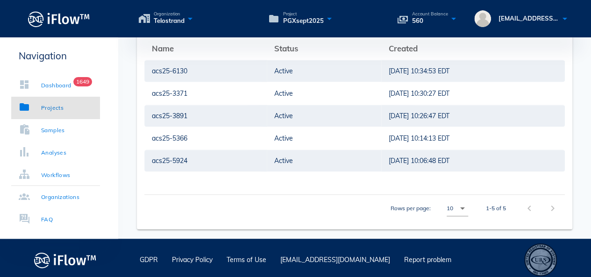
scroll to position [187, 0]
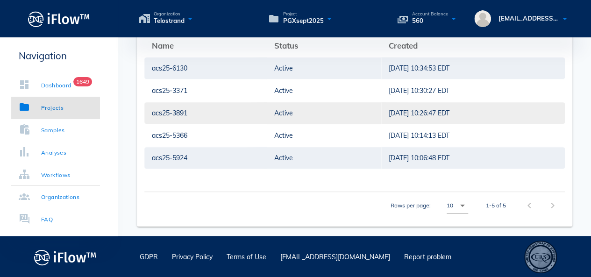
click at [194, 110] on div "acs25-3891" at bounding box center [205, 112] width 107 height 21
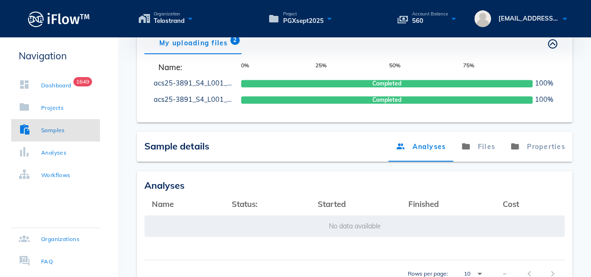
scroll to position [138, 0]
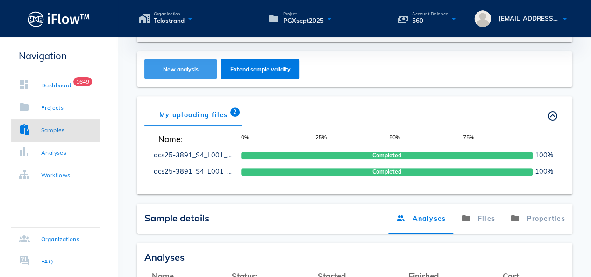
click at [196, 73] on button "New analysis" at bounding box center [180, 69] width 72 height 21
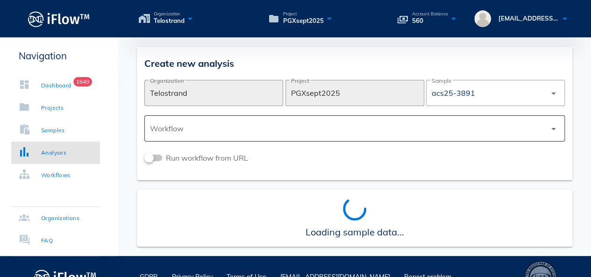
click at [321, 134] on div at bounding box center [348, 128] width 396 height 22
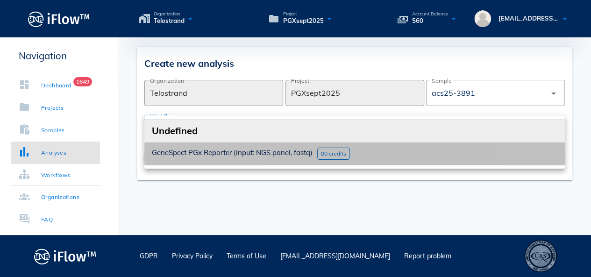
click at [254, 149] on span "GeneSpect PGx Reporter (input: NGS panel, fastq)" at bounding box center [232, 152] width 161 height 9
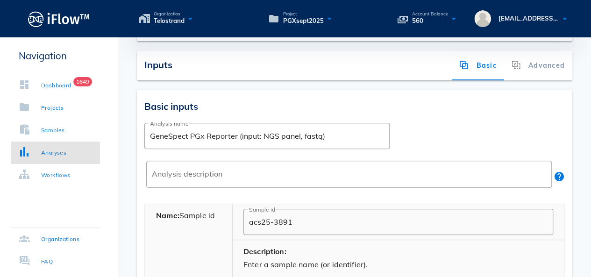
scroll to position [233, 0]
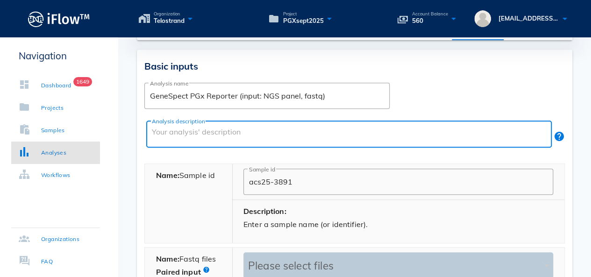
click at [250, 138] on textarea "Analysis description" at bounding box center [352, 136] width 400 height 22
paste textarea "PGX Test"
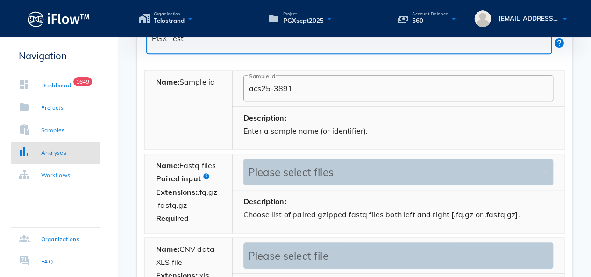
type textarea "PGX Test"
click at [275, 175] on div "Please select files" at bounding box center [394, 172] width 296 height 13
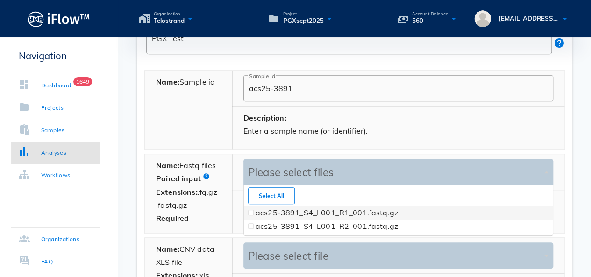
scroll to position [50, 309]
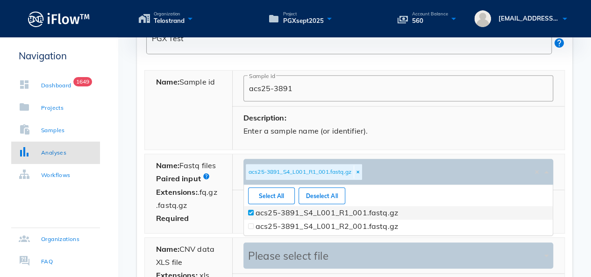
click at [252, 211] on span at bounding box center [251, 213] width 6 height 6
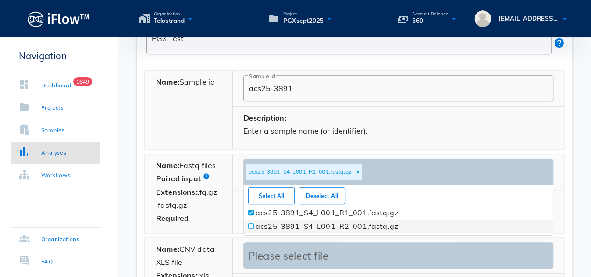
click at [251, 225] on span at bounding box center [251, 226] width 4 height 4
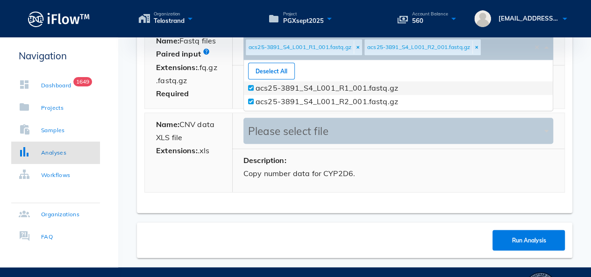
scroll to position [467, 0]
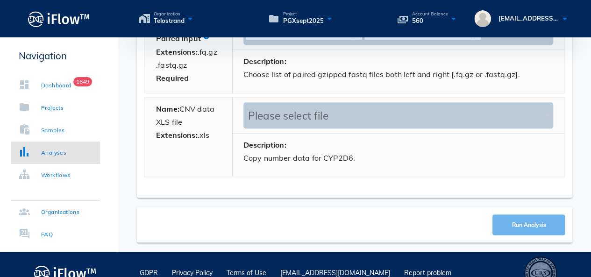
click at [521, 226] on button "Run Analysis" at bounding box center [528, 224] width 72 height 21
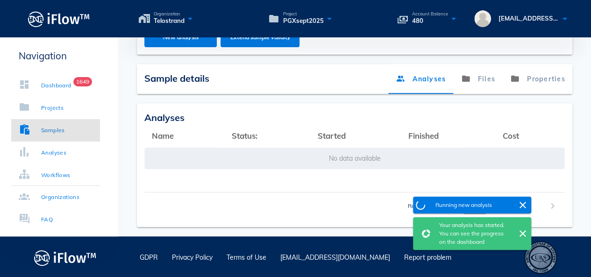
scroll to position [278, 0]
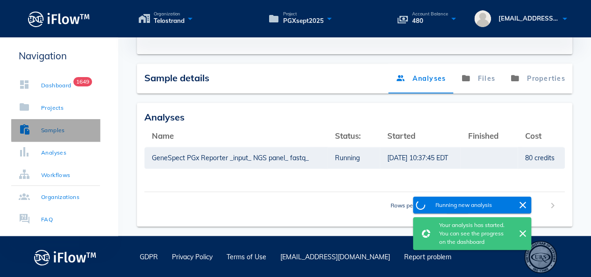
click at [65, 127] on div "Samples" at bounding box center [53, 130] width 24 height 9
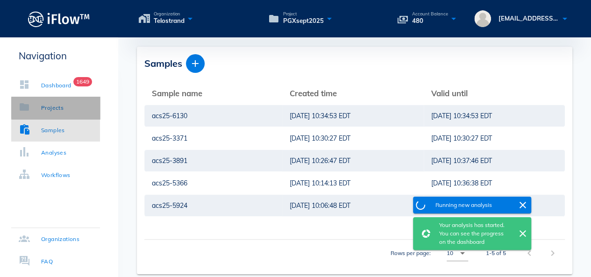
click at [69, 107] on link "Projects" at bounding box center [55, 108] width 89 height 22
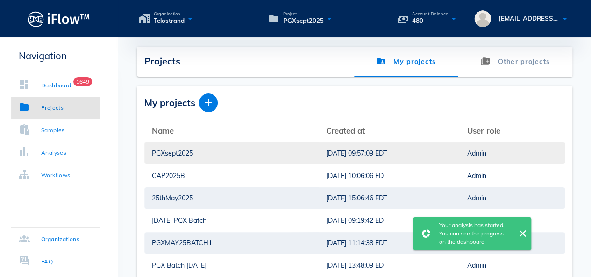
click at [196, 160] on div "PGXsept2025" at bounding box center [231, 152] width 159 height 21
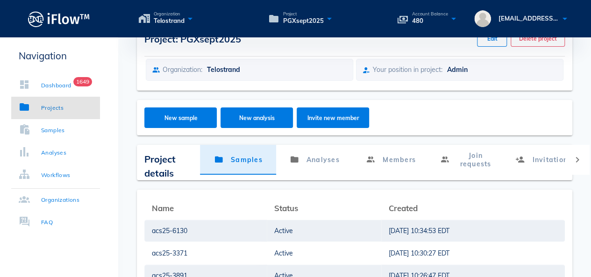
scroll to position [140, 0]
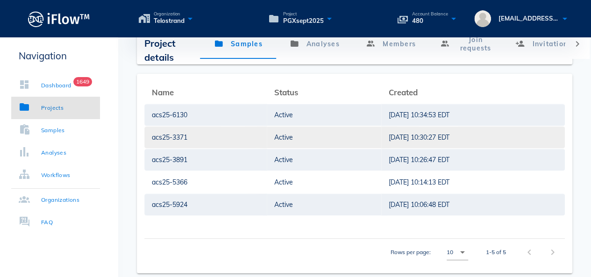
click at [181, 140] on div "acs25-3371" at bounding box center [205, 137] width 107 height 21
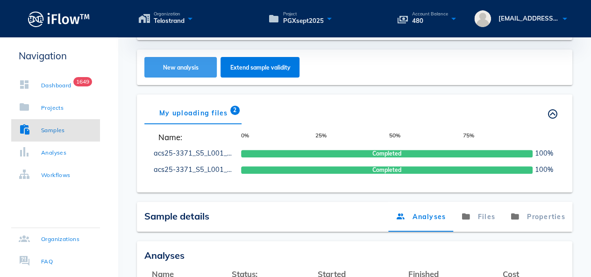
click at [193, 64] on span "New analysis" at bounding box center [181, 67] width 54 height 7
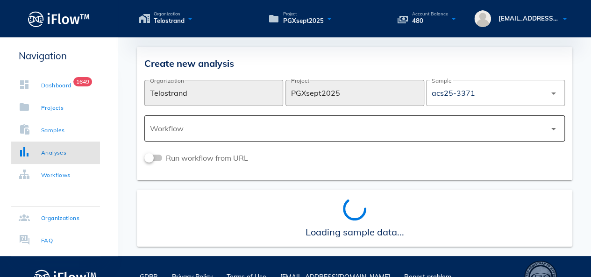
click at [291, 133] on div at bounding box center [348, 128] width 396 height 22
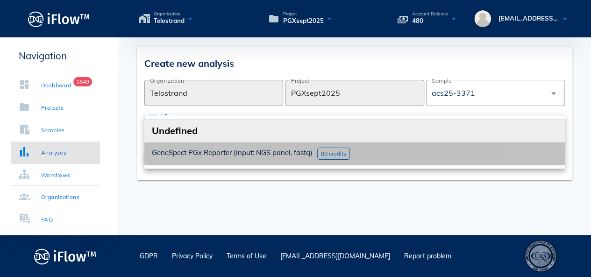
click at [239, 149] on span "GeneSpect PGx Reporter (input: NGS panel, fastq)" at bounding box center [232, 152] width 161 height 9
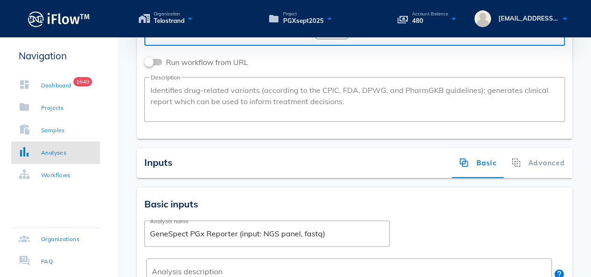
scroll to position [187, 0]
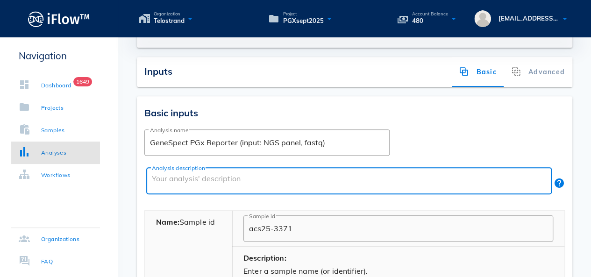
click at [247, 173] on textarea "Analysis description" at bounding box center [352, 183] width 400 height 22
paste textarea "PGX Test"
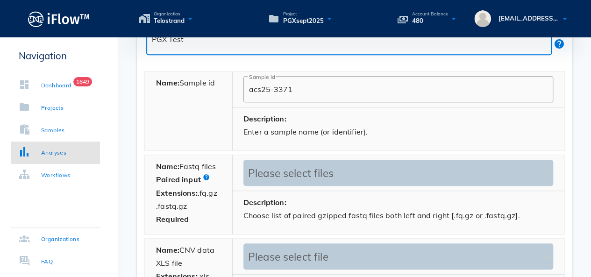
scroll to position [327, 0]
type textarea "PGX Test"
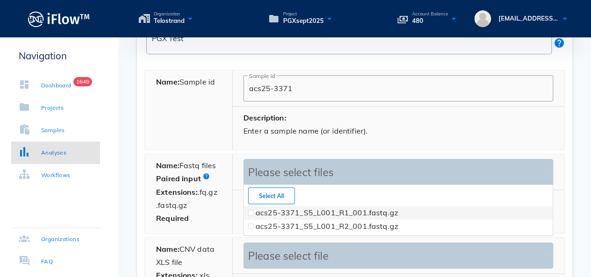
click at [275, 173] on div "Please select files" at bounding box center [394, 172] width 296 height 13
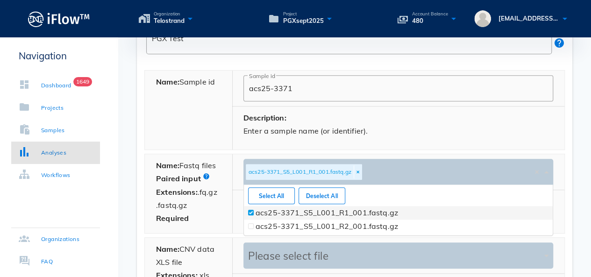
click at [250, 211] on span at bounding box center [251, 213] width 4 height 4
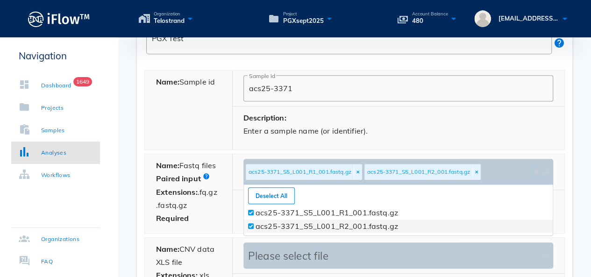
click at [249, 224] on span at bounding box center [251, 226] width 4 height 4
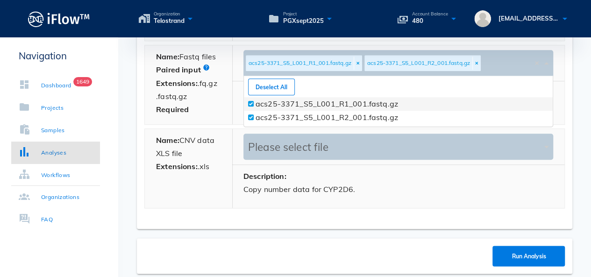
scroll to position [482, 0]
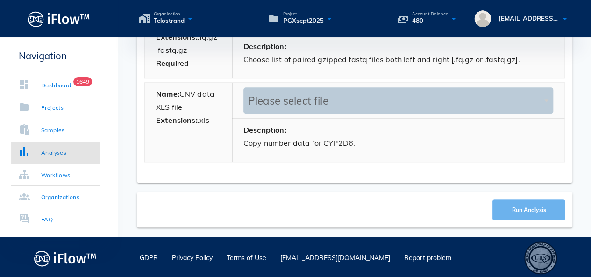
click at [513, 210] on span "Run Analysis" at bounding box center [528, 209] width 35 height 7
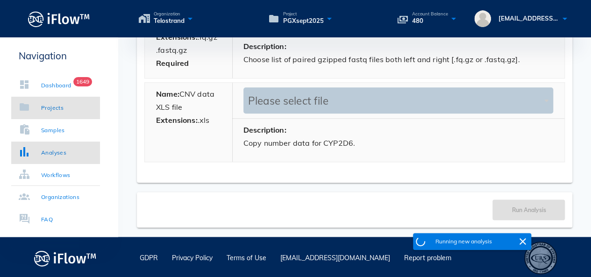
click at [57, 111] on div "Projects" at bounding box center [52, 107] width 22 height 9
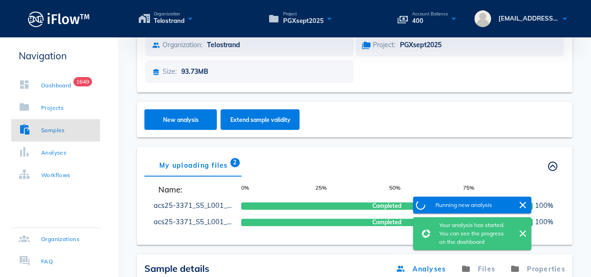
scroll to position [161, 0]
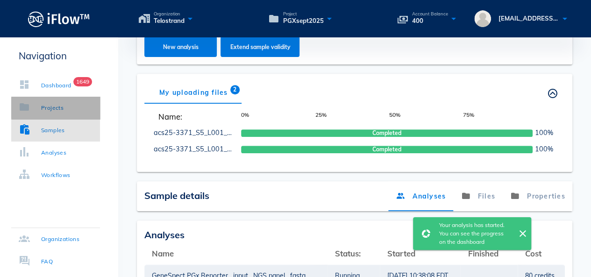
click at [52, 108] on div "Projects" at bounding box center [52, 107] width 22 height 9
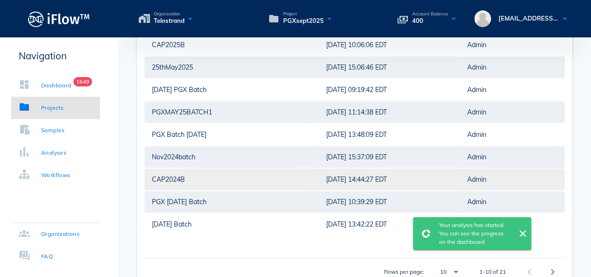
scroll to position [21, 0]
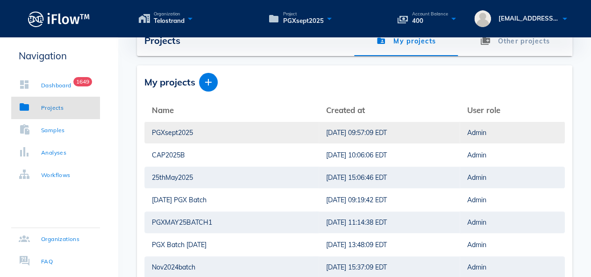
click at [173, 137] on div "PGXsept2025" at bounding box center [231, 132] width 159 height 21
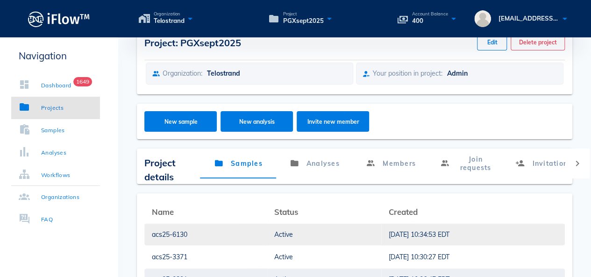
click at [176, 233] on div "acs25-6130" at bounding box center [205, 234] width 107 height 21
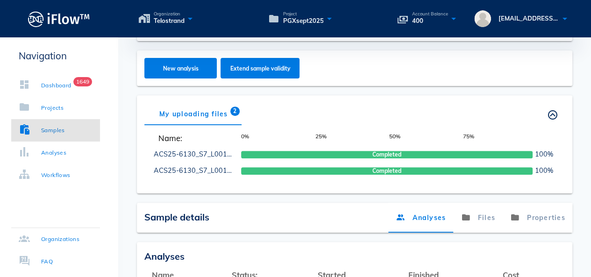
scroll to position [138, 0]
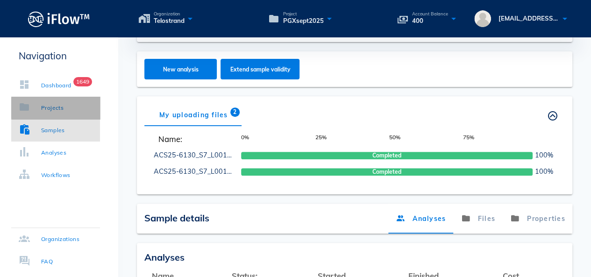
click at [56, 103] on div "Projects" at bounding box center [52, 107] width 22 height 9
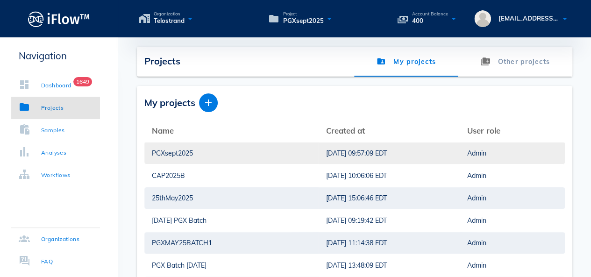
click at [182, 155] on div "PGXsept2025" at bounding box center [231, 152] width 159 height 21
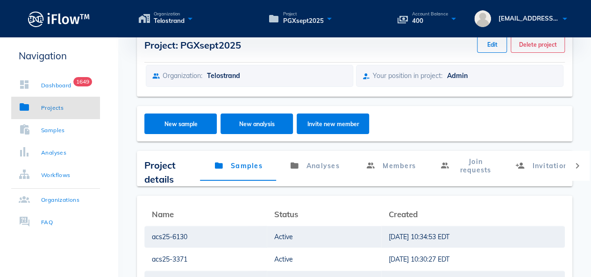
scroll to position [47, 0]
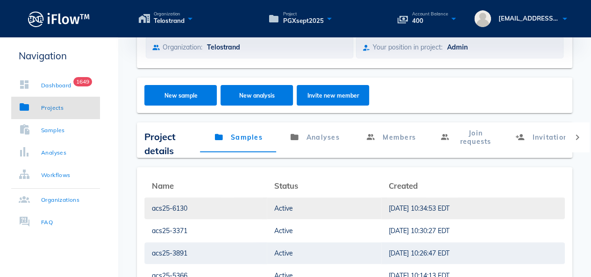
click at [208, 205] on div "acs25-6130" at bounding box center [205, 207] width 107 height 21
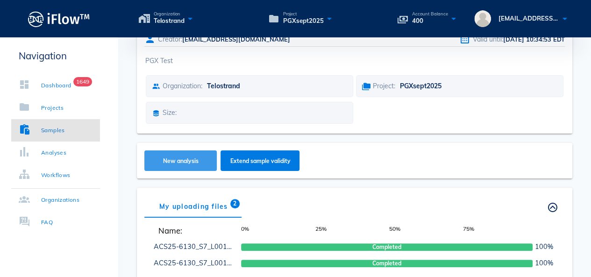
click at [191, 158] on span "New analysis" at bounding box center [181, 160] width 54 height 7
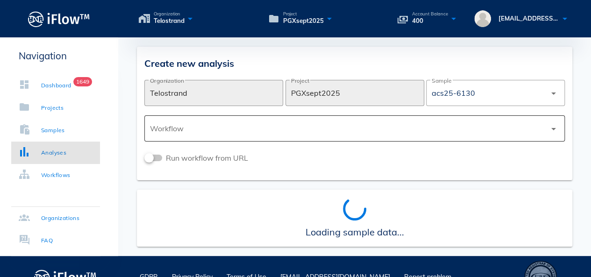
click at [262, 127] on div at bounding box center [348, 128] width 396 height 22
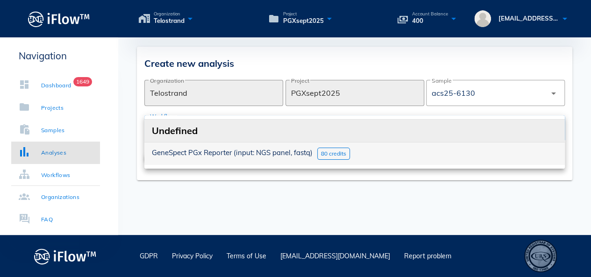
click at [226, 159] on div "GeneSpect PGx Reporter (input: NGS panel, fastq) 80 credits" at bounding box center [354, 153] width 420 height 22
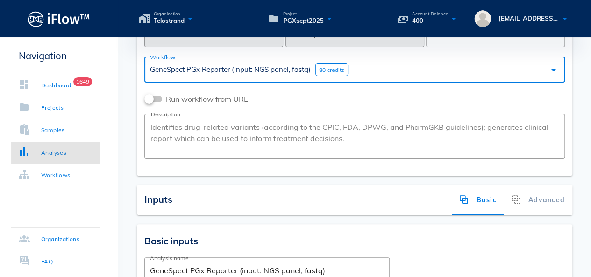
scroll to position [140, 0]
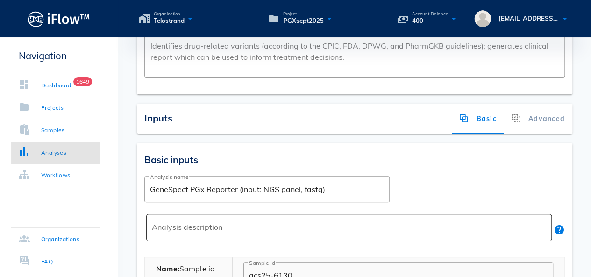
click at [243, 222] on textarea "Analysis description" at bounding box center [352, 229] width 400 height 22
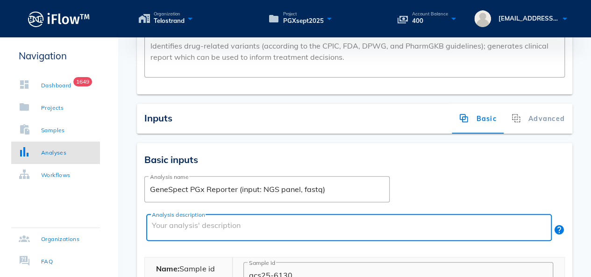
paste textarea "PGX Test"
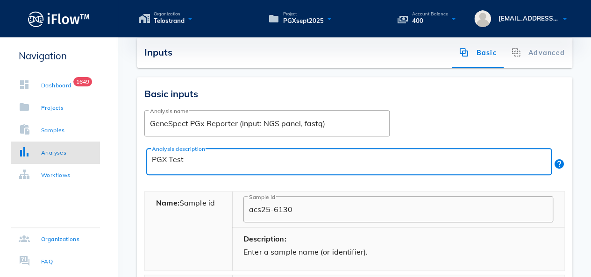
scroll to position [280, 0]
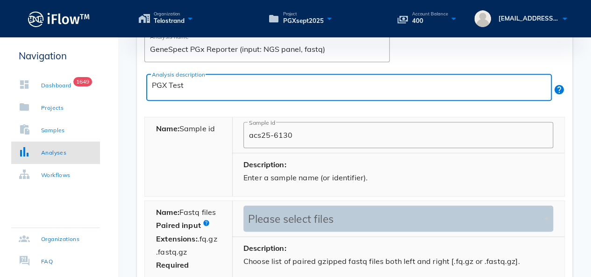
type textarea "PGX Test"
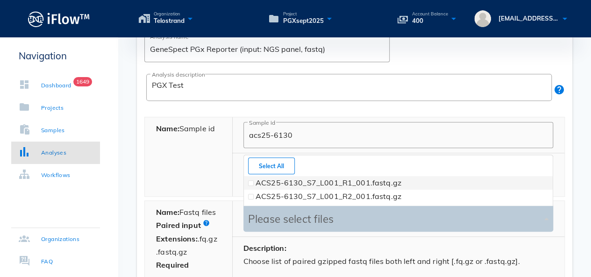
click at [266, 214] on div "Please select files" at bounding box center [394, 218] width 296 height 13
click at [251, 181] on span at bounding box center [251, 183] width 4 height 4
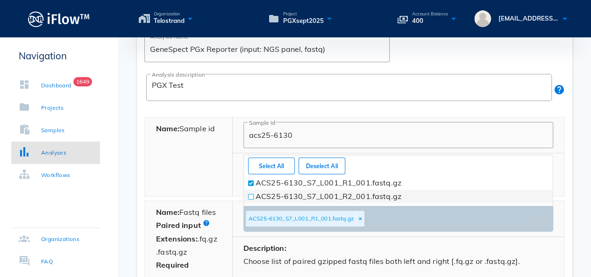
click at [255, 197] on label "ACS25-6130_S7_L001_R2_001.fastq.gz" at bounding box center [328, 195] width 146 height 9
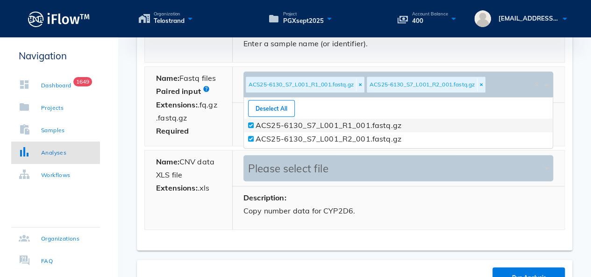
scroll to position [467, 0]
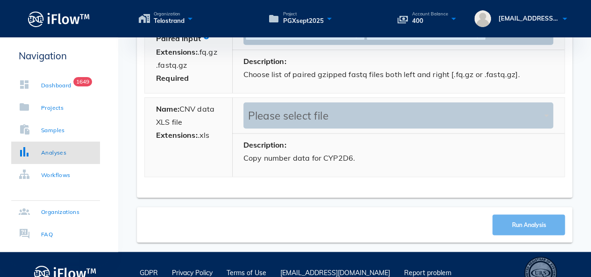
click at [523, 221] on span "Run Analysis" at bounding box center [528, 224] width 35 height 7
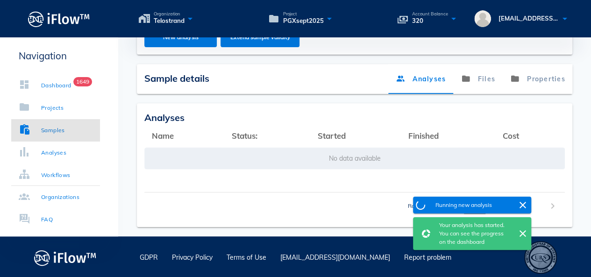
scroll to position [278, 0]
